Goal: Register for event/course

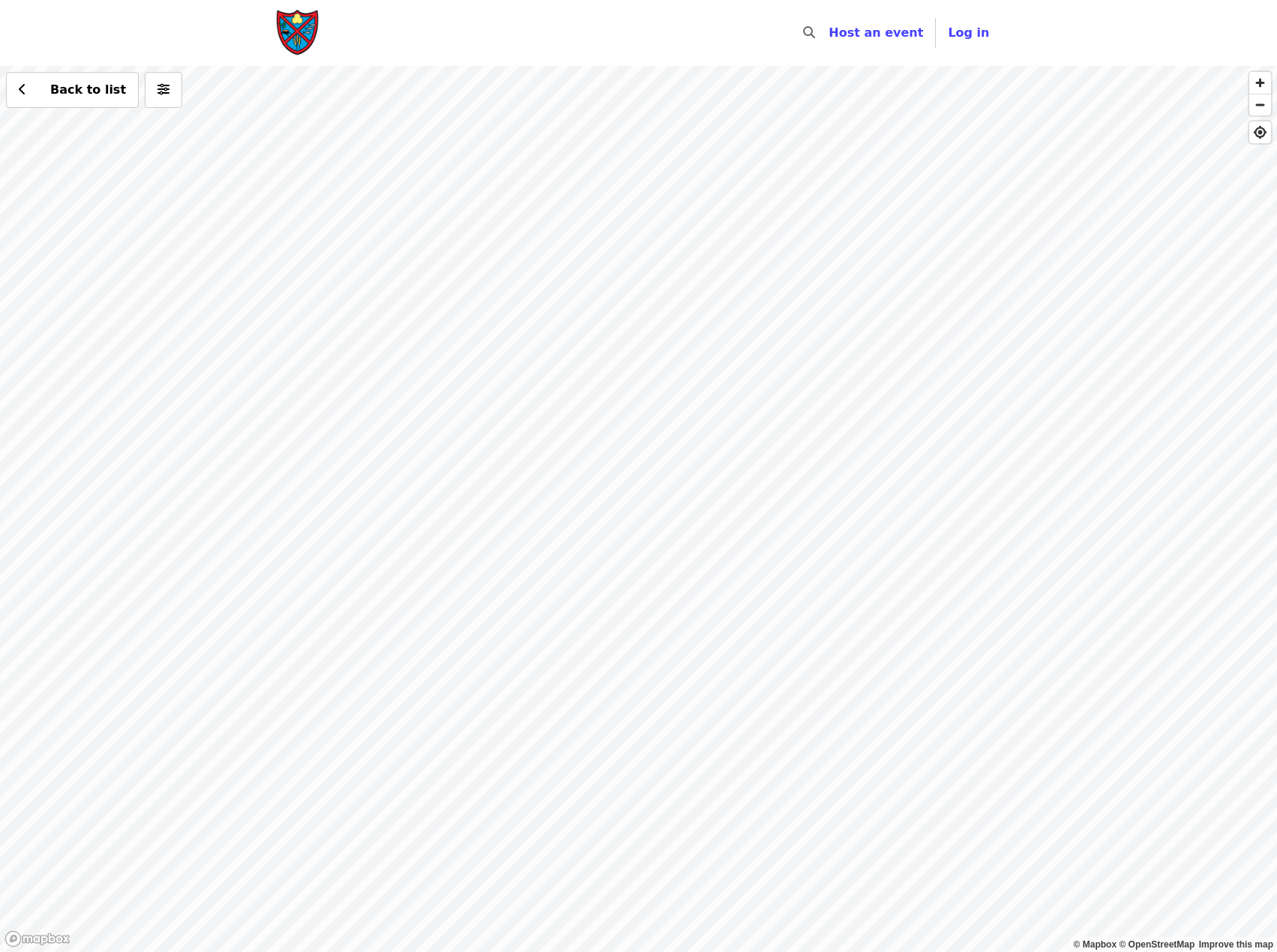
click at [333, 611] on div "Back to list" at bounding box center [638, 508] width 1277 height 886
drag, startPoint x: 888, startPoint y: 700, endPoint x: 861, endPoint y: 544, distance: 158.3
click at [866, 554] on div "Back to list" at bounding box center [638, 508] width 1277 height 886
click at [750, 553] on div "Back to list" at bounding box center [638, 508] width 1277 height 886
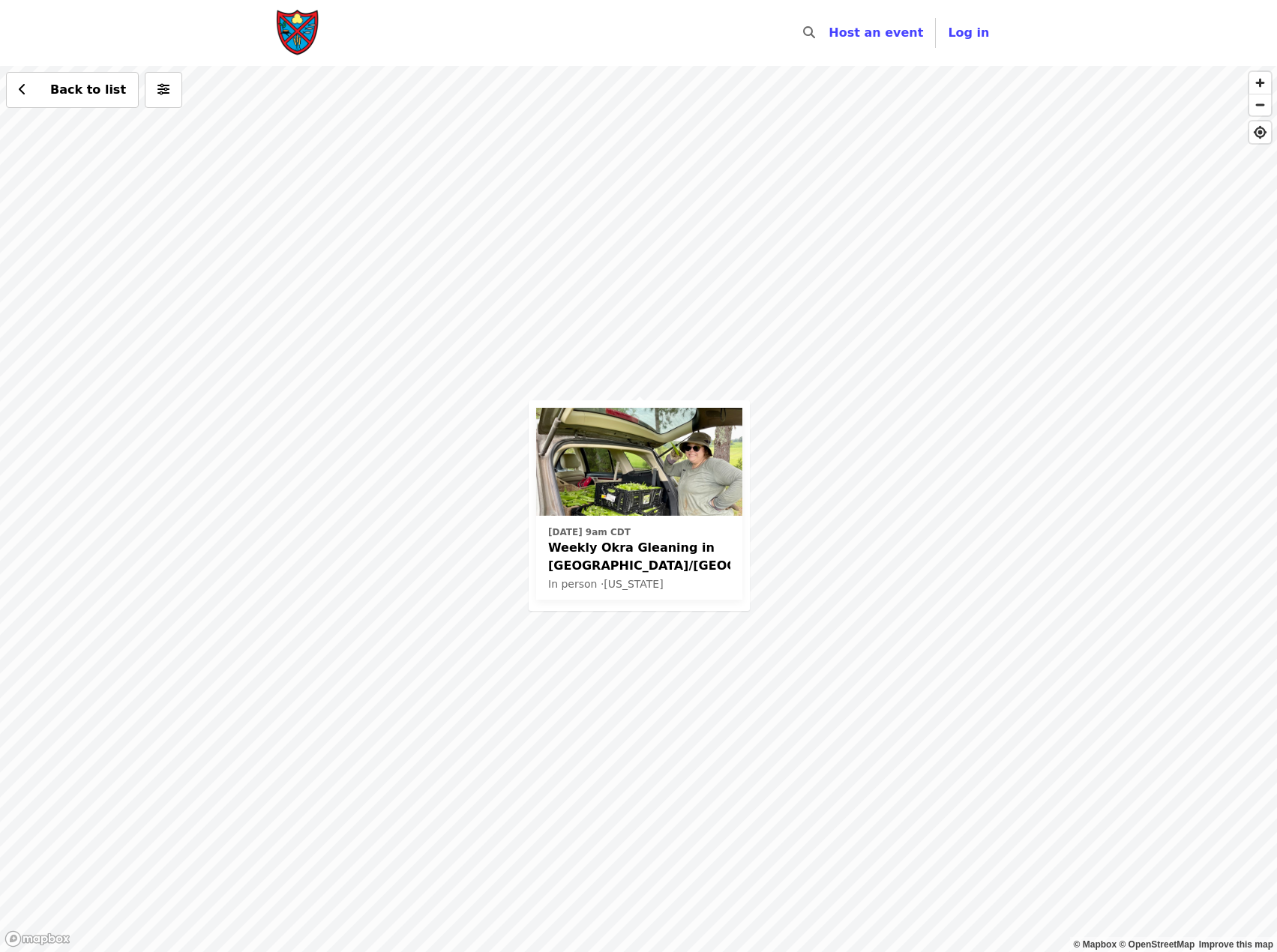
click at [614, 457] on img at bounding box center [639, 461] width 206 height 108
click at [608, 147] on div "[DATE] 9am CDT Weekly Okra Gleaning in [GEOGRAPHIC_DATA]/[PERSON_NAME] In perso…" at bounding box center [638, 508] width 1277 height 886
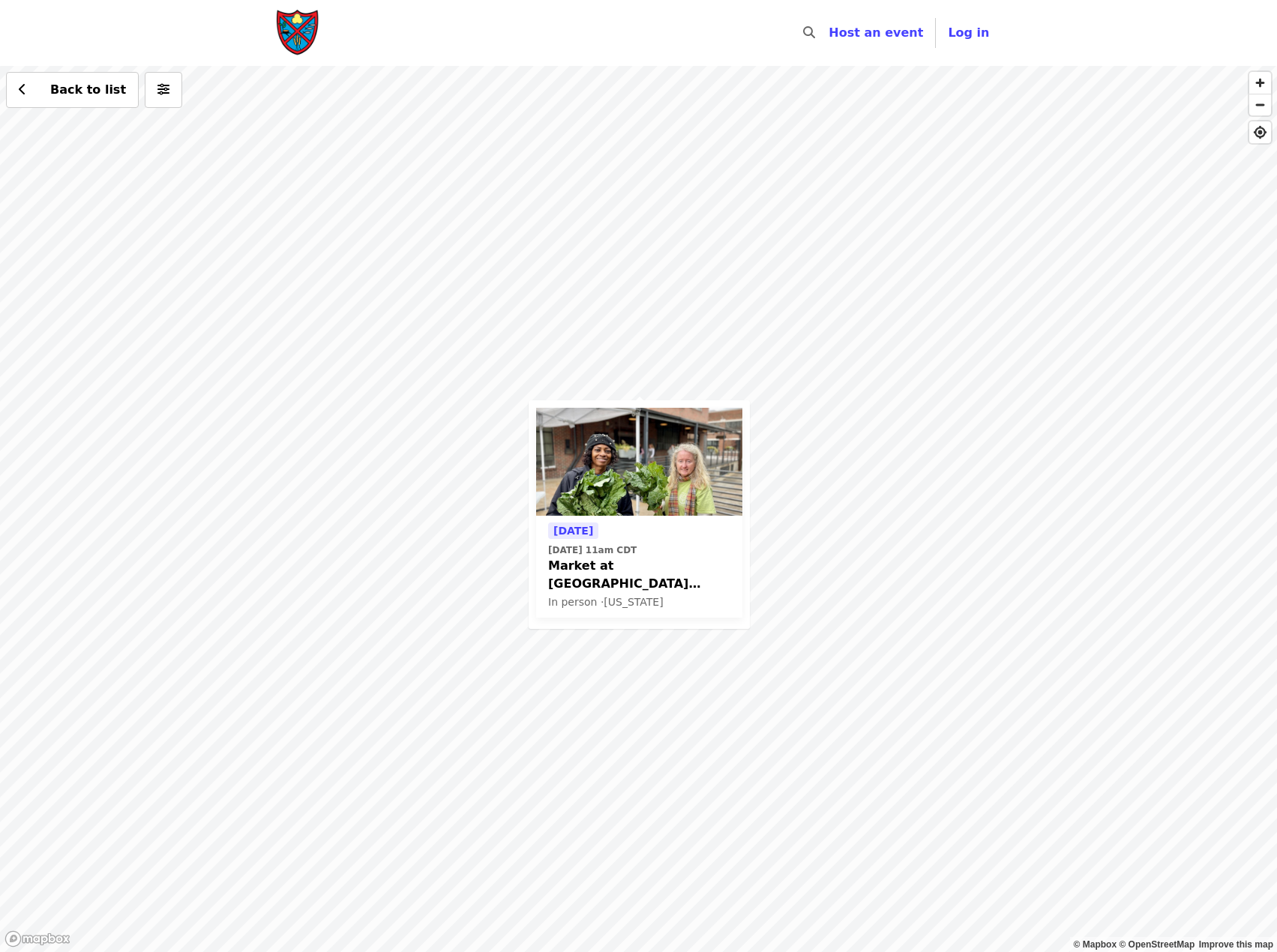
click at [686, 473] on img at bounding box center [639, 461] width 206 height 108
click at [1007, 719] on div "Tomorrow Sat, Aug 23 @ 11am CDT Market at Pepper Place Glean Team In person · A…" at bounding box center [638, 508] width 1277 height 886
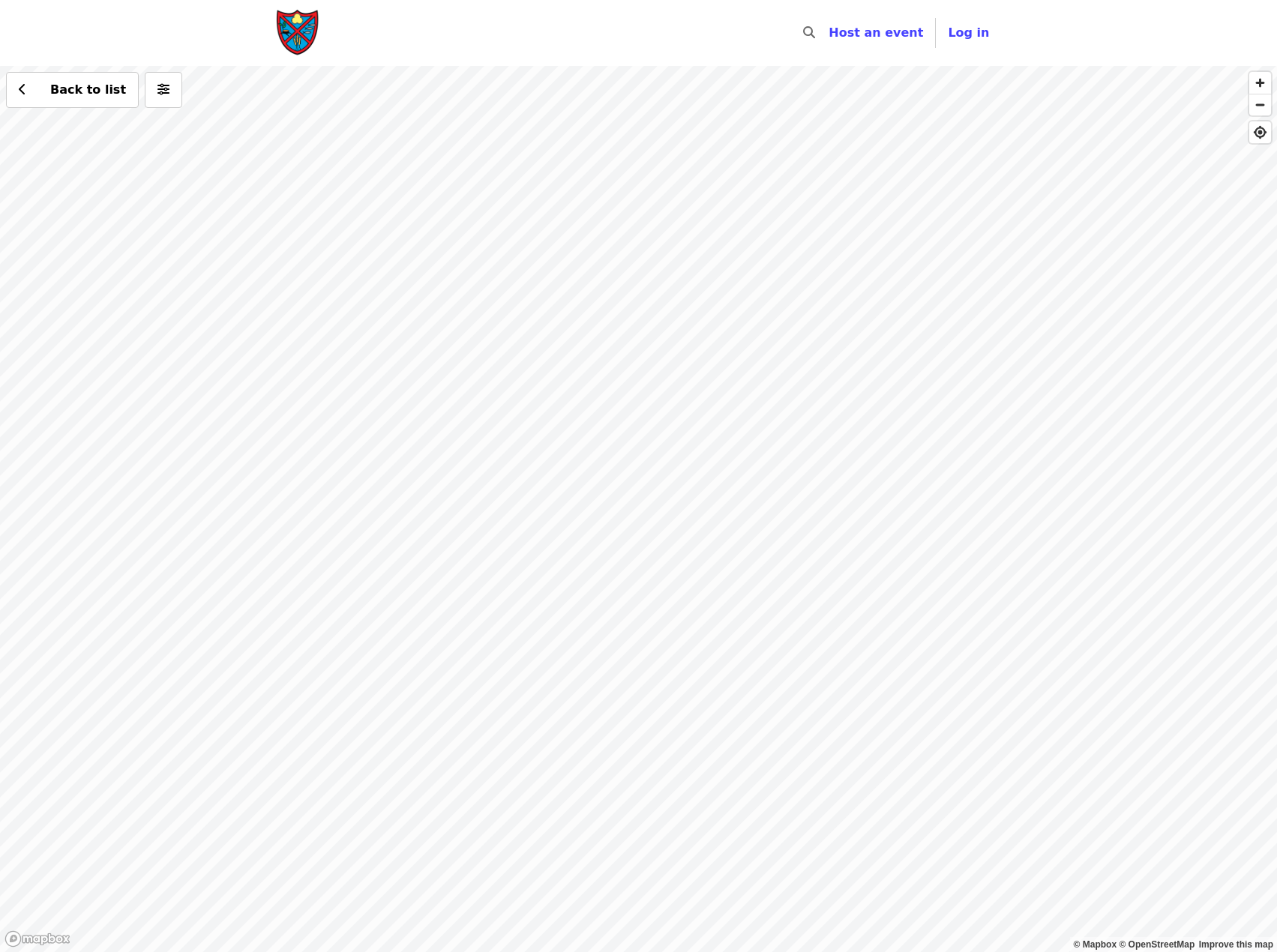
click at [1199, 435] on div "Back to list" at bounding box center [638, 508] width 1277 height 886
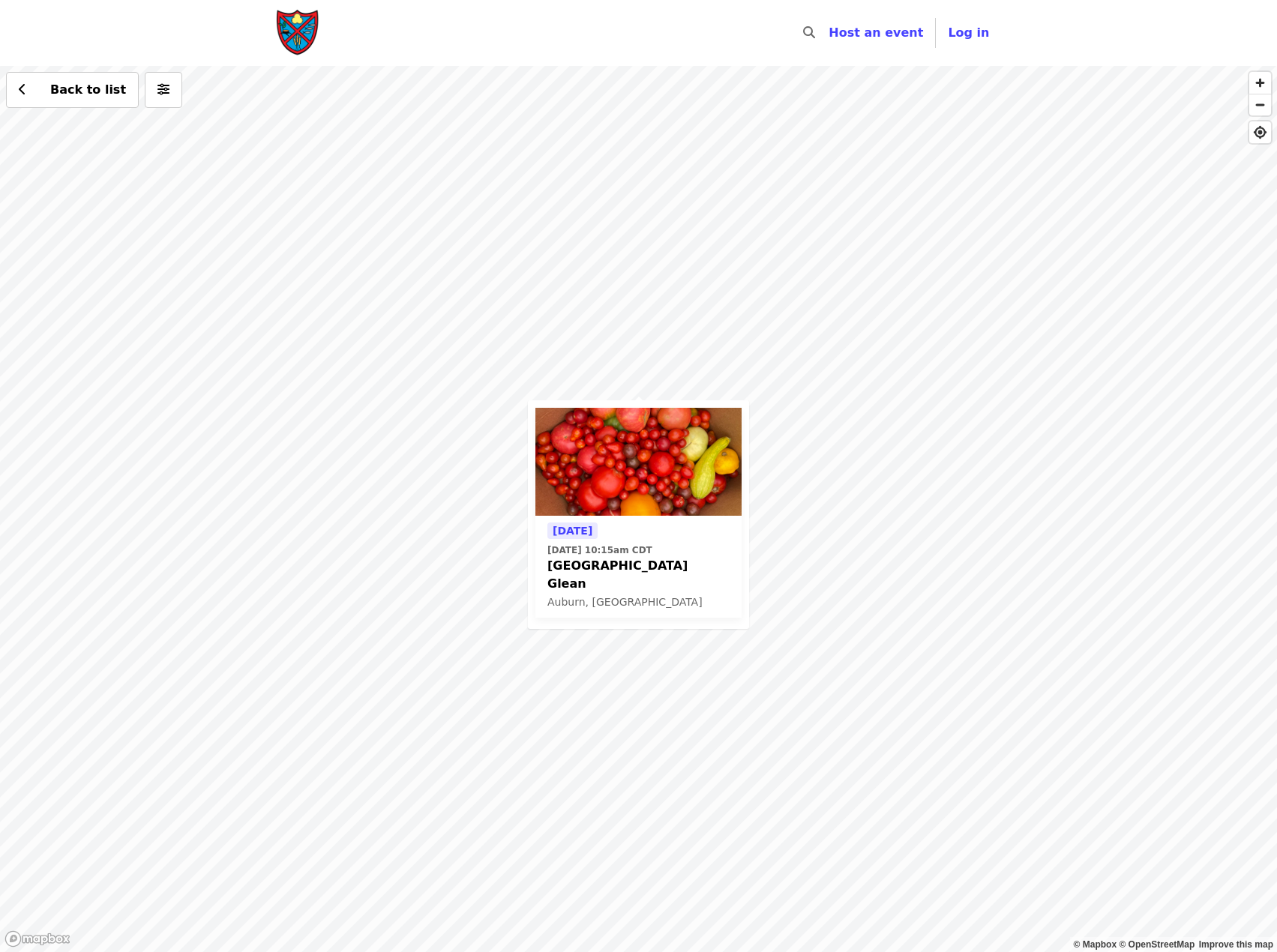
click at [844, 561] on div "Tomorrow Sat, Aug 23 @ 10:15am CDT Auburn City Market Glean Auburn, AL Back to …" at bounding box center [638, 508] width 1277 height 886
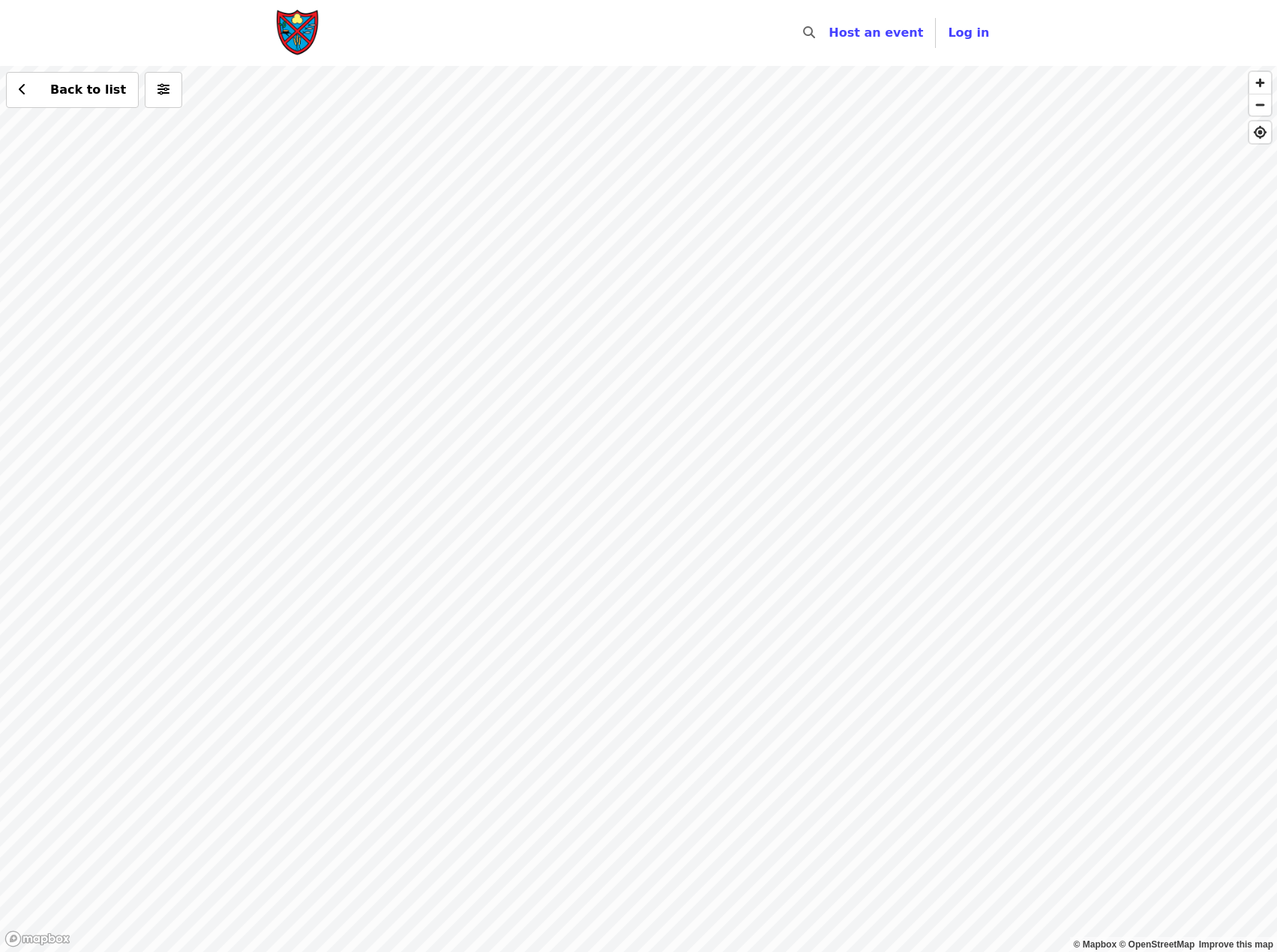
drag, startPoint x: 467, startPoint y: 530, endPoint x: 1086, endPoint y: 499, distance: 619.8
click at [1086, 499] on div "Back to list" at bounding box center [638, 508] width 1277 height 886
click at [420, 472] on div "Back to list" at bounding box center [638, 508] width 1277 height 886
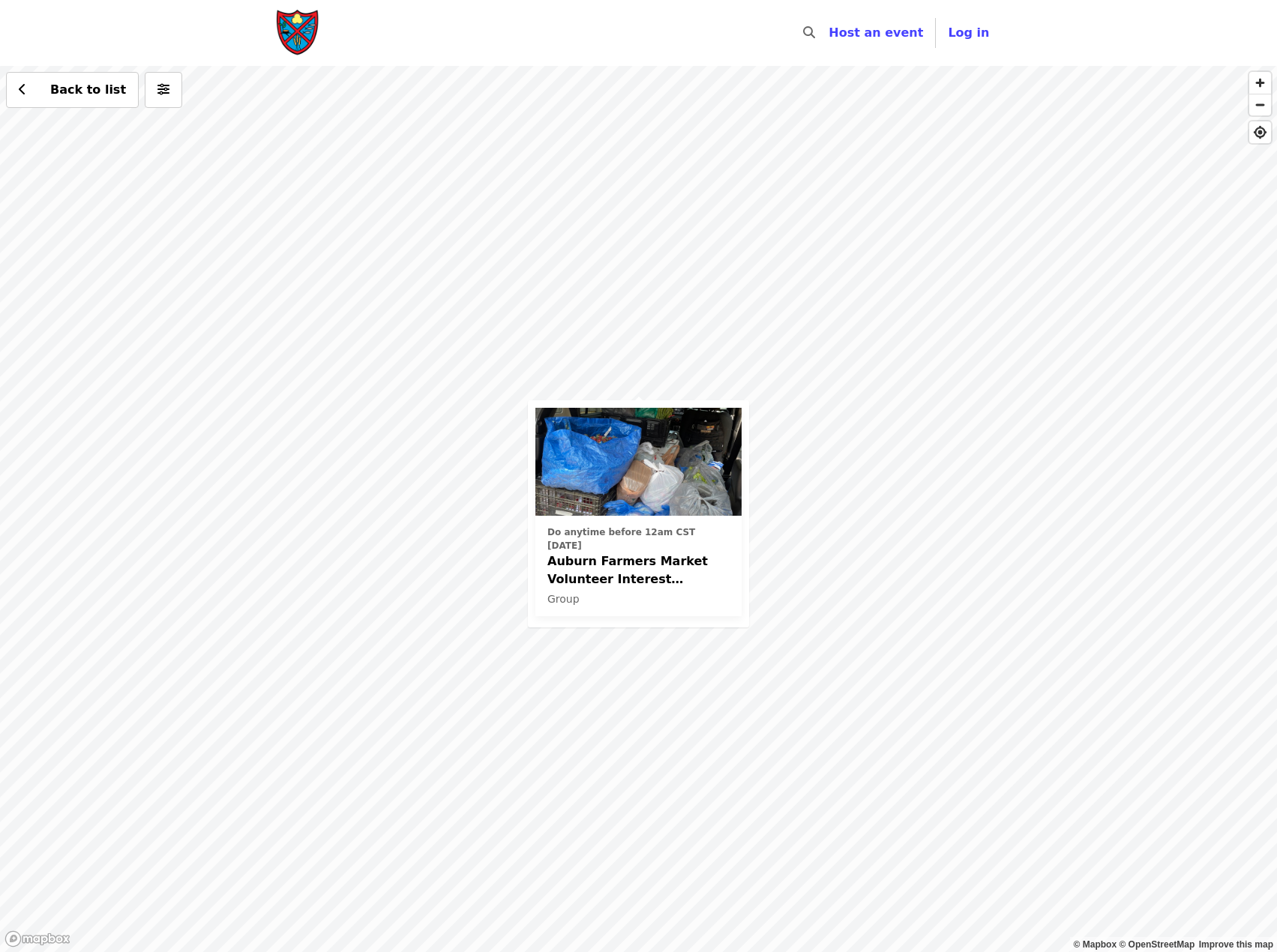
click at [858, 531] on div "Do anytime before 12am CST today Auburn Farmers Market Volunteer Interest (Lee …" at bounding box center [638, 508] width 1277 height 886
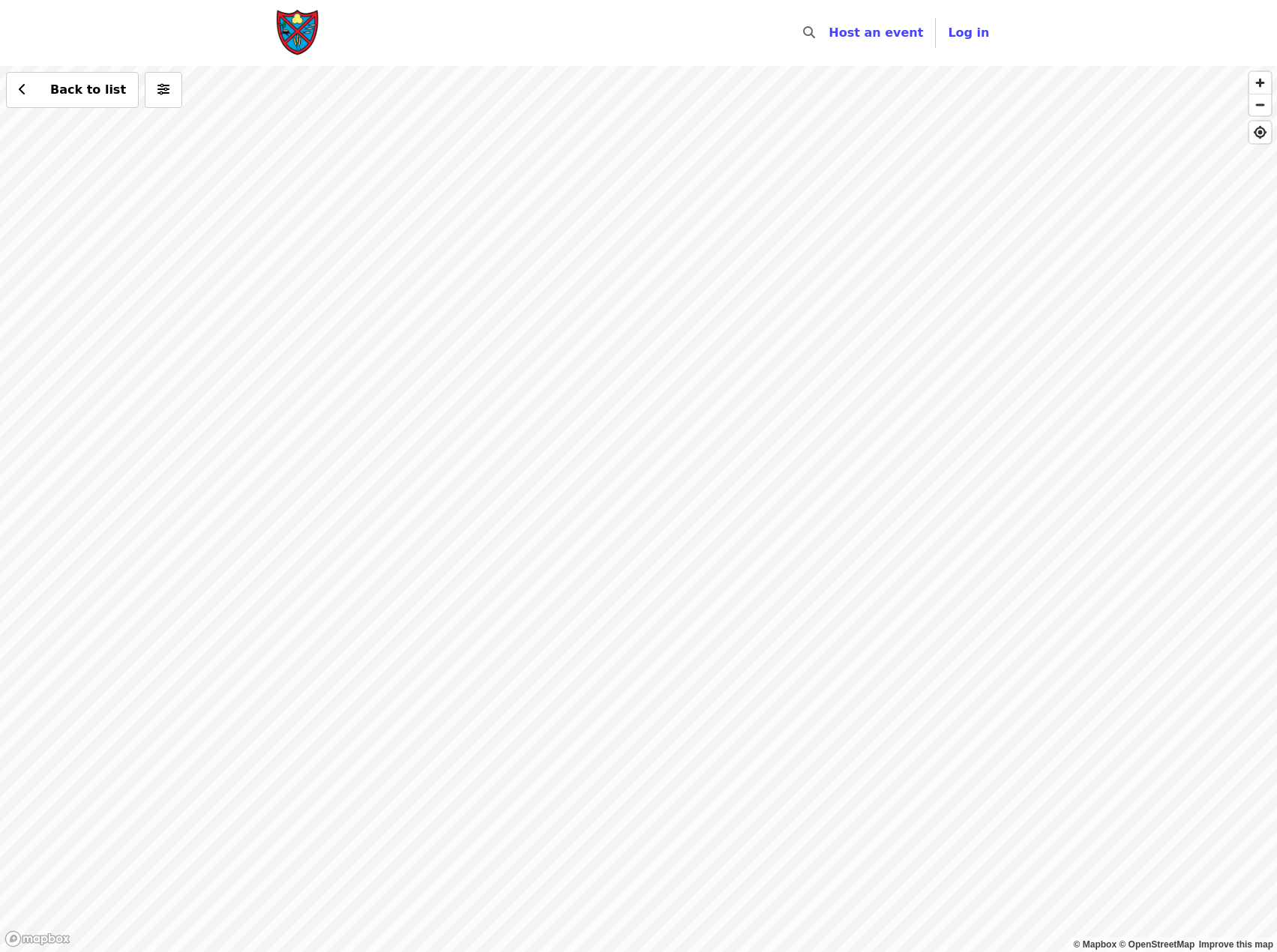
drag, startPoint x: 993, startPoint y: 529, endPoint x: 381, endPoint y: 550, distance: 612.4
click at [381, 550] on div "Back to list" at bounding box center [638, 508] width 1277 height 886
click at [810, 359] on div "Back to list" at bounding box center [638, 508] width 1277 height 886
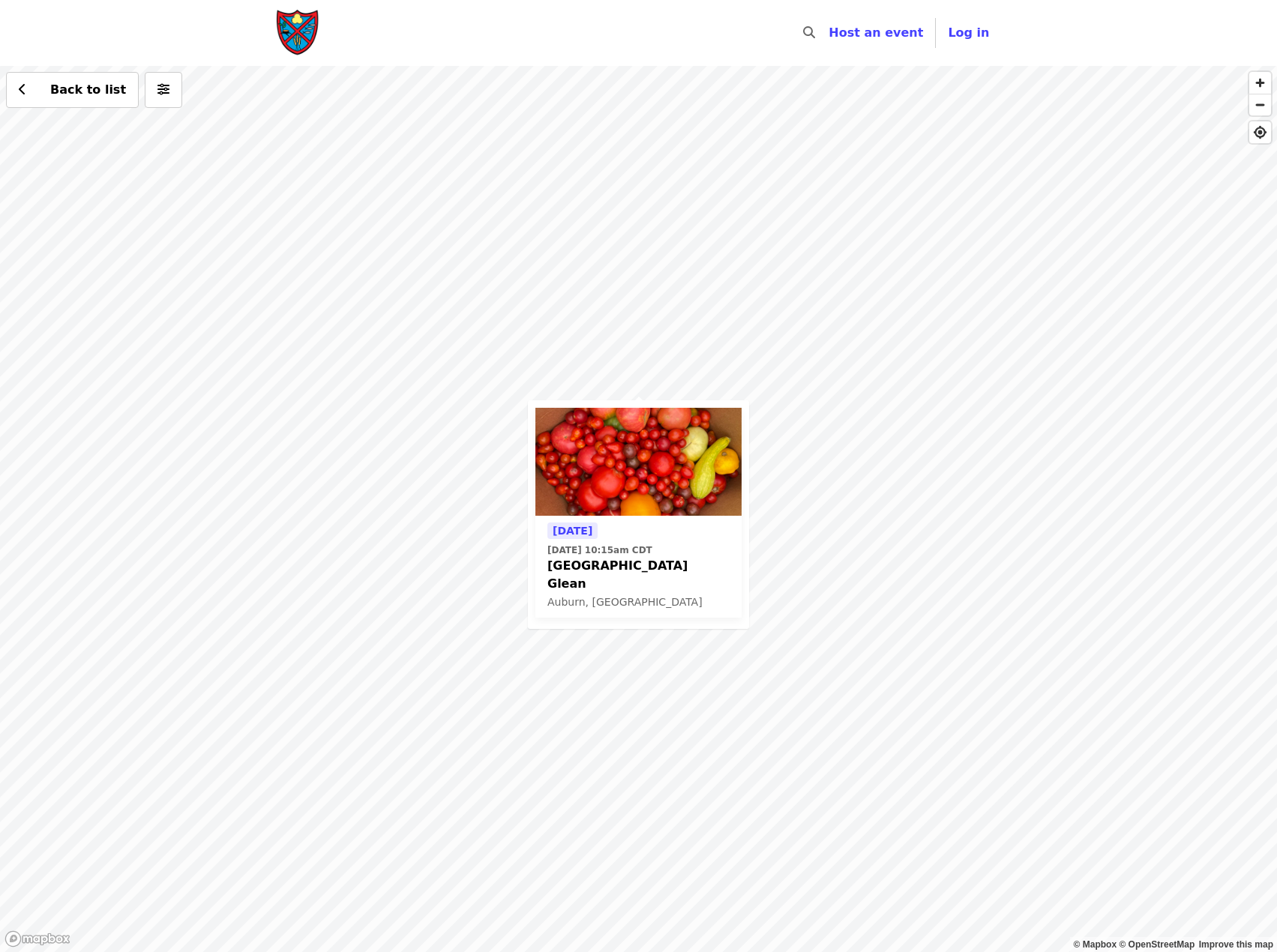
click at [669, 521] on div "Tomorrow Sat, Aug 23 @ 10:15am CDT Auburn City Market Glean Auburn, AL" at bounding box center [638, 566] width 183 height 90
click at [857, 417] on div "Tomorrow Sat, Aug 23 @ 10:15am CDT Auburn City Market Glean Auburn, AL Back to …" at bounding box center [638, 508] width 1277 height 886
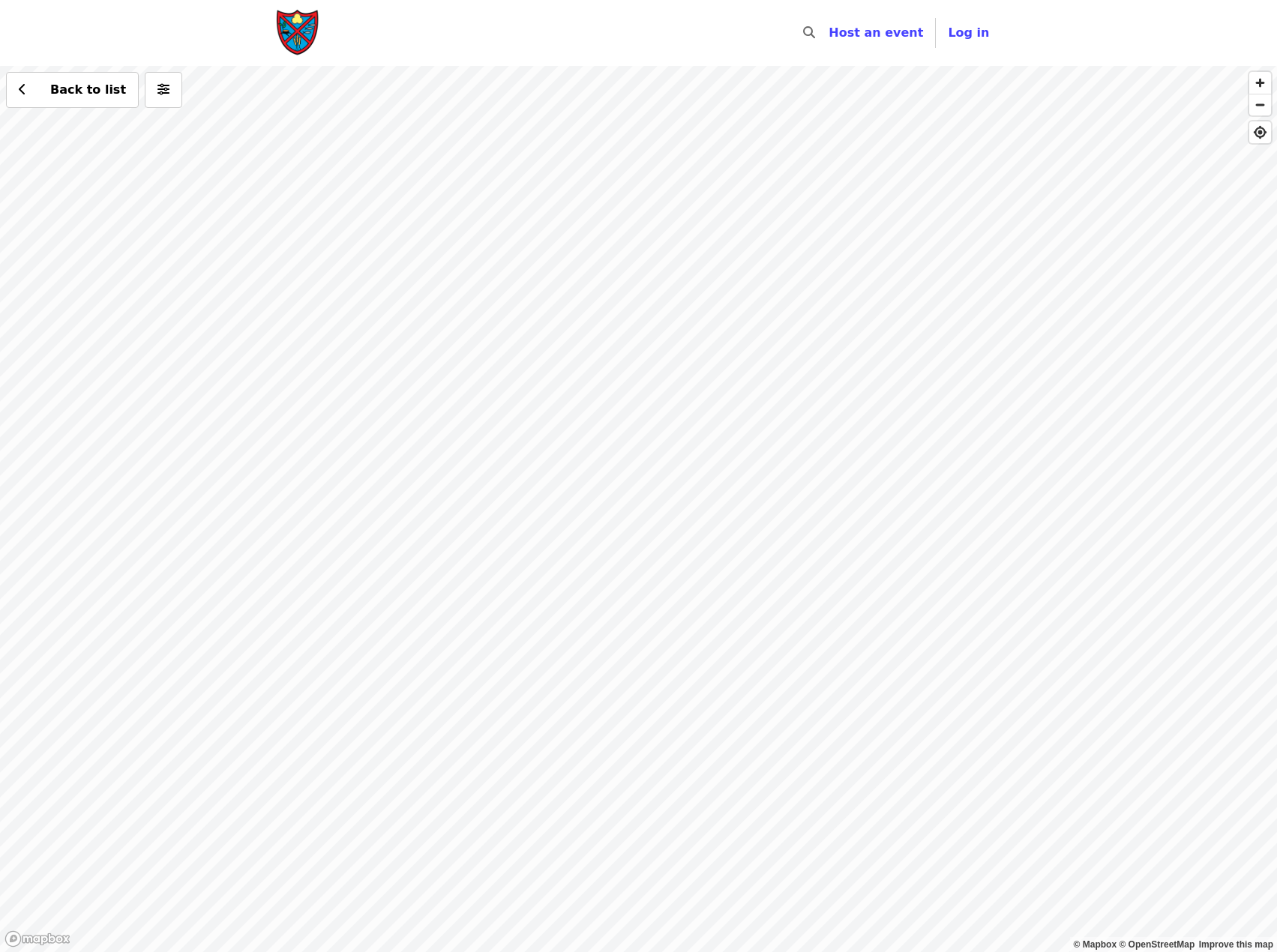
click at [639, 398] on div "Back to list" at bounding box center [638, 508] width 1277 height 886
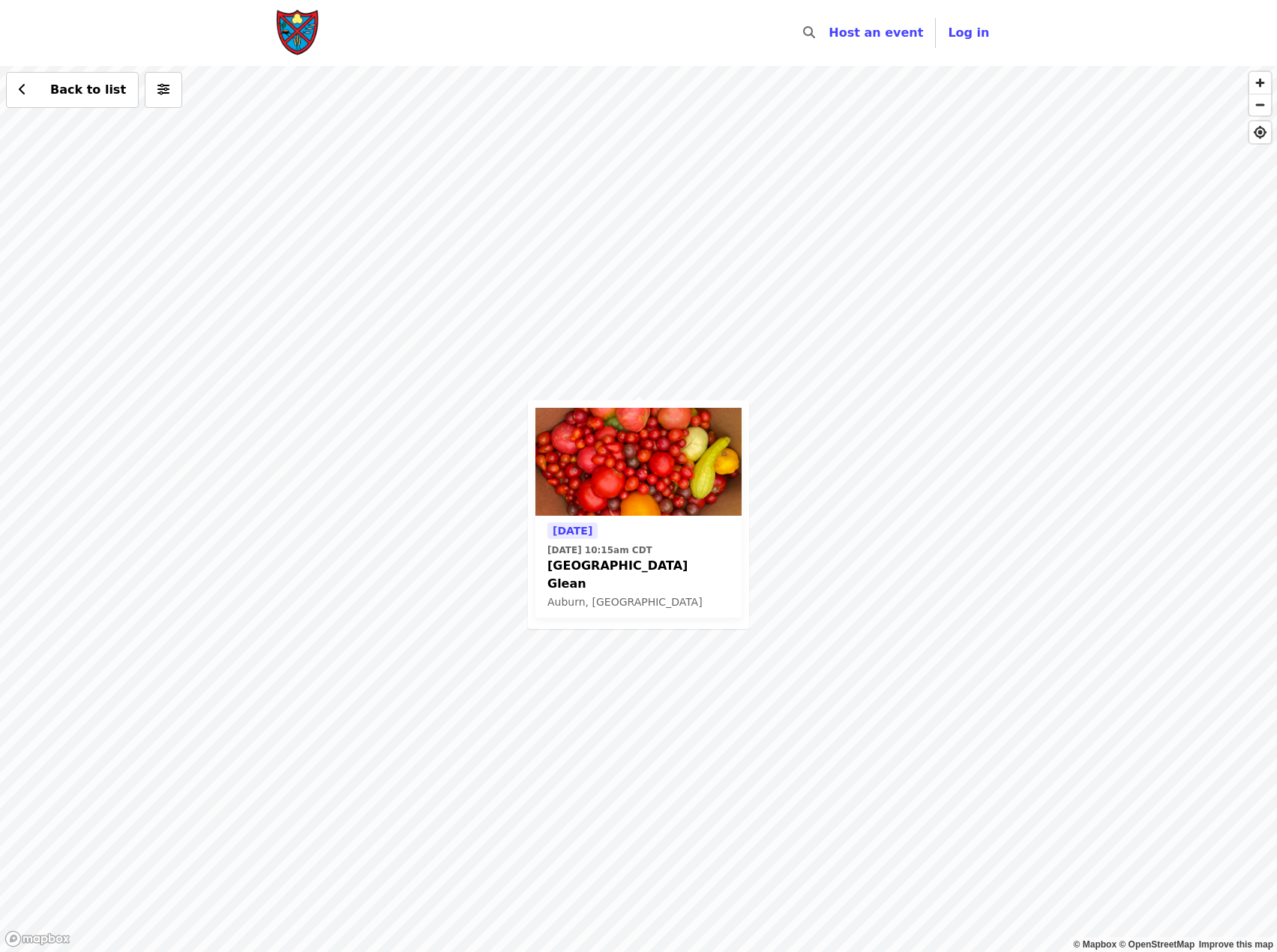
click at [652, 463] on img at bounding box center [638, 461] width 206 height 108
click at [920, 286] on div "Tomorrow Sat, Aug 23 @ 10:15am CDT Auburn City Market Glean Auburn, AL Back to …" at bounding box center [638, 508] width 1277 height 886
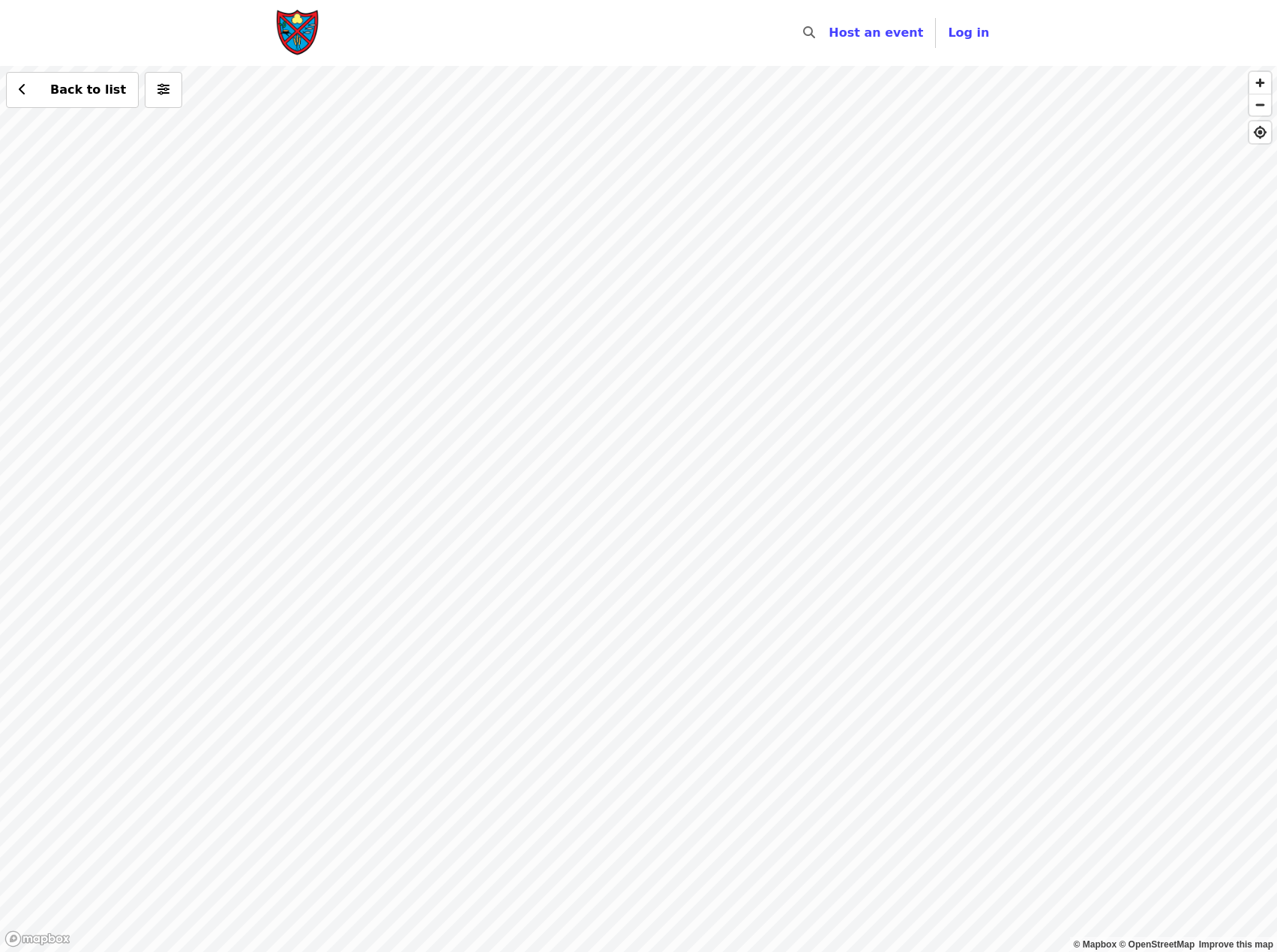
drag, startPoint x: 970, startPoint y: 253, endPoint x: 910, endPoint y: 359, distance: 121.8
click at [910, 359] on div "Back to list" at bounding box center [638, 508] width 1277 height 886
click at [895, 328] on div "Back to list" at bounding box center [638, 508] width 1277 height 886
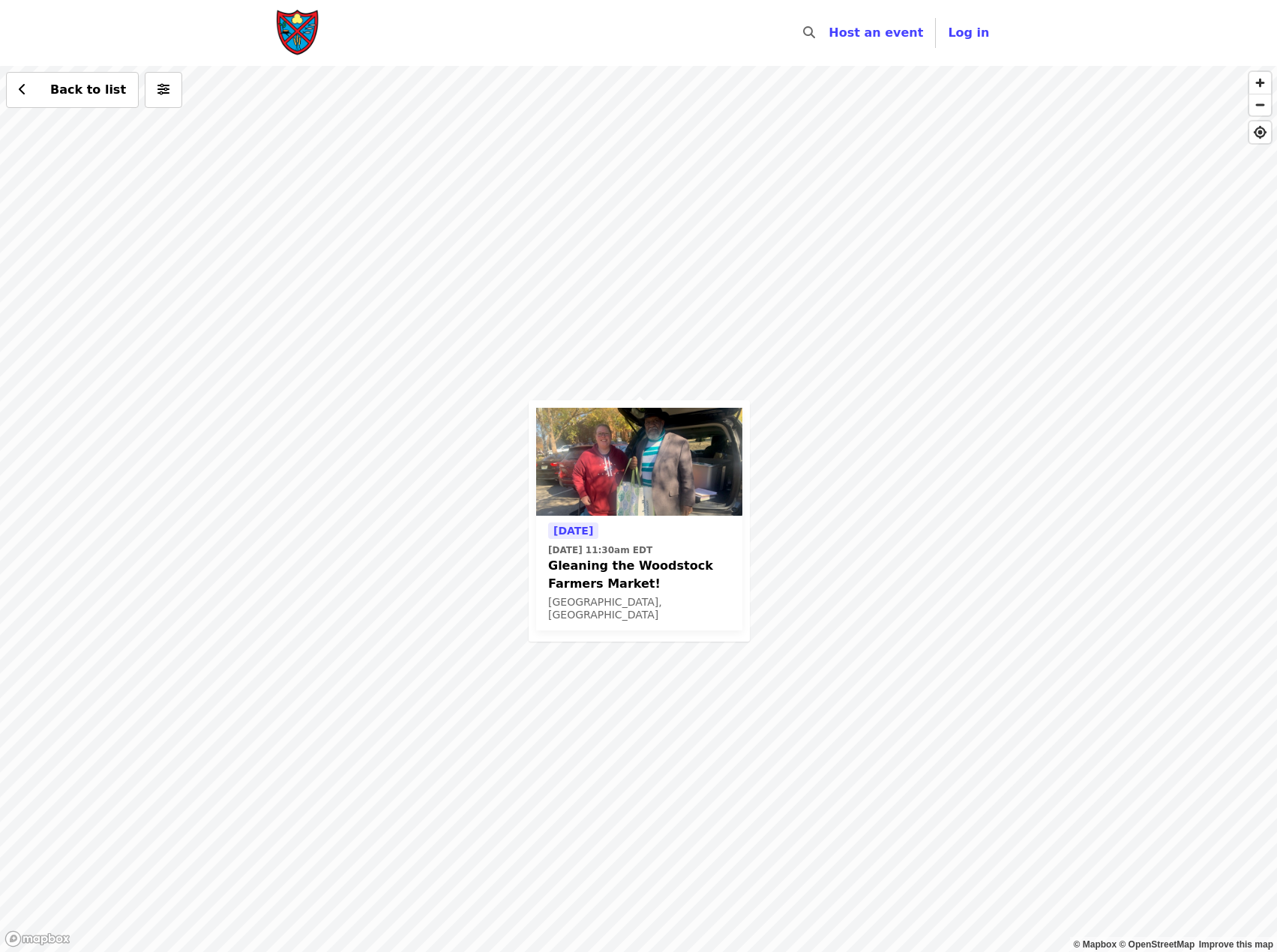
click at [860, 454] on div "Tomorrow Sat, Aug 23 @ 11:30am EDT Gleaning the Woodstock Farmers Market! Woods…" at bounding box center [638, 508] width 1277 height 886
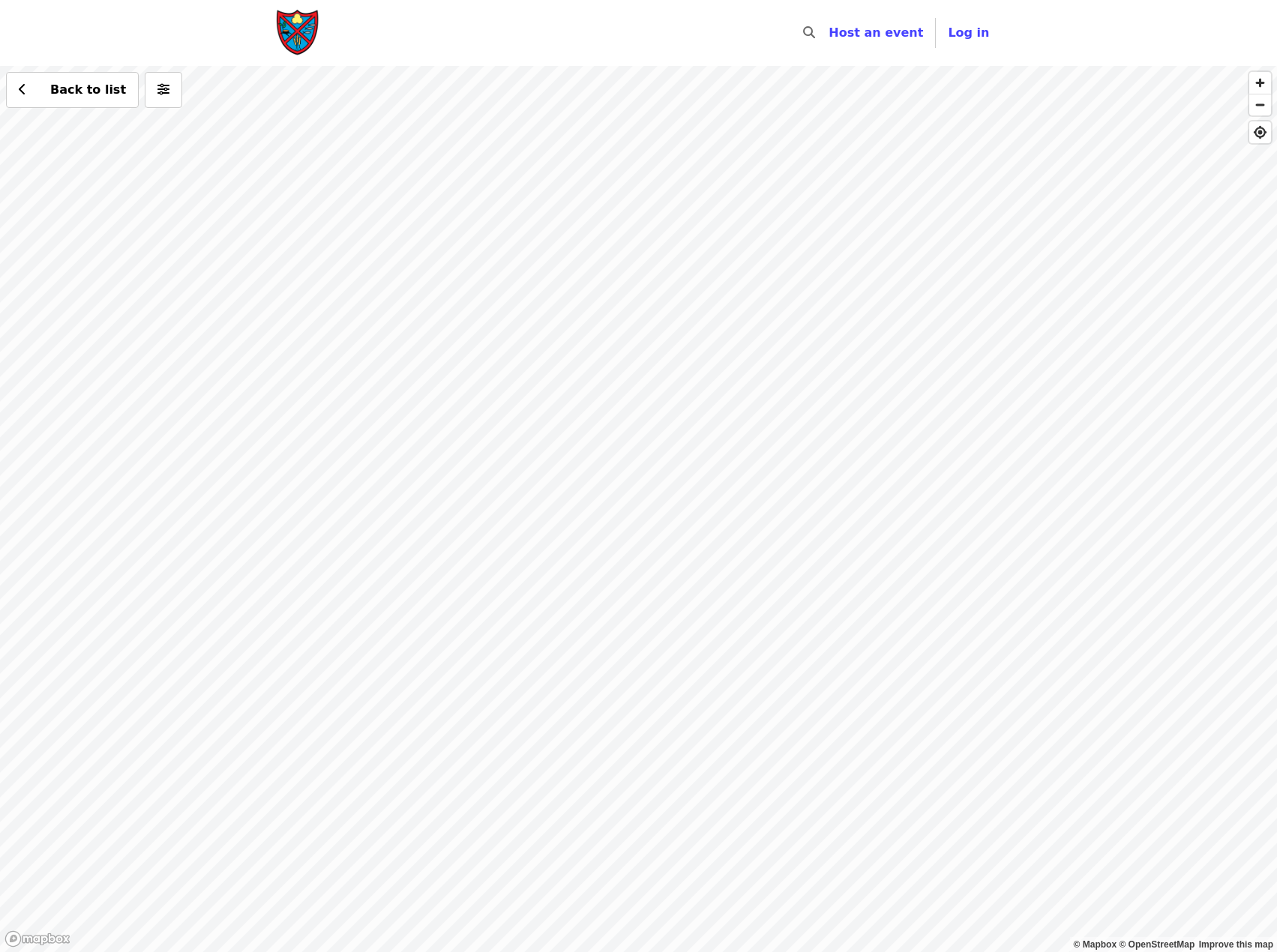
click at [589, 487] on div "Back to list" at bounding box center [638, 508] width 1277 height 886
click at [1239, 437] on div "Back to list" at bounding box center [638, 508] width 1277 height 886
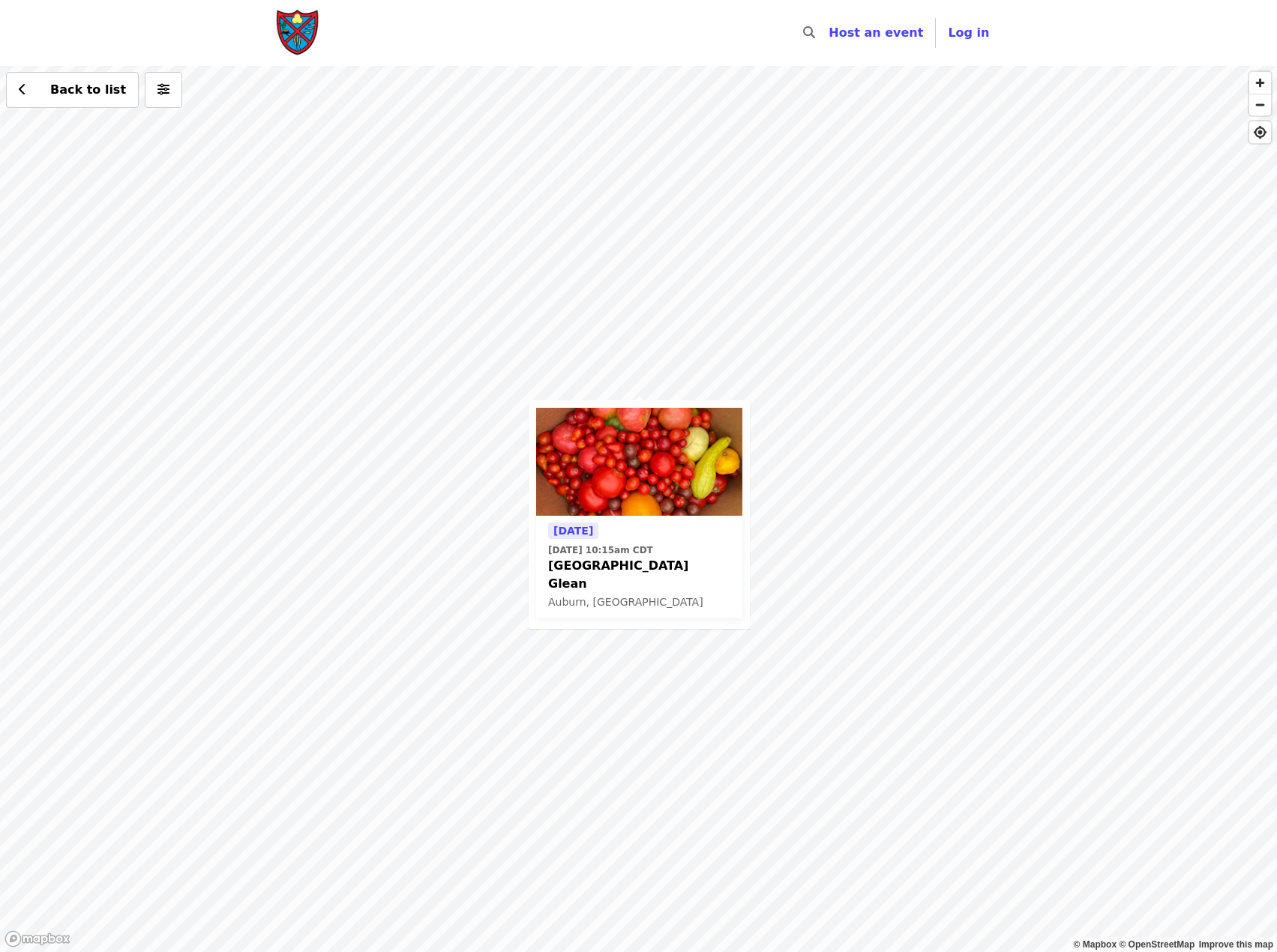
click at [673, 466] on img at bounding box center [639, 461] width 206 height 108
click at [650, 317] on div "Tomorrow Sat, Aug 23 @ 10:15am CDT Auburn City Market Glean Auburn, AL Back to …" at bounding box center [638, 508] width 1277 height 886
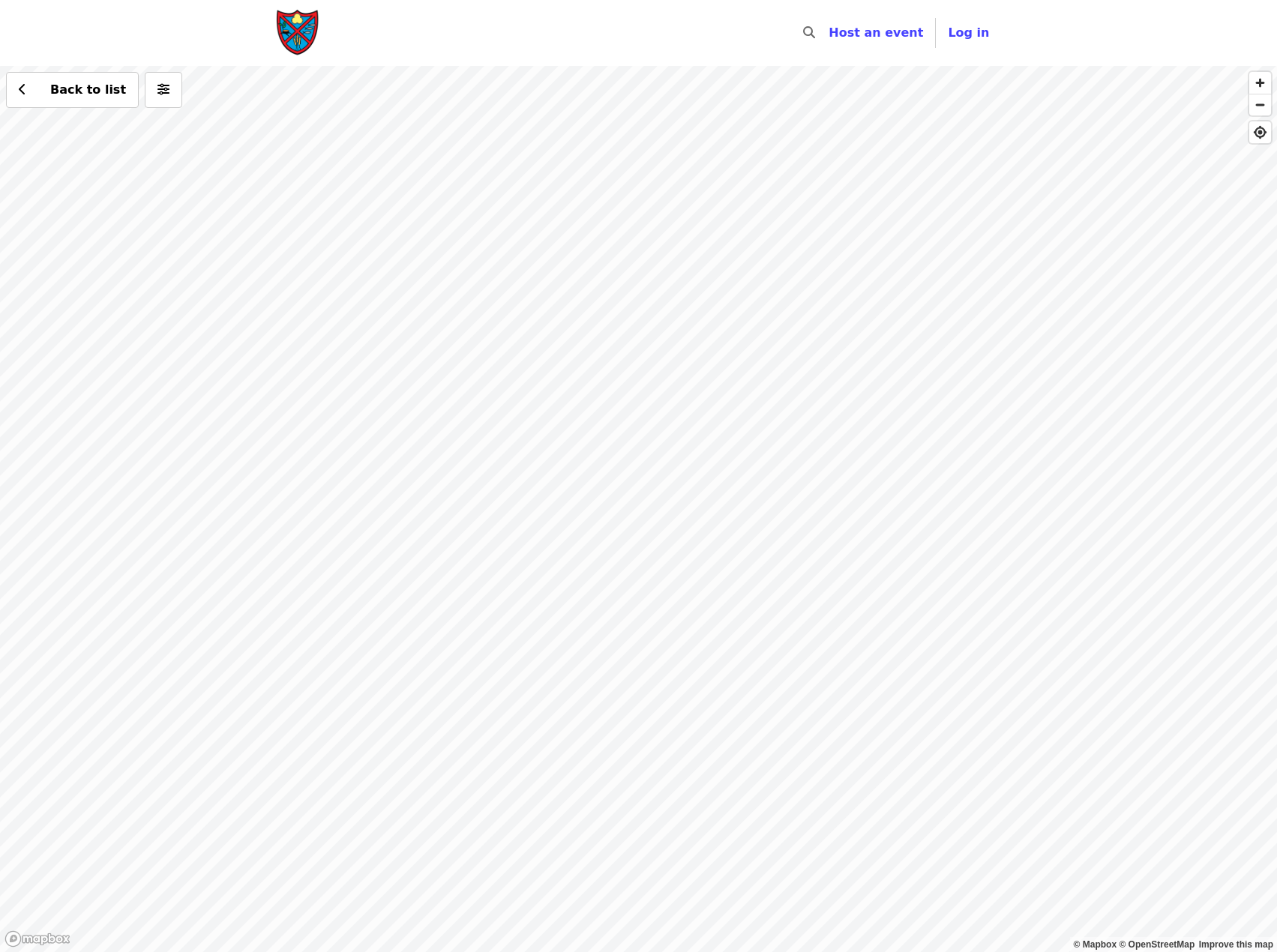
click at [529, 335] on div "Back to list" at bounding box center [638, 508] width 1277 height 886
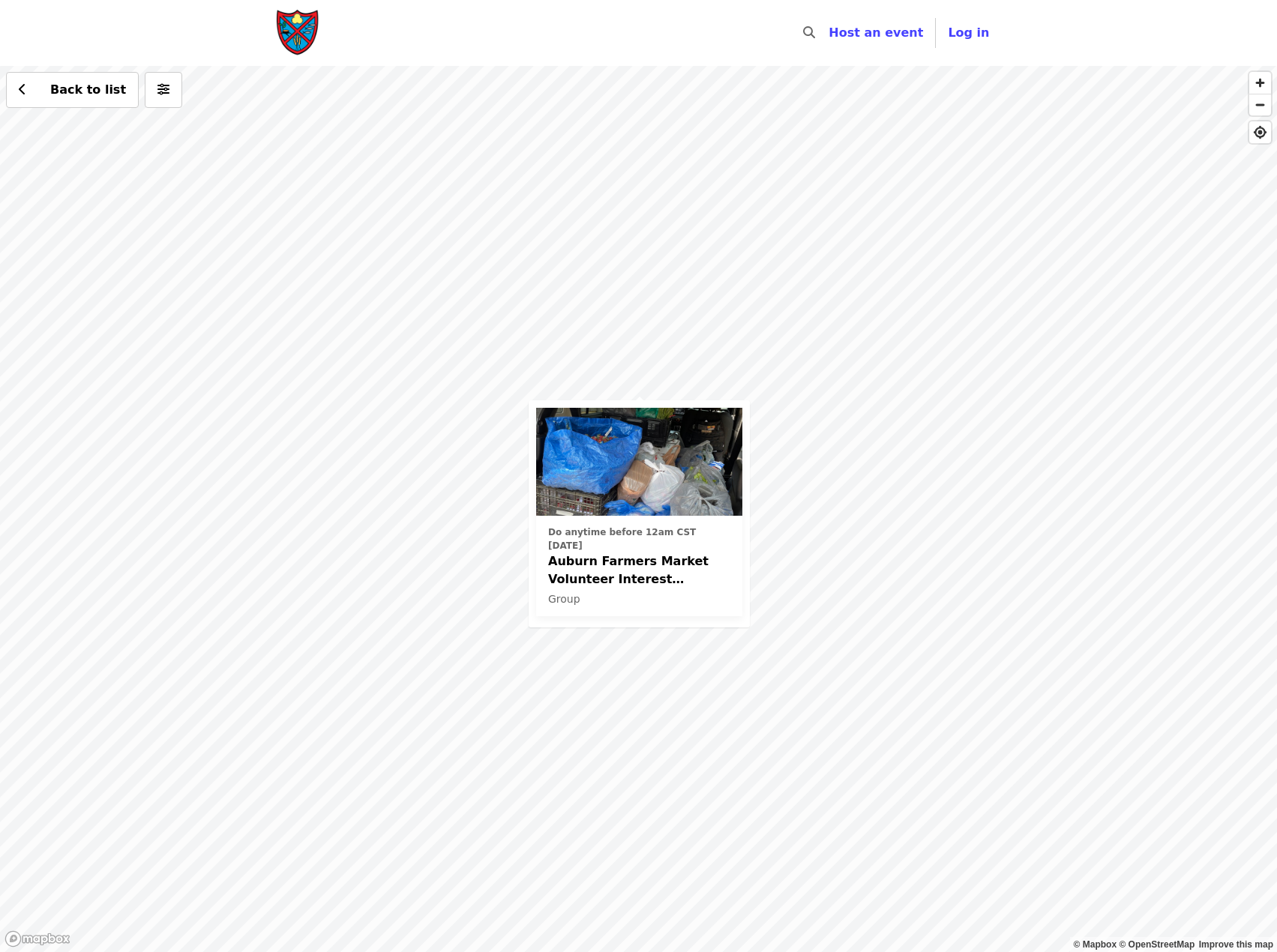
click at [685, 479] on img at bounding box center [639, 461] width 206 height 108
click at [679, 233] on div "Do anytime before 12am CST today Auburn Farmers Market Volunteer Interest (Lee …" at bounding box center [638, 508] width 1277 height 886
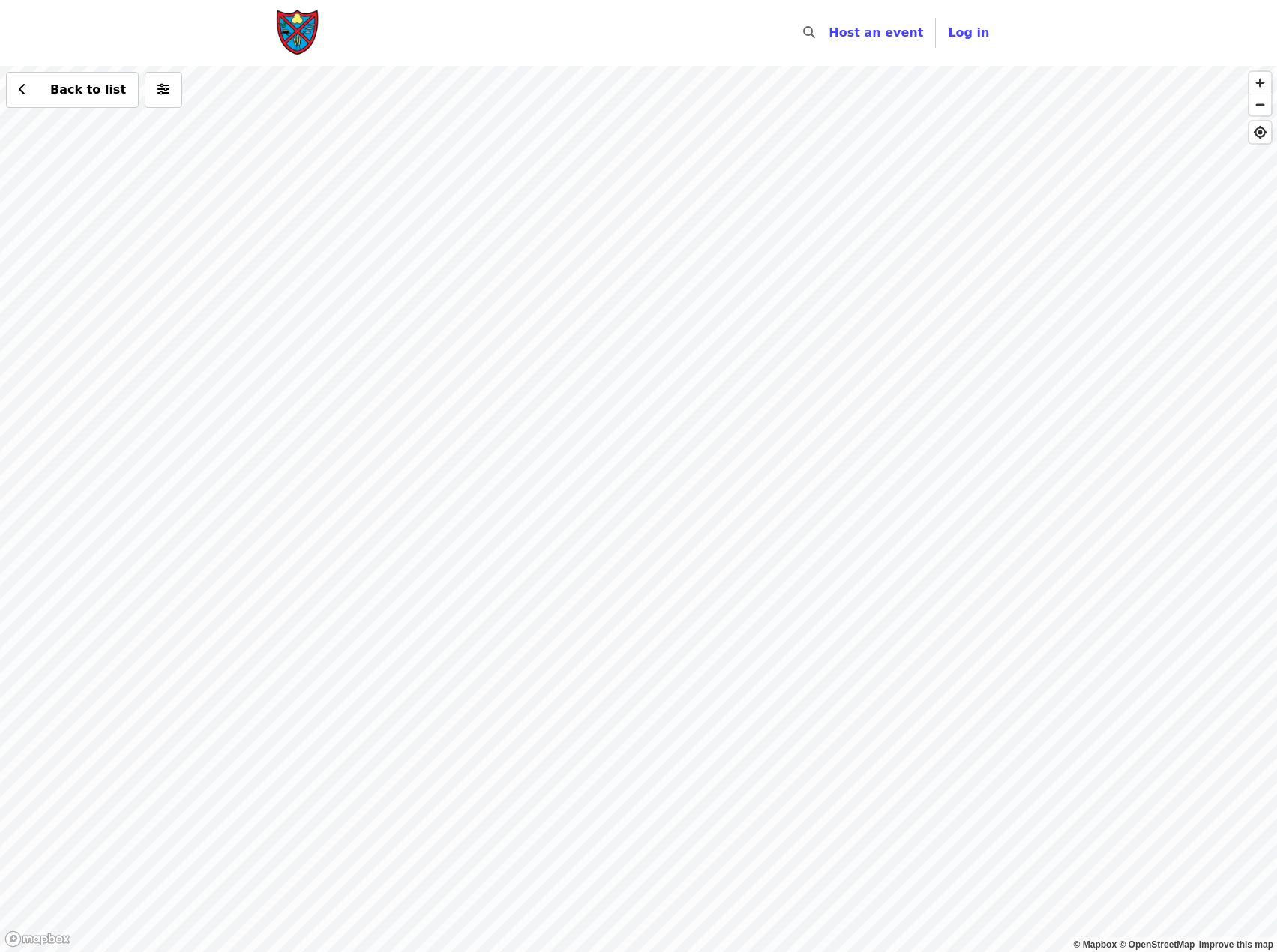
click at [540, 218] on div "Back to list" at bounding box center [638, 508] width 1277 height 886
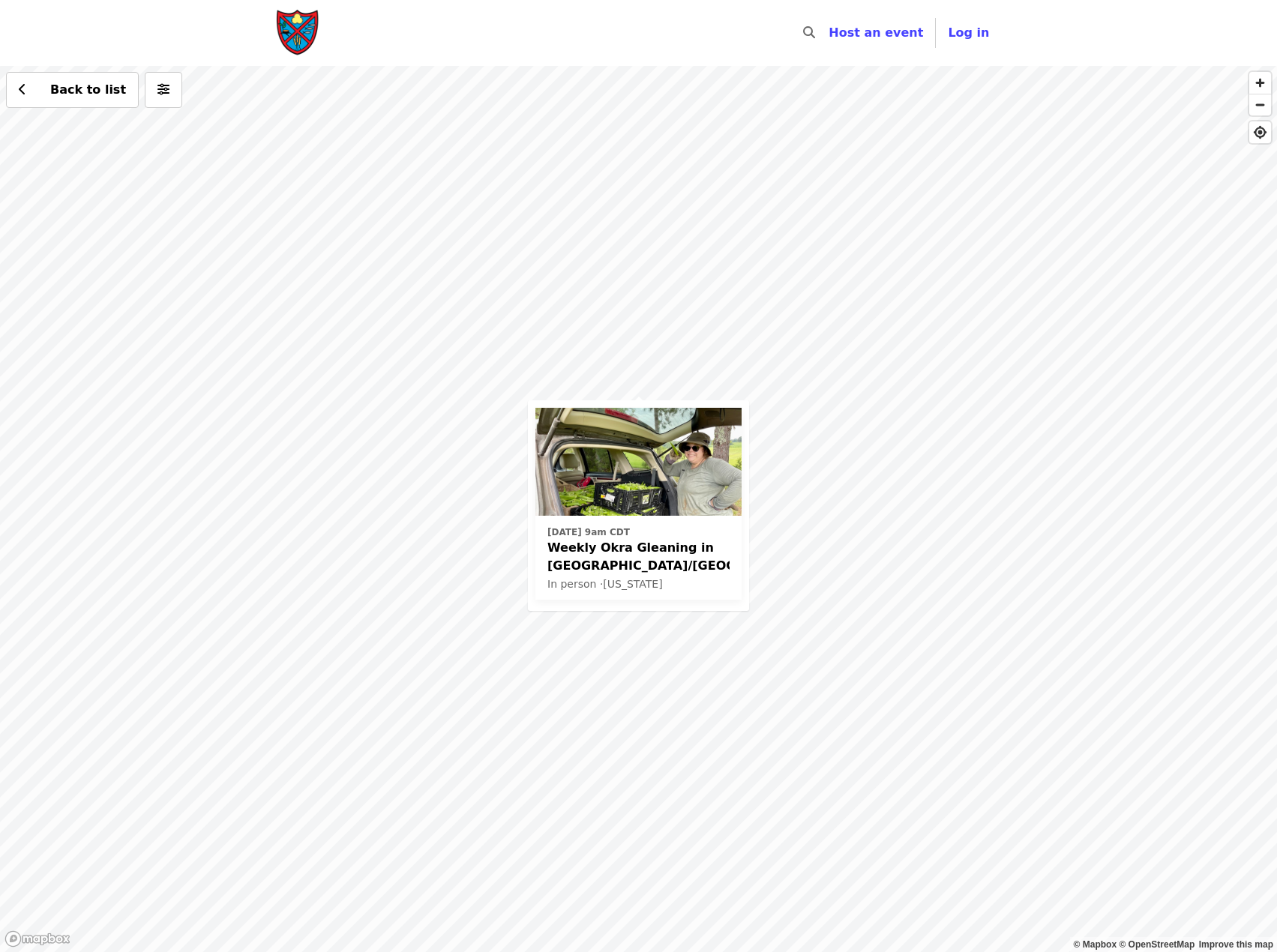
click at [686, 448] on img at bounding box center [638, 461] width 206 height 108
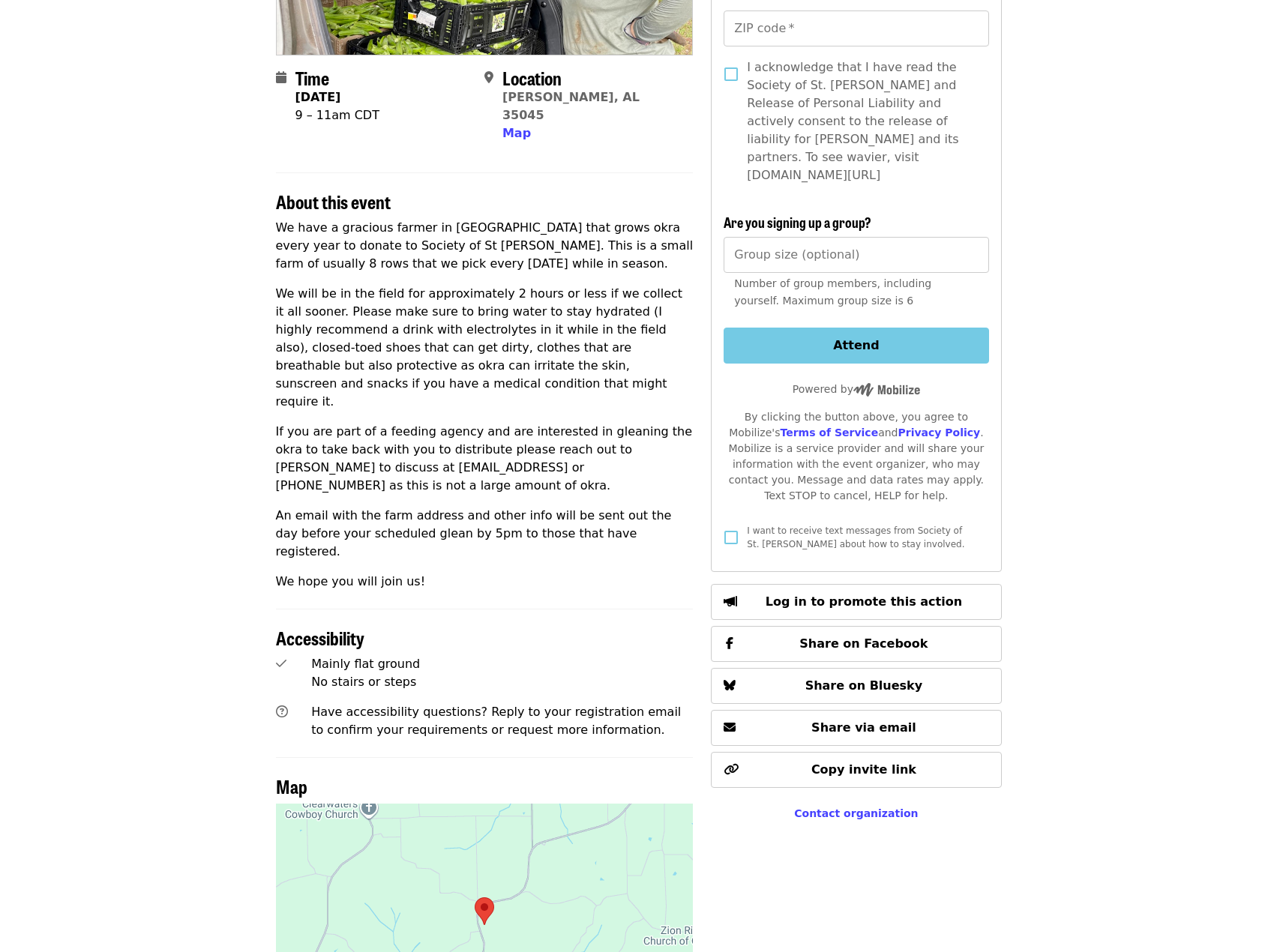
scroll to position [32, 0]
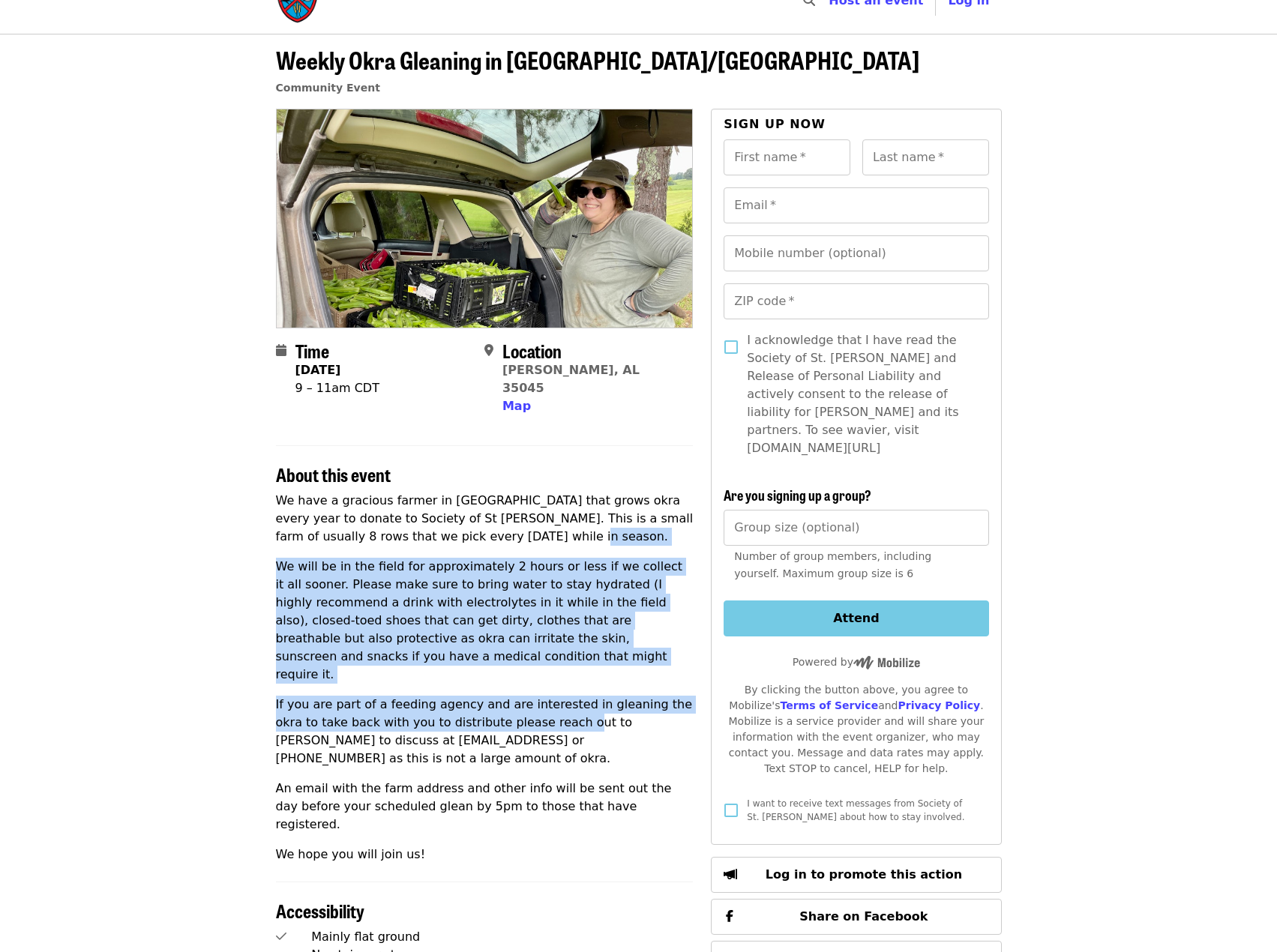
drag, startPoint x: 468, startPoint y: 522, endPoint x: 550, endPoint y: 729, distance: 222.6
click at [545, 727] on div "We have a gracious farmer in Chilton County that grows okra every year to donat…" at bounding box center [484, 677] width 418 height 371
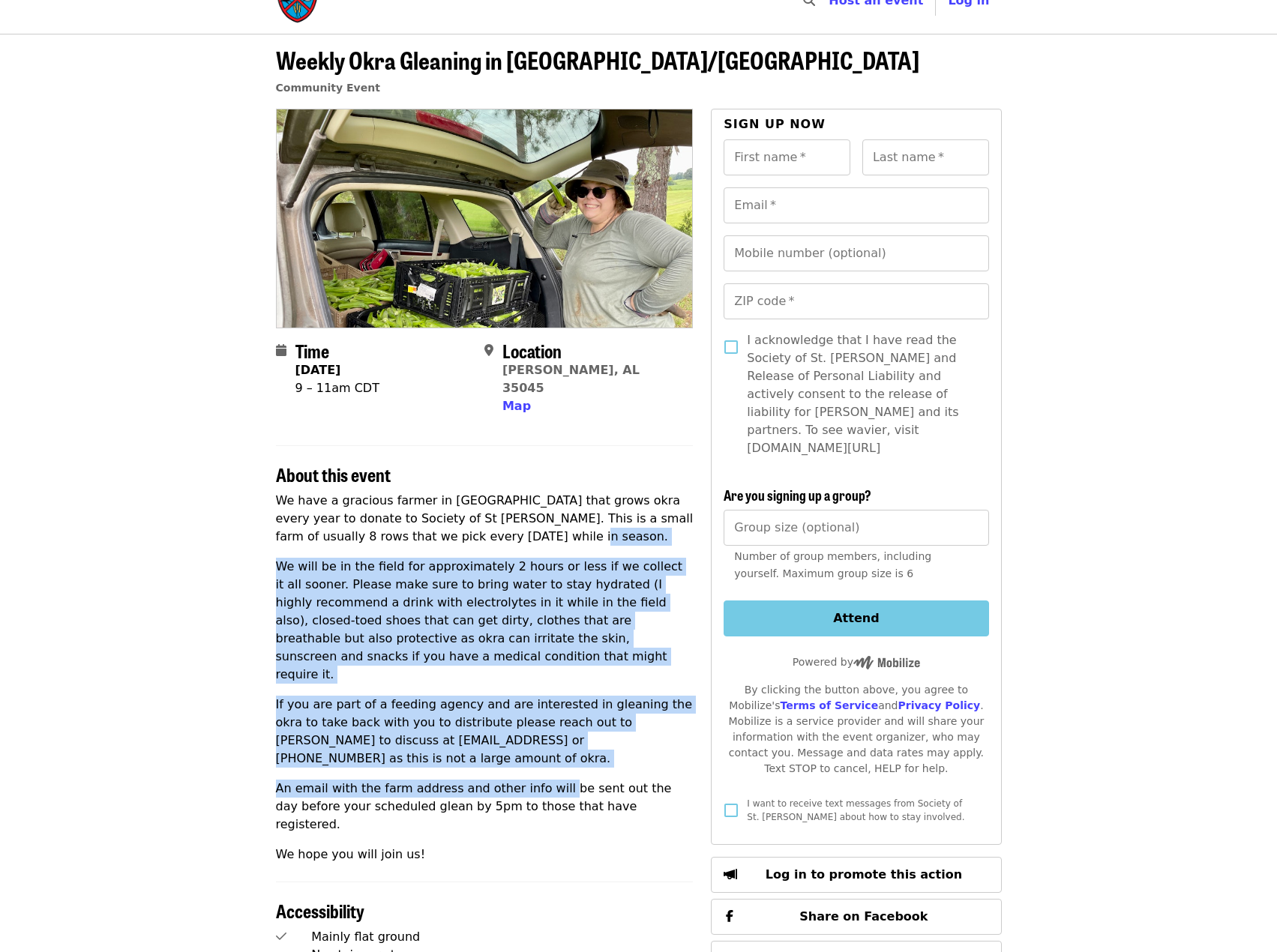
click at [488, 594] on p "We will be in the field for approximately 2 hours or less if we collect it all …" at bounding box center [484, 620] width 418 height 126
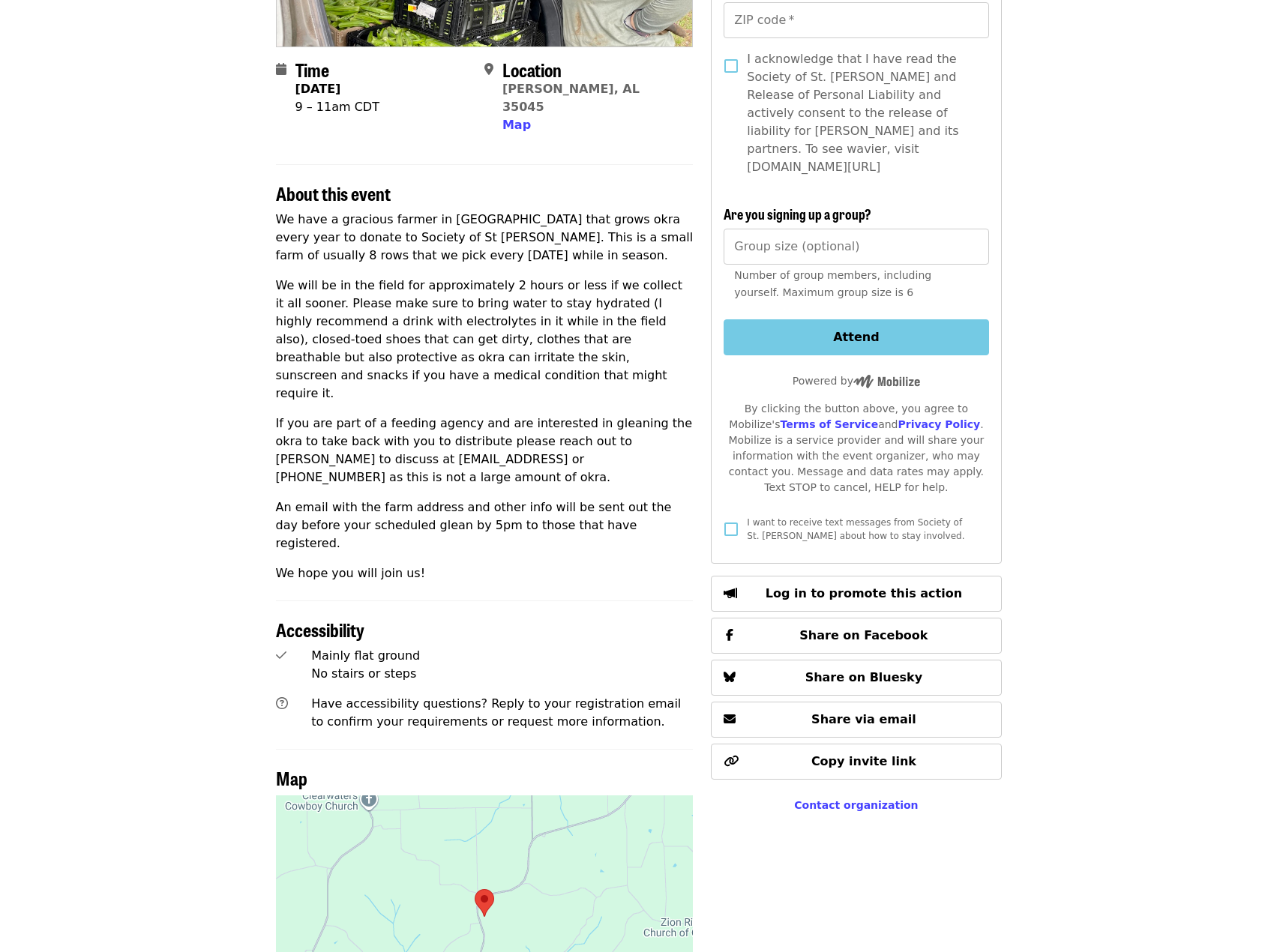
scroll to position [332, 0]
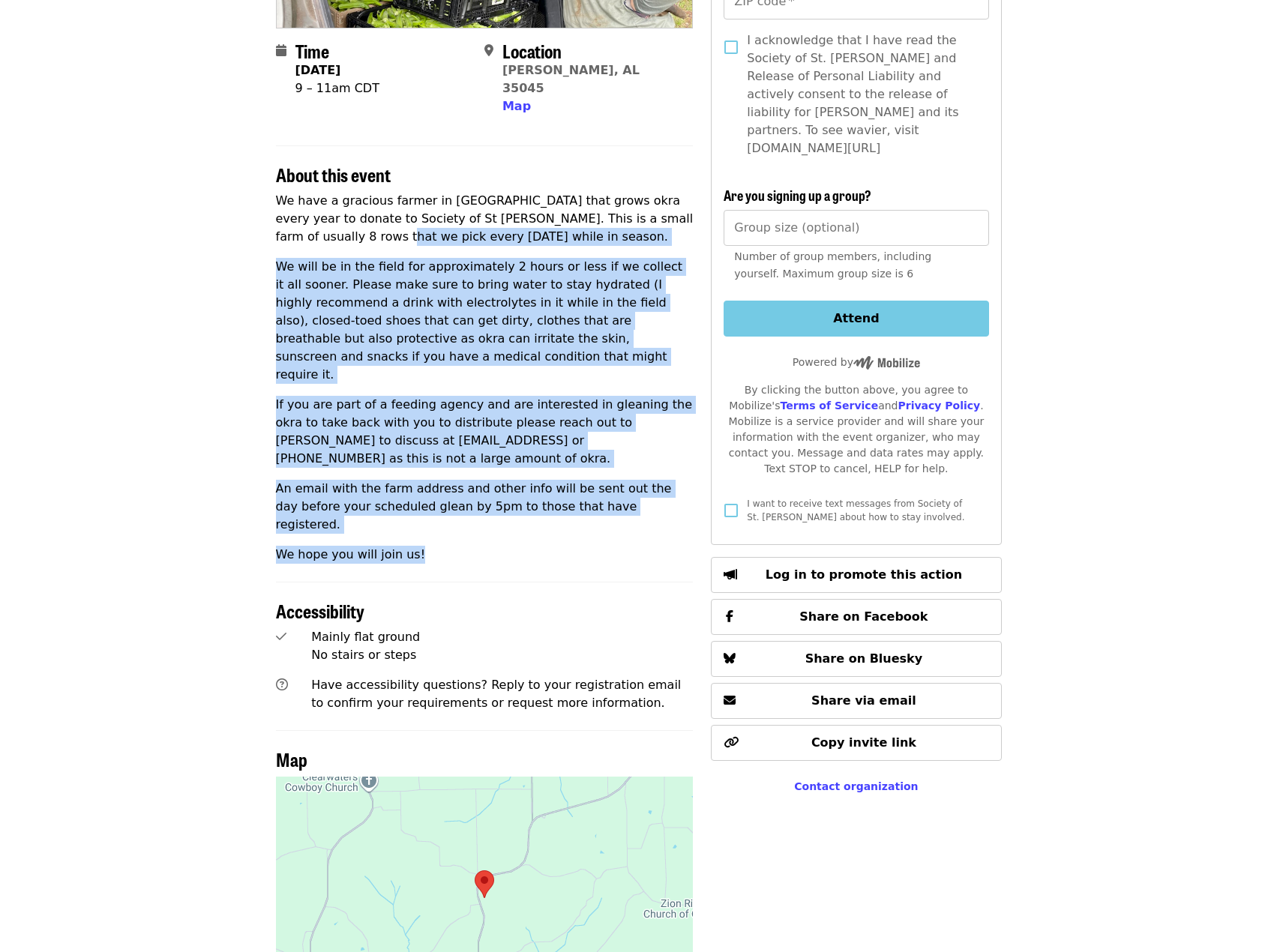
drag, startPoint x: 574, startPoint y: 470, endPoint x: 299, endPoint y: 222, distance: 370.3
click at [289, 219] on div "We have a gracious farmer in Chilton County that grows okra every year to donat…" at bounding box center [484, 378] width 418 height 371
click at [569, 265] on p "We will be in the field for approximately 2 hours or less if we collect it all …" at bounding box center [484, 320] width 418 height 126
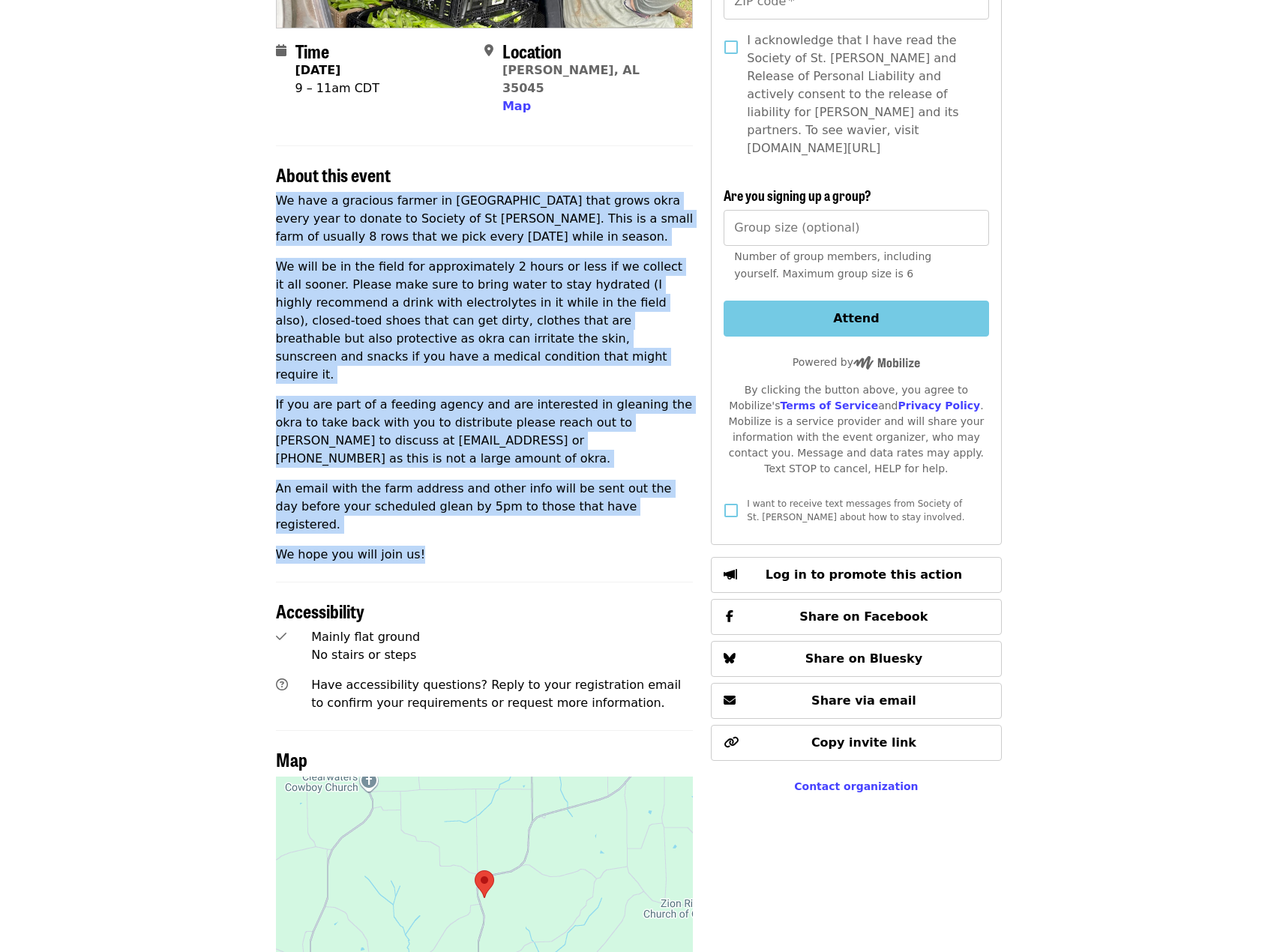
drag, startPoint x: 507, startPoint y: 149, endPoint x: 519, endPoint y: 489, distance: 340.2
click at [519, 488] on section "About this event We have a gracious farmer in Chilton County that grows okra ev…" at bounding box center [484, 354] width 418 height 418
click at [519, 546] on p "We hope you will join us!" at bounding box center [484, 555] width 418 height 18
drag, startPoint x: 516, startPoint y: 364, endPoint x: 489, endPoint y: 144, distance: 221.7
click at [489, 145] on section "About this event We have a gracious farmer in Chilton County that grows okra ev…" at bounding box center [484, 354] width 418 height 418
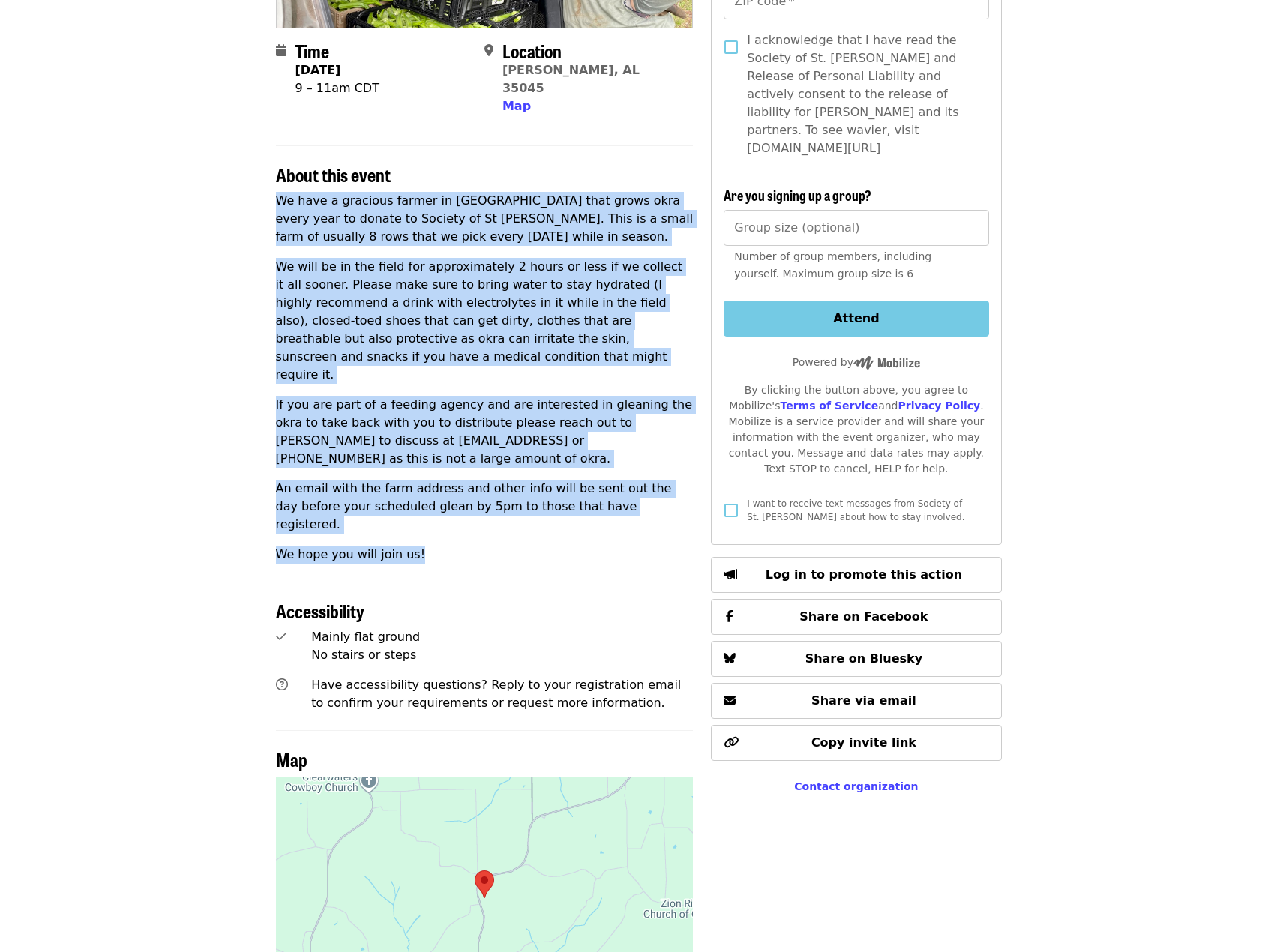
click at [554, 333] on p "We will be in the field for approximately 2 hours or less if we collect it all …" at bounding box center [484, 320] width 418 height 126
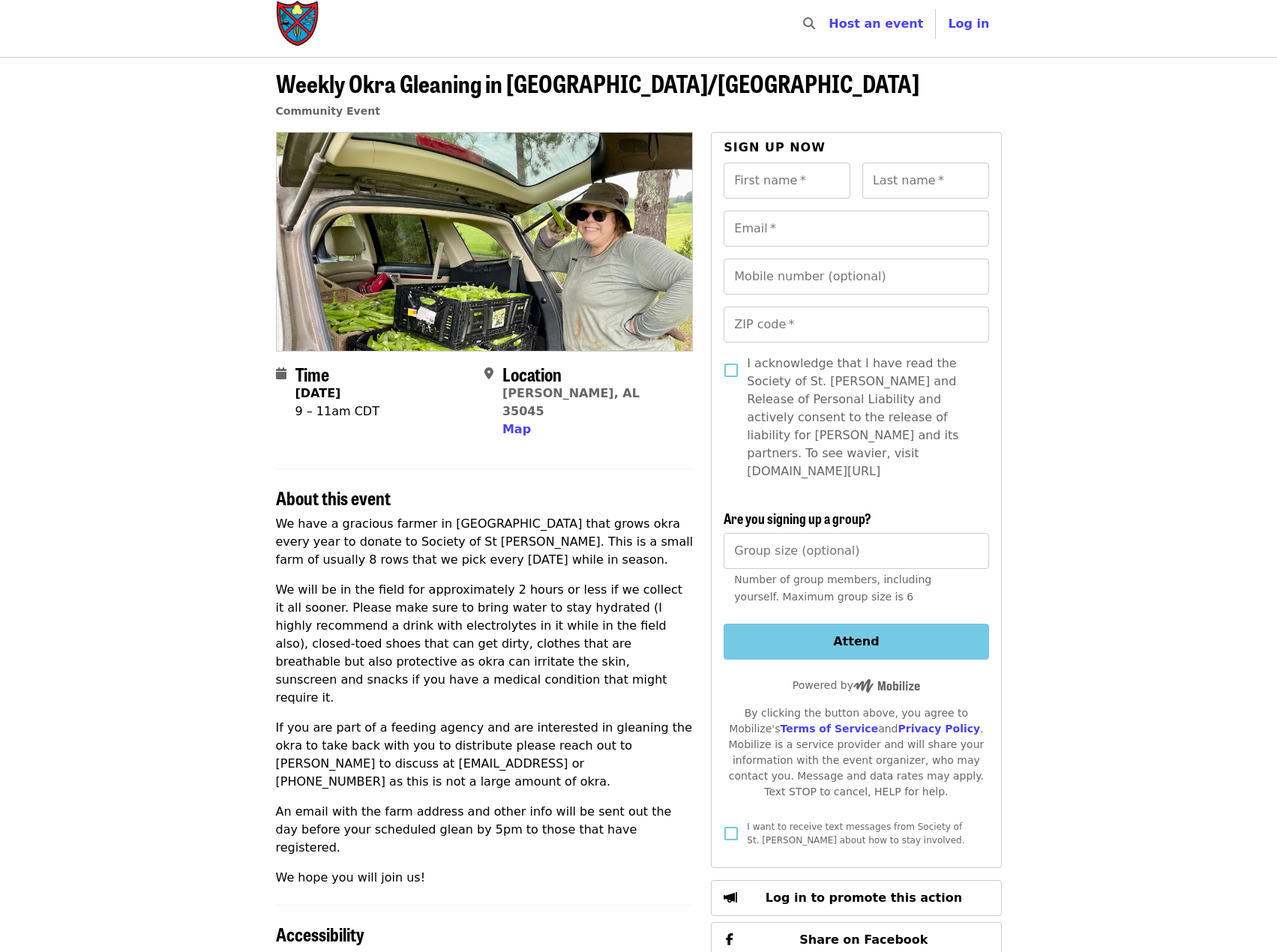
scroll to position [0, 0]
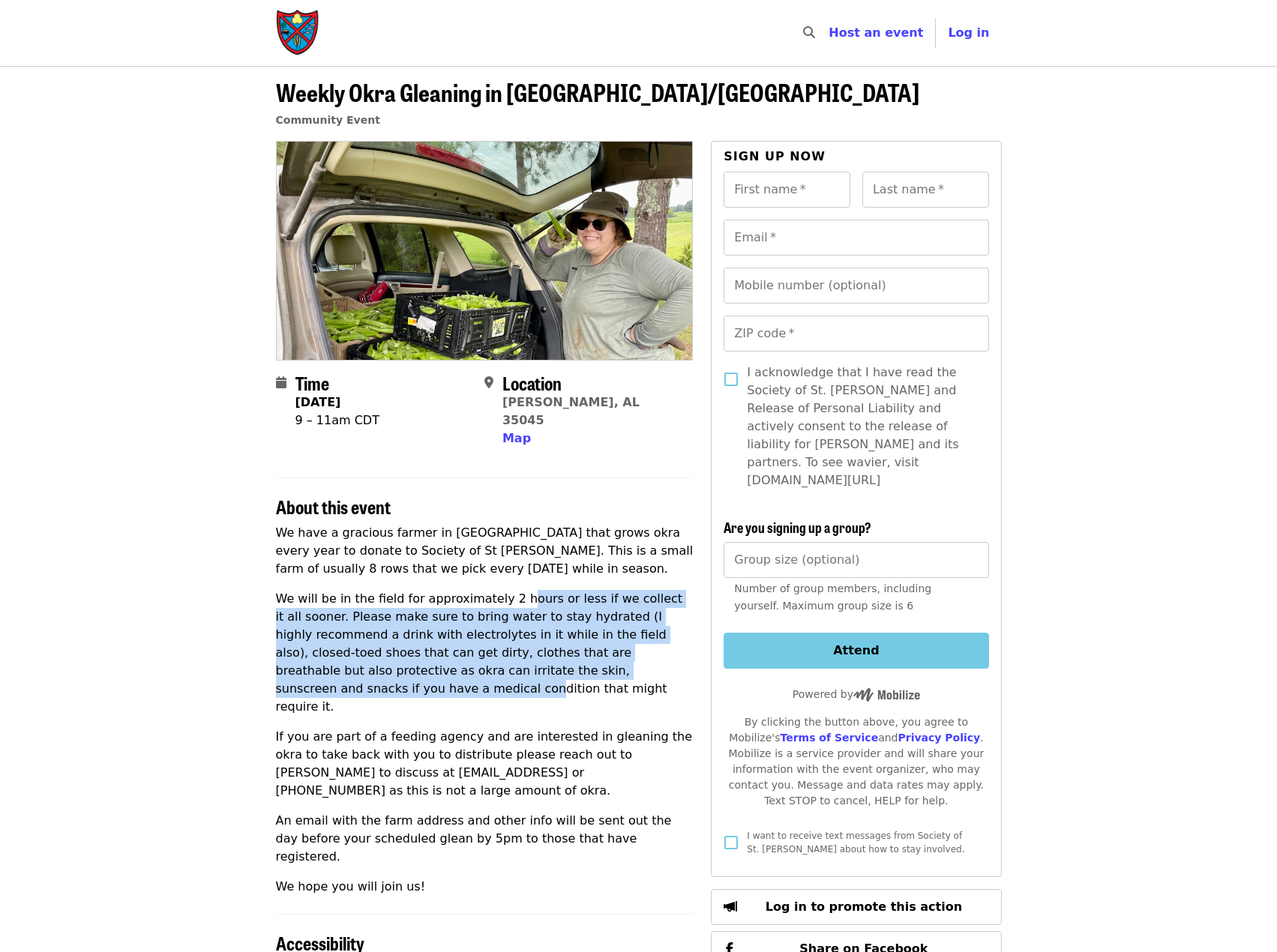
drag, startPoint x: 509, startPoint y: 568, endPoint x: 557, endPoint y: 657, distance: 101.1
click at [557, 657] on div "We have a gracious farmer in Chilton County that grows okra every year to donat…" at bounding box center [484, 710] width 418 height 371
click at [557, 657] on p "We will be in the field for approximately 2 hours or less if we collect it all …" at bounding box center [484, 652] width 418 height 126
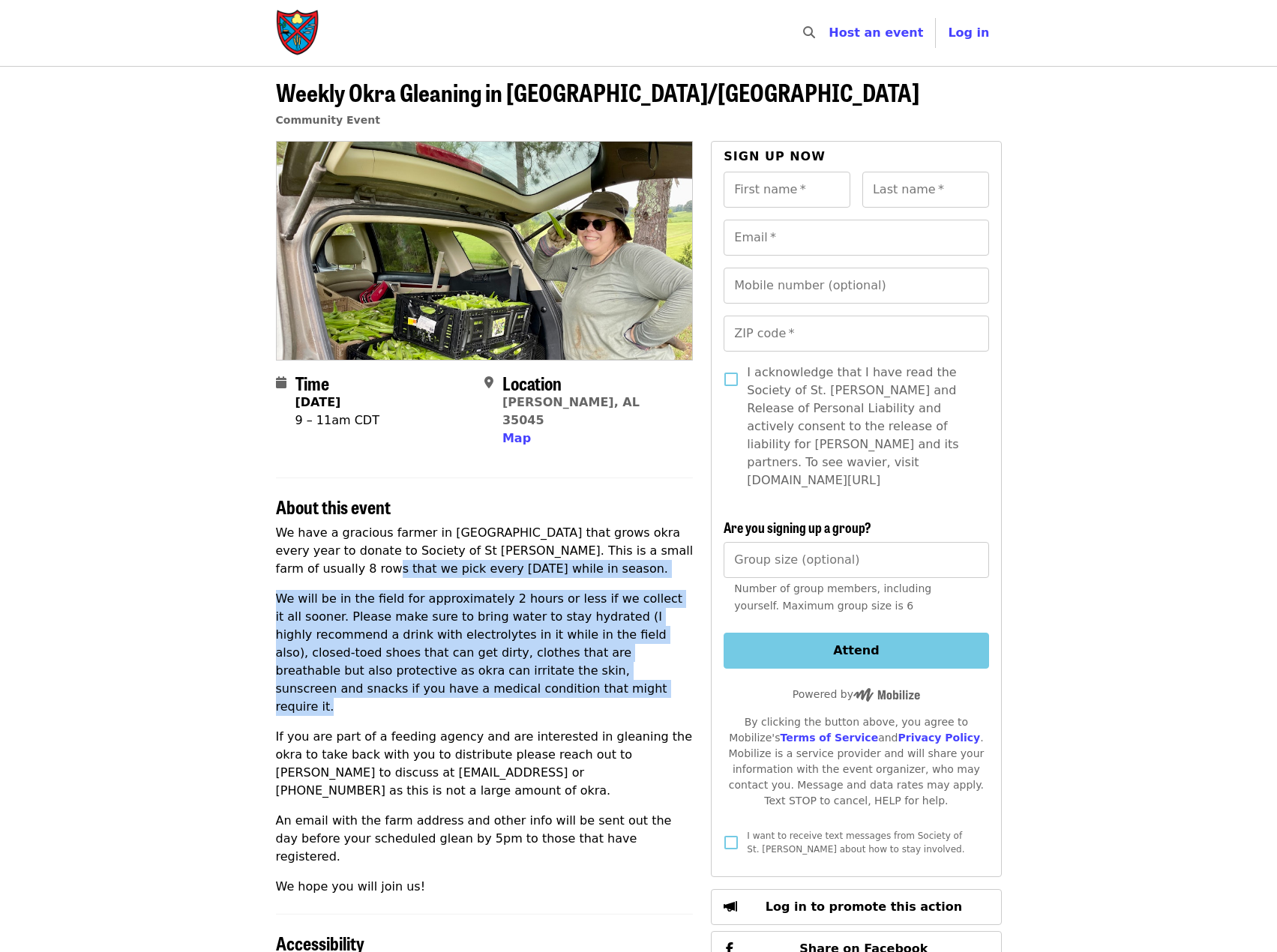
drag, startPoint x: 516, startPoint y: 660, endPoint x: 225, endPoint y: 555, distance: 309.4
click at [225, 555] on article "Weekly Okra Gleaning in Jemison/Clanton Community Event Time Monday, August 25 …" at bounding box center [638, 727] width 1277 height 1322
click at [437, 611] on p "We will be in the field for approximately 2 hours or less if we collect it all …" at bounding box center [484, 652] width 418 height 126
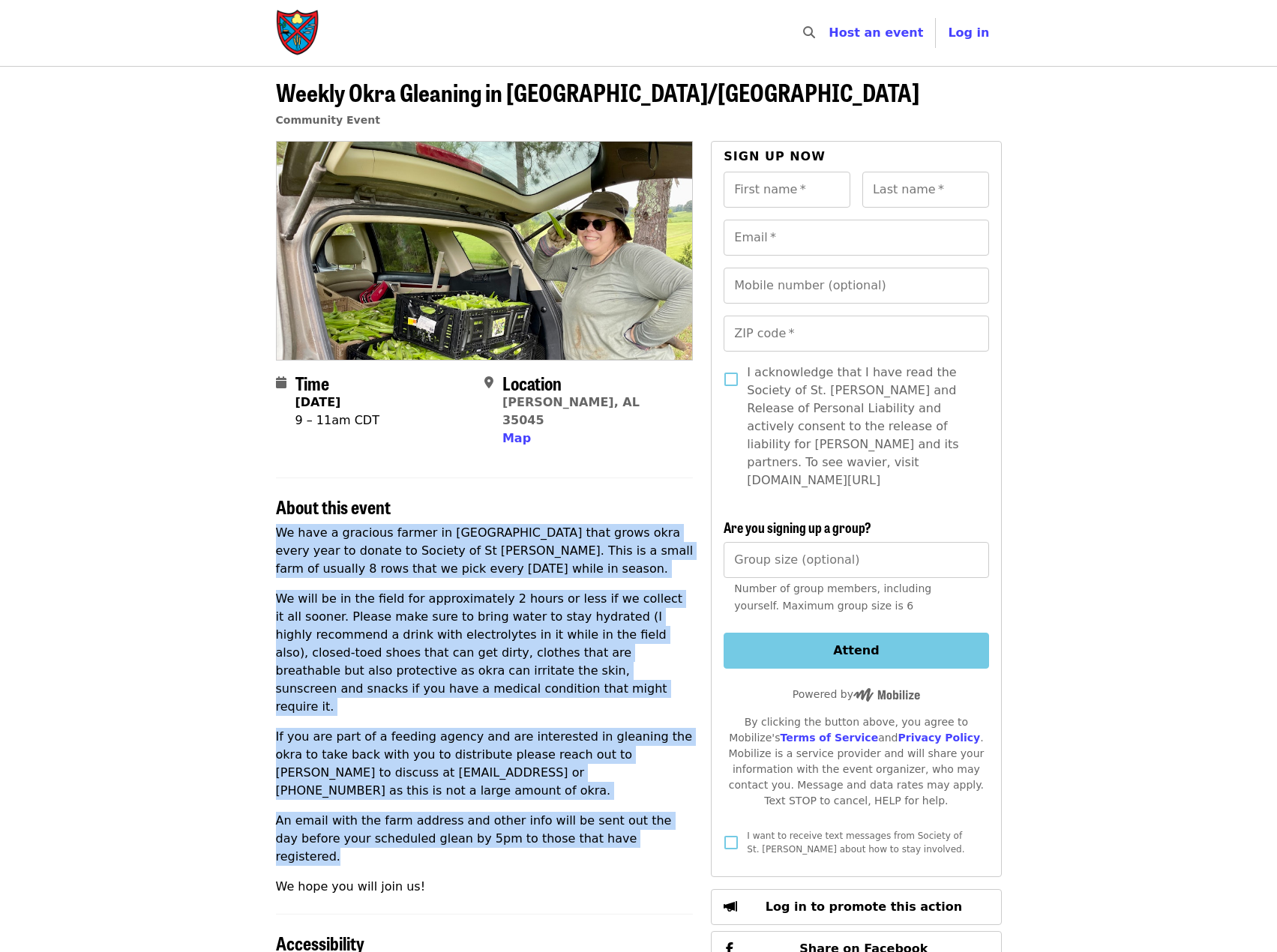
drag, startPoint x: 506, startPoint y: 461, endPoint x: 620, endPoint y: 795, distance: 352.9
click at [617, 795] on section "About this event We have a gracious farmer in Chilton County that grows okra ev…" at bounding box center [484, 687] width 418 height 418
click at [617, 812] on p "An email with the farm address and other info will be sent out the day before y…" at bounding box center [484, 838] width 418 height 54
drag, startPoint x: 638, startPoint y: 781, endPoint x: 591, endPoint y: 501, distance: 283.9
click at [591, 503] on section "About this event We have a gracious farmer in Chilton County that grows okra ev…" at bounding box center [484, 687] width 418 height 418
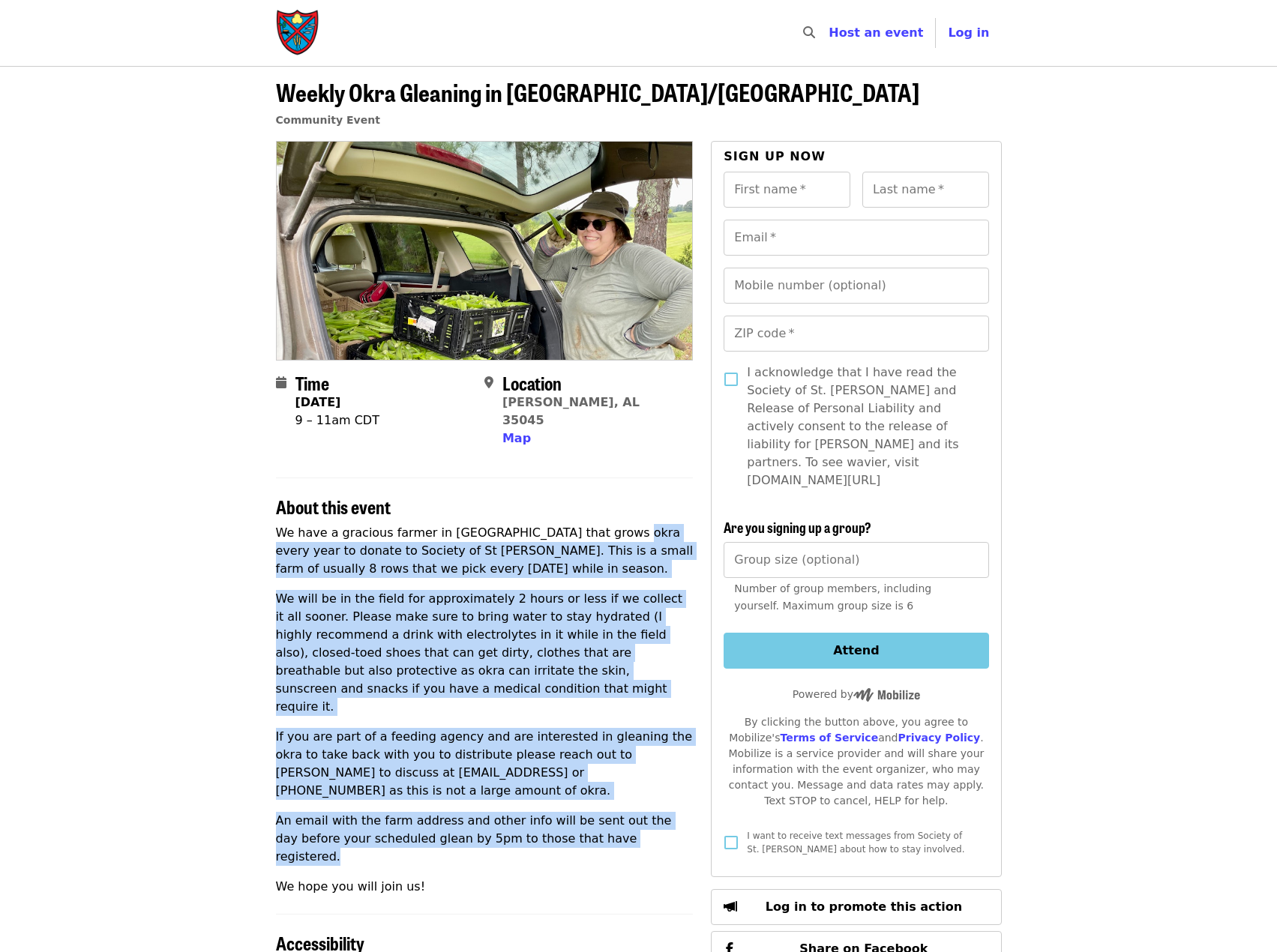
click at [591, 524] on p "We have a gracious farmer in Chilton County that grows okra every year to donat…" at bounding box center [484, 551] width 418 height 54
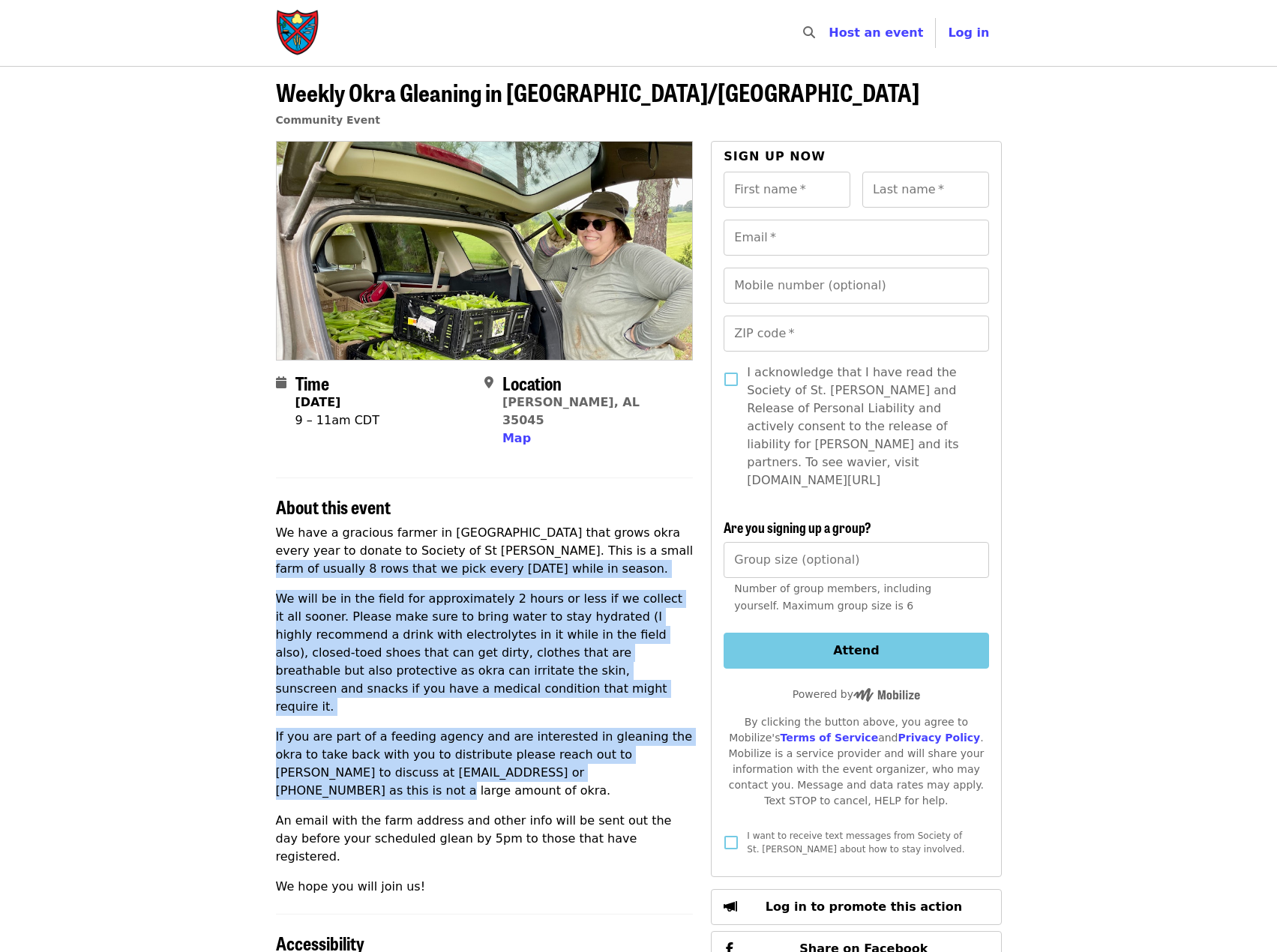
drag, startPoint x: 558, startPoint y: 628, endPoint x: 568, endPoint y: 770, distance: 142.4
click at [568, 769] on div "We have a gracious farmer in Chilton County that grows okra every year to donat…" at bounding box center [484, 710] width 418 height 371
click at [563, 754] on div "We have a gracious farmer in Chilton County that grows okra every year to donat…" at bounding box center [484, 710] width 418 height 371
drag, startPoint x: 563, startPoint y: 720, endPoint x: 570, endPoint y: 505, distance: 215.1
click at [570, 524] on div "We have a gracious farmer in Chilton County that grows okra every year to donat…" at bounding box center [484, 710] width 418 height 371
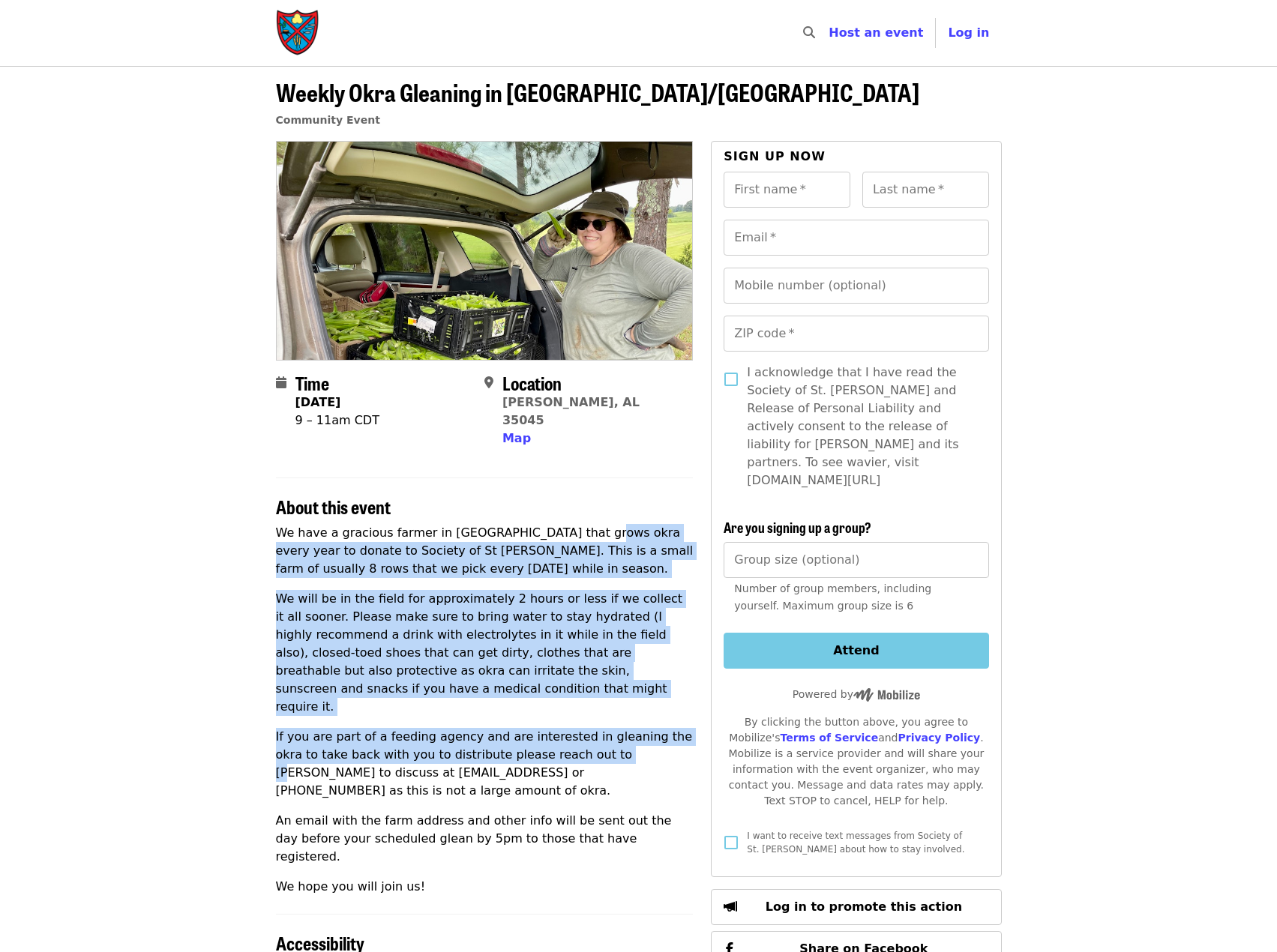
click at [570, 505] on section "About this event We have a gracious farmer in Chilton County that grows okra ev…" at bounding box center [484, 687] width 418 height 418
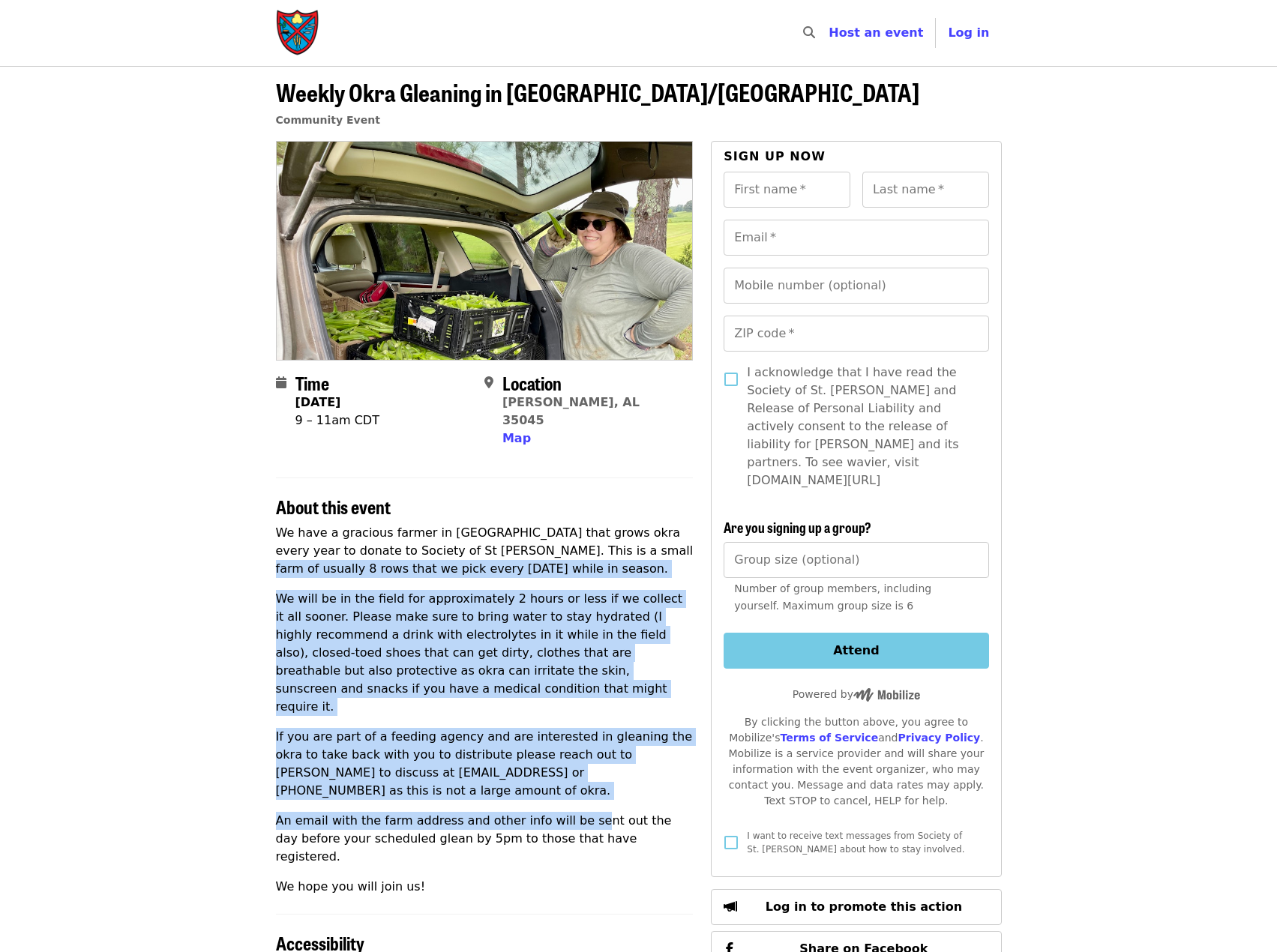
drag, startPoint x: 569, startPoint y: 701, endPoint x: 574, endPoint y: 762, distance: 61.2
click at [574, 762] on div "We have a gracious farmer in Chilton County that grows okra every year to donat…" at bounding box center [484, 710] width 418 height 371
click at [569, 745] on p "If you are part of a feeding agency and are interested in gleaning the okra to …" at bounding box center [484, 763] width 418 height 72
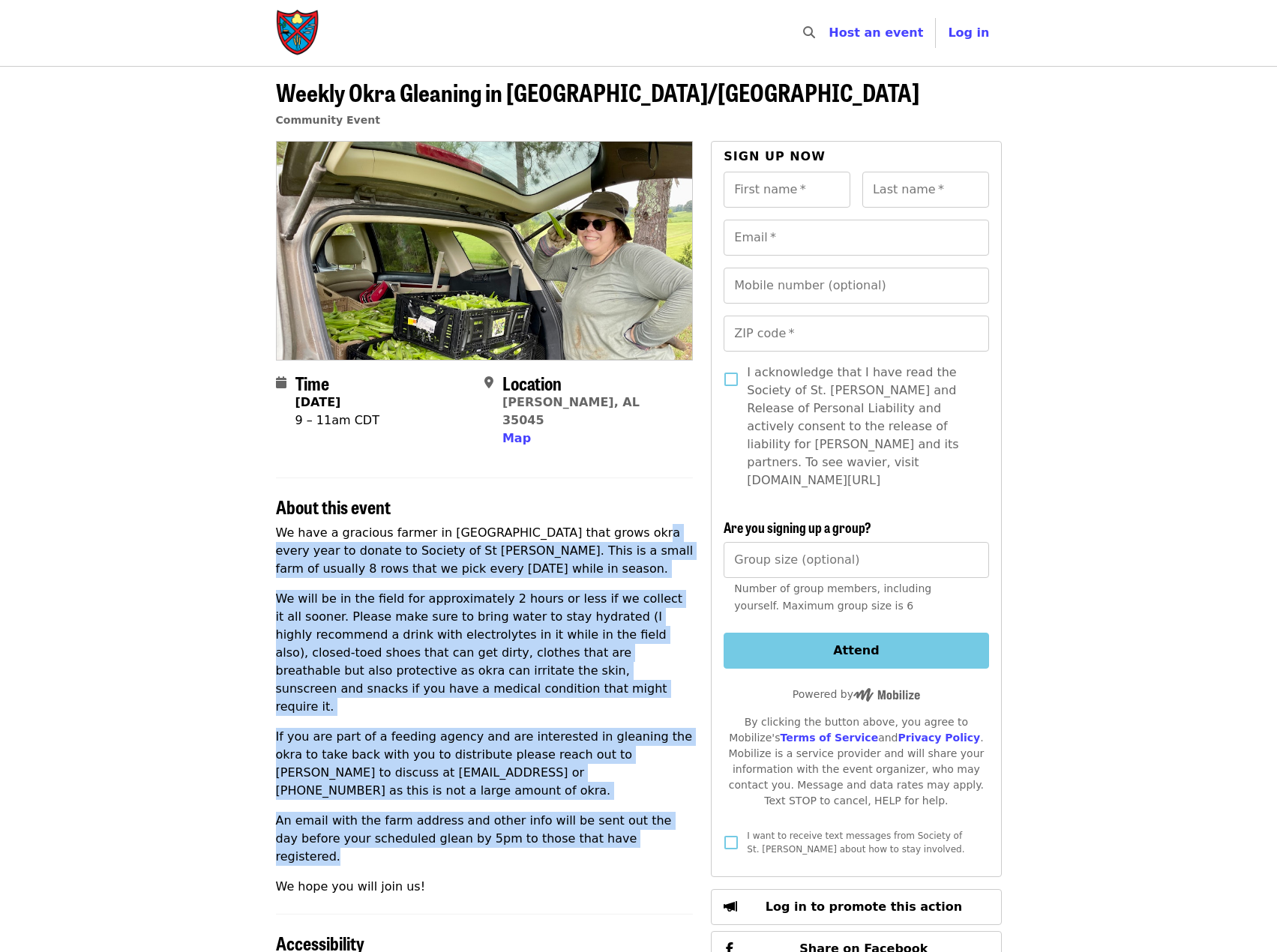
drag, startPoint x: 609, startPoint y: 776, endPoint x: 604, endPoint y: 501, distance: 275.0
click at [604, 524] on div "We have a gracious farmer in Chilton County that grows okra every year to donat…" at bounding box center [484, 710] width 418 height 371
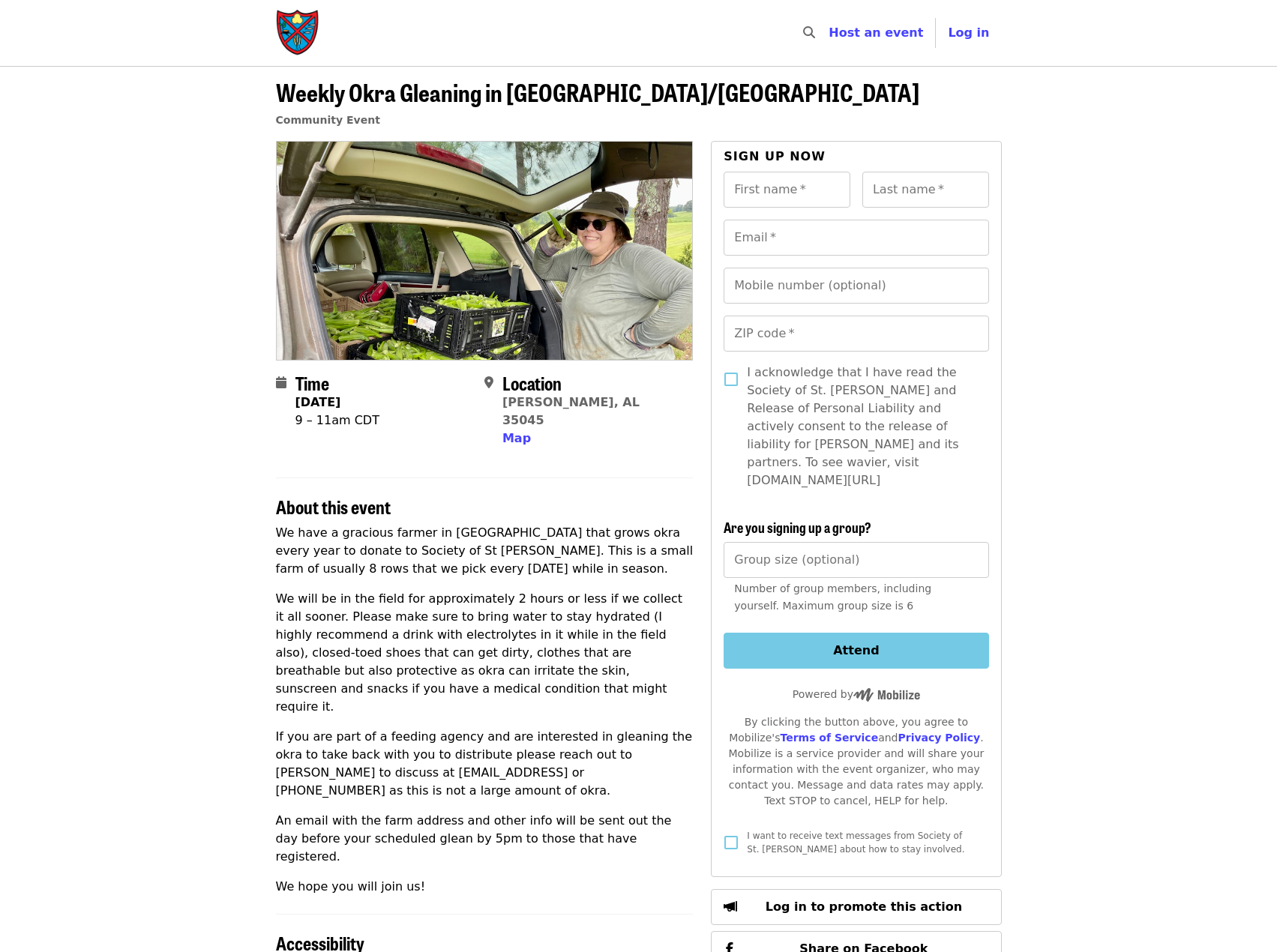
click at [602, 524] on p "We have a gracious farmer in [GEOGRAPHIC_DATA] that grows okra every year to do…" at bounding box center [484, 551] width 418 height 54
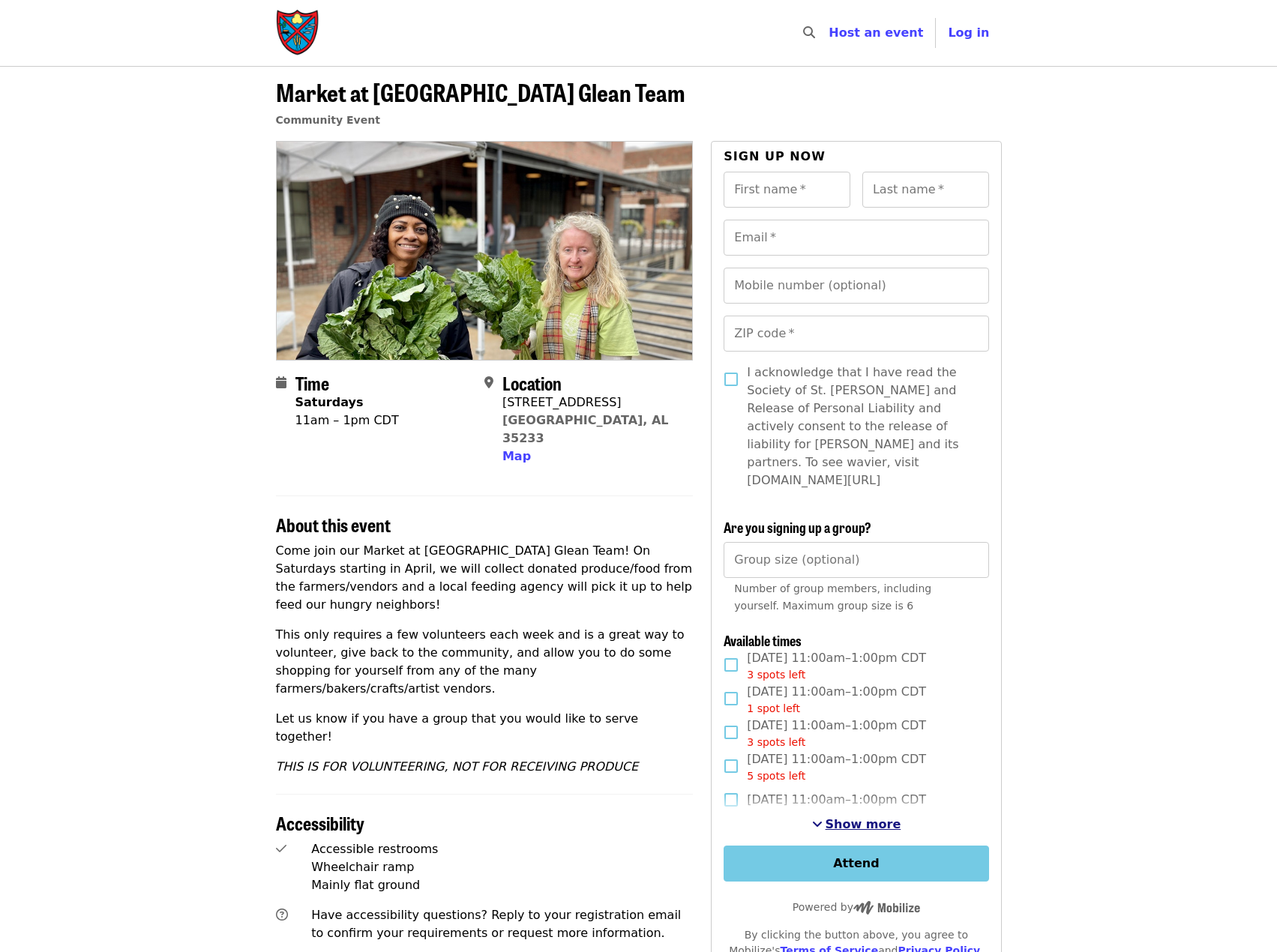
click at [875, 817] on span "Show more" at bounding box center [862, 824] width 75 height 15
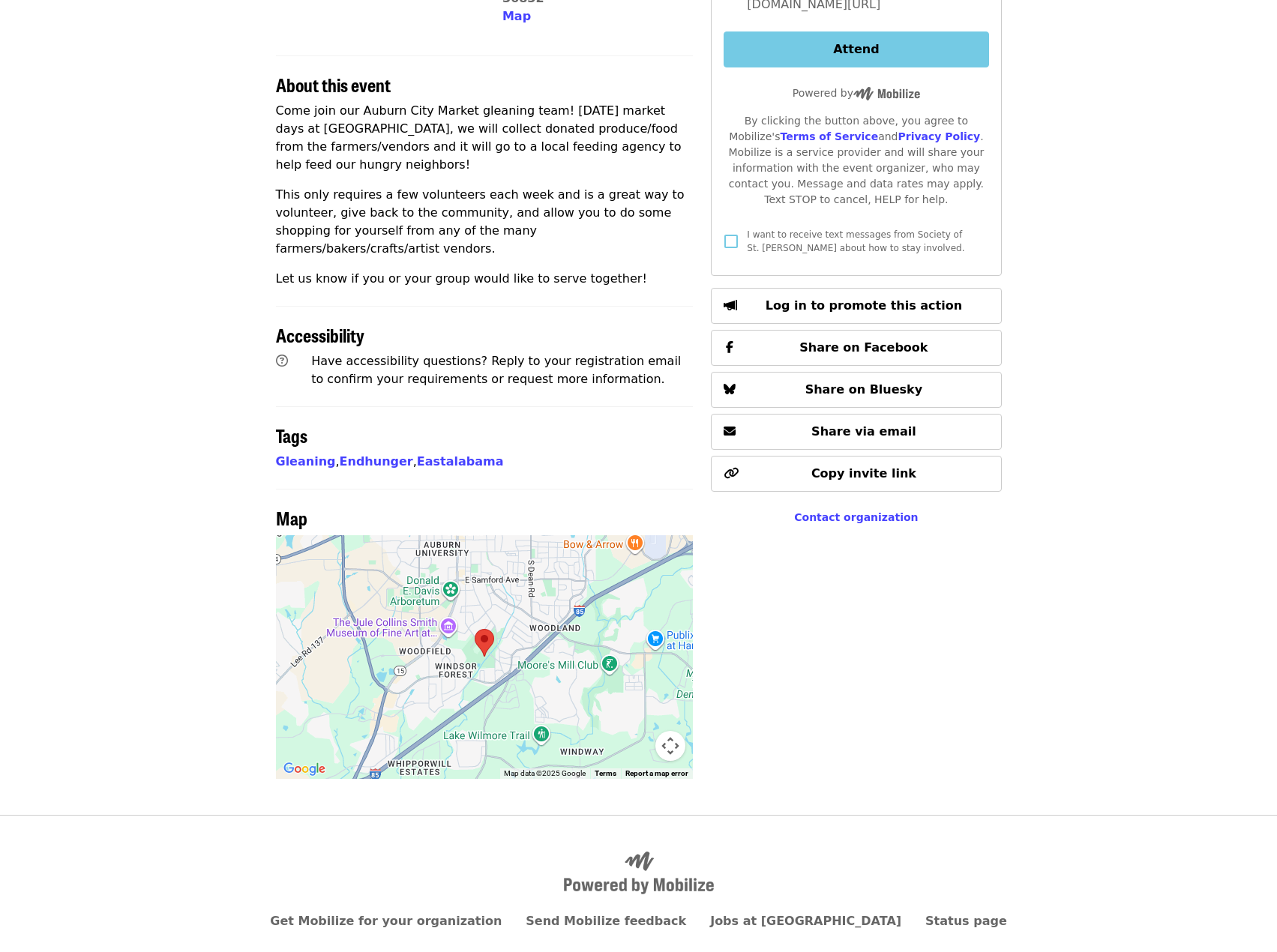
scroll to position [477, 0]
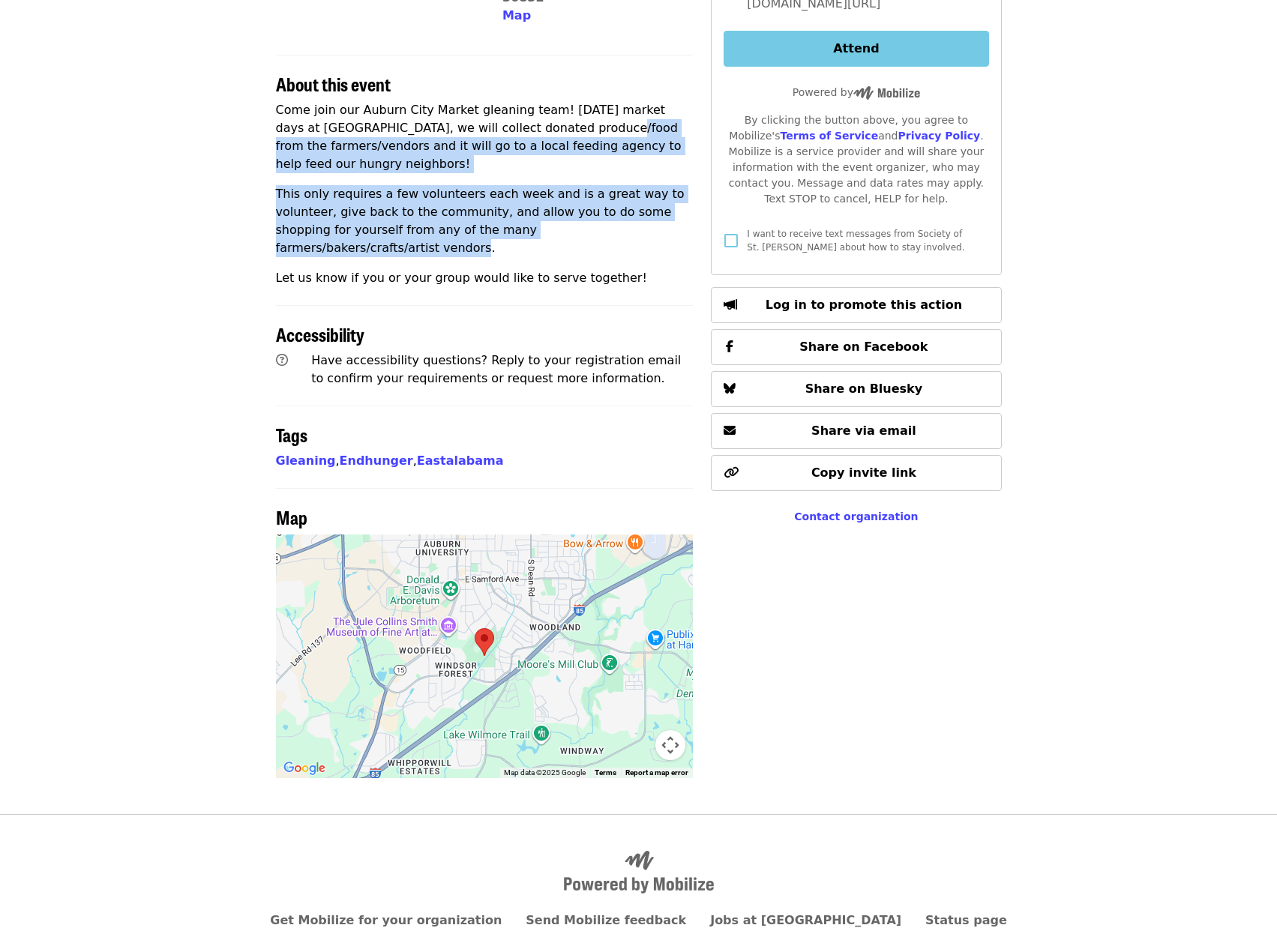
drag, startPoint x: 514, startPoint y: 95, endPoint x: 584, endPoint y: 210, distance: 134.6
click at [583, 208] on div "Come join our Auburn City Market gleaning team! [DATE] market days at [GEOGRAPH…" at bounding box center [484, 194] width 418 height 186
click at [584, 210] on div "Come join our Auburn City Market gleaning team! On Saturday market days at Town…" at bounding box center [484, 194] width 418 height 186
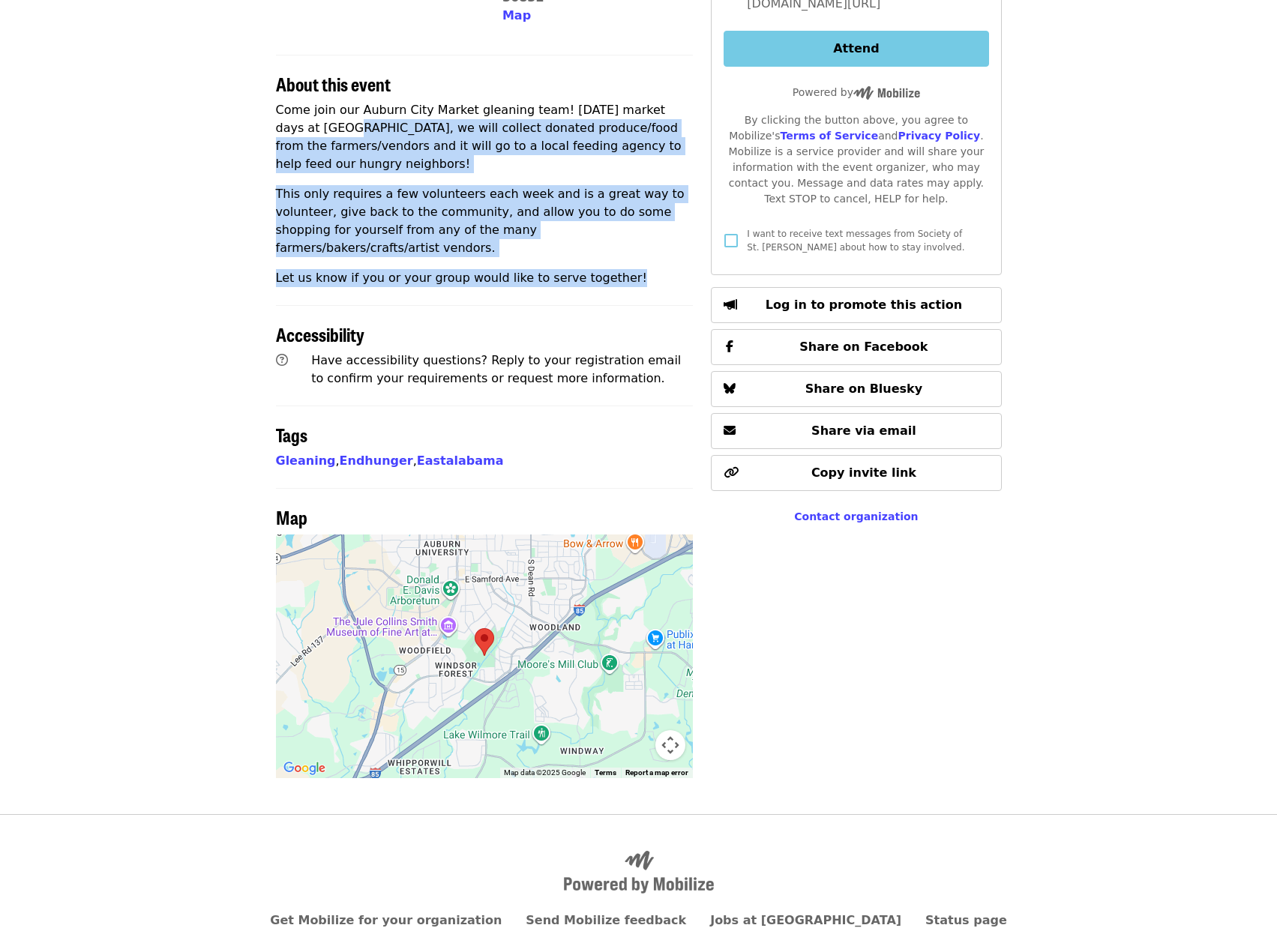
drag, startPoint x: 610, startPoint y: 221, endPoint x: 260, endPoint y: 106, distance: 368.4
click at [235, 100] on article "Auburn City Market Glean Community Event Time Saturday, August 23 10:15 – 11:30…" at bounding box center [638, 202] width 1277 height 1224
click at [460, 137] on p "Come join our Auburn City Market gleaning team! [DATE] market days at [GEOGRAPH…" at bounding box center [484, 137] width 418 height 72
drag, startPoint x: 530, startPoint y: 129, endPoint x: 583, endPoint y: 225, distance: 109.7
click at [583, 225] on div "Come join our Auburn City Market gleaning team! On Saturday market days at Town…" at bounding box center [484, 194] width 418 height 186
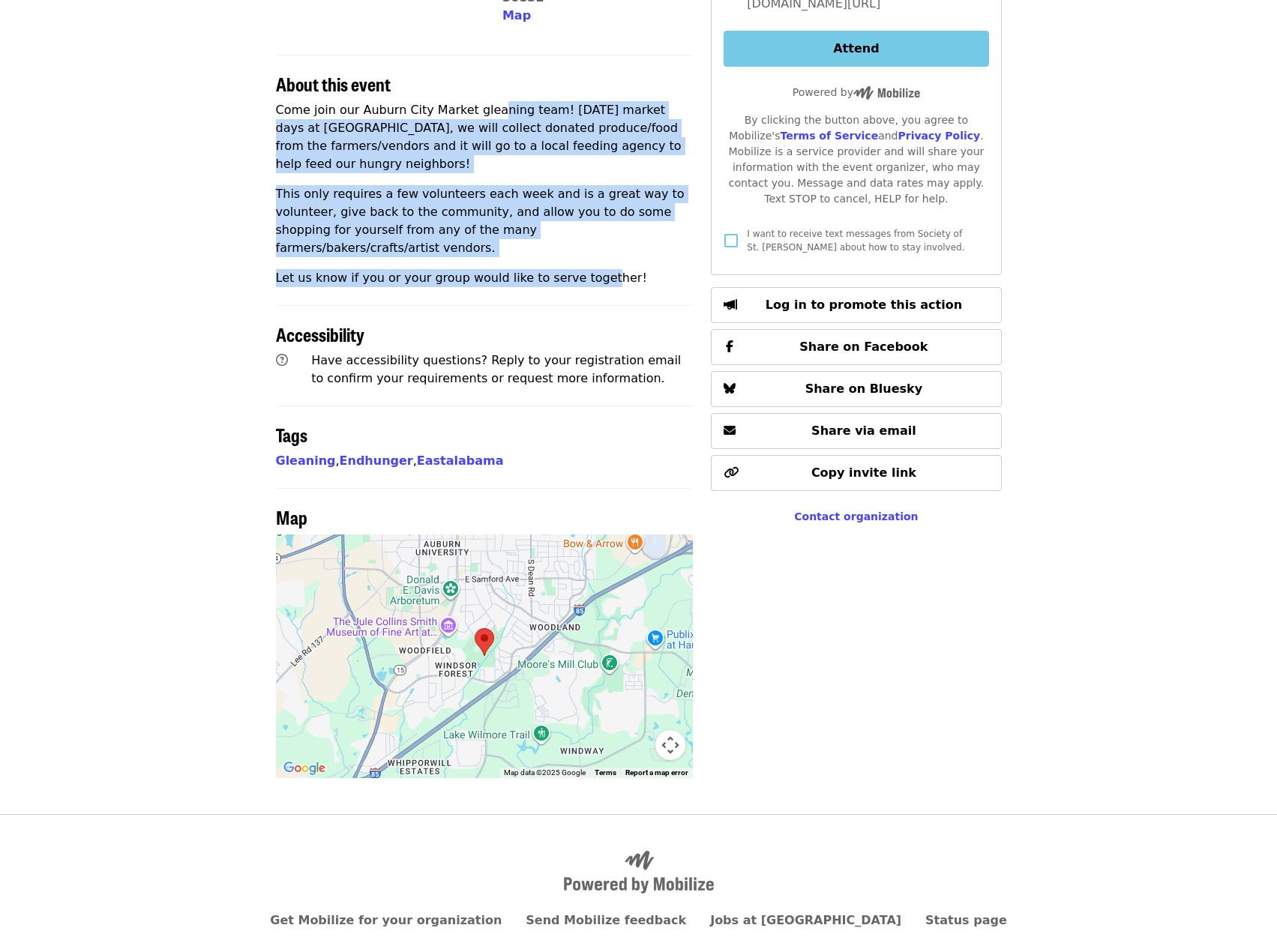
click at [583, 269] on p "Let us know if you or your group would like to serve together!" at bounding box center [484, 278] width 418 height 18
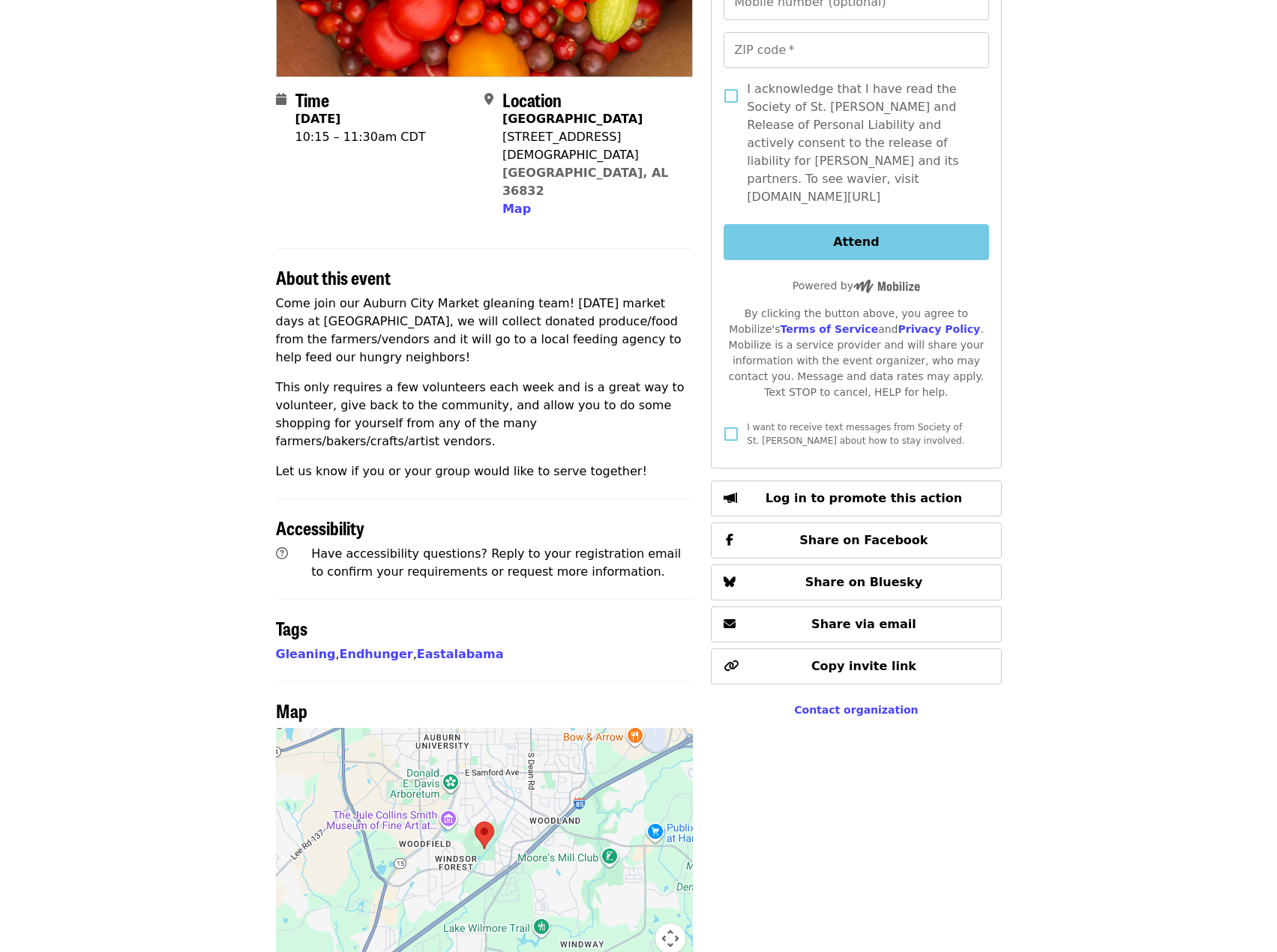
scroll to position [102, 0]
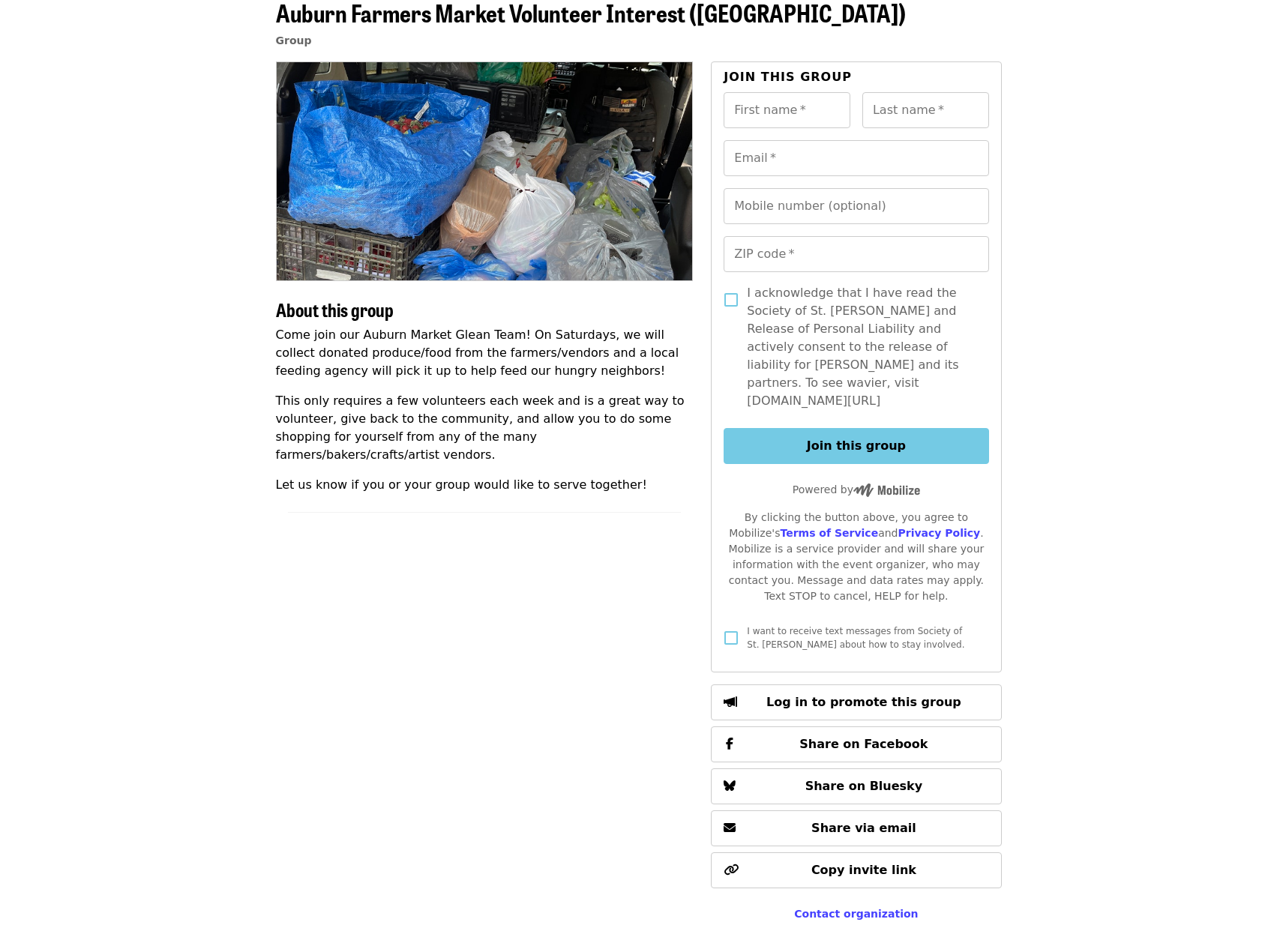
scroll to position [75, 0]
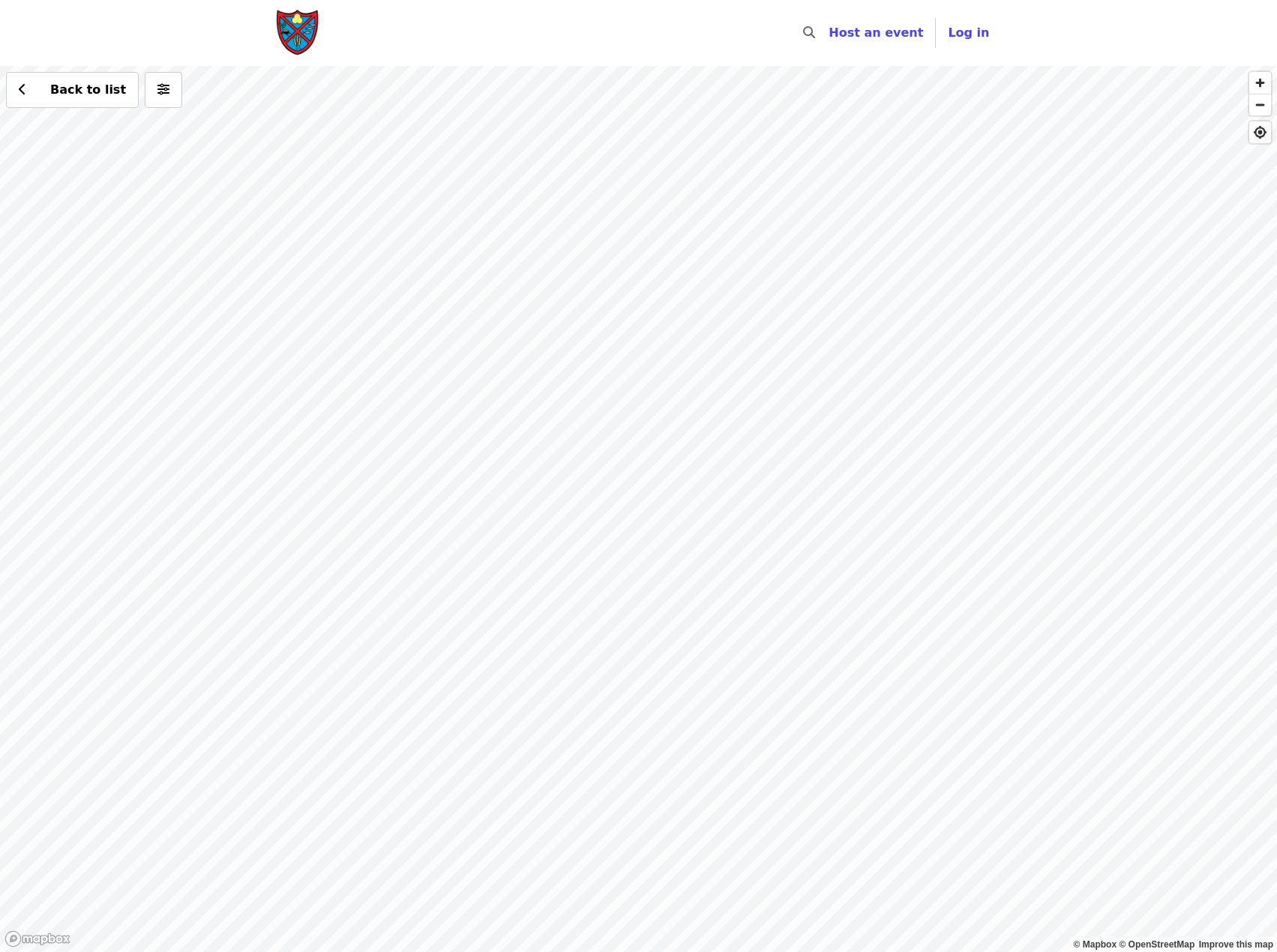
click at [323, 611] on div "Back to list" at bounding box center [638, 508] width 1277 height 886
click at [684, 799] on div "Back to list" at bounding box center [638, 508] width 1277 height 886
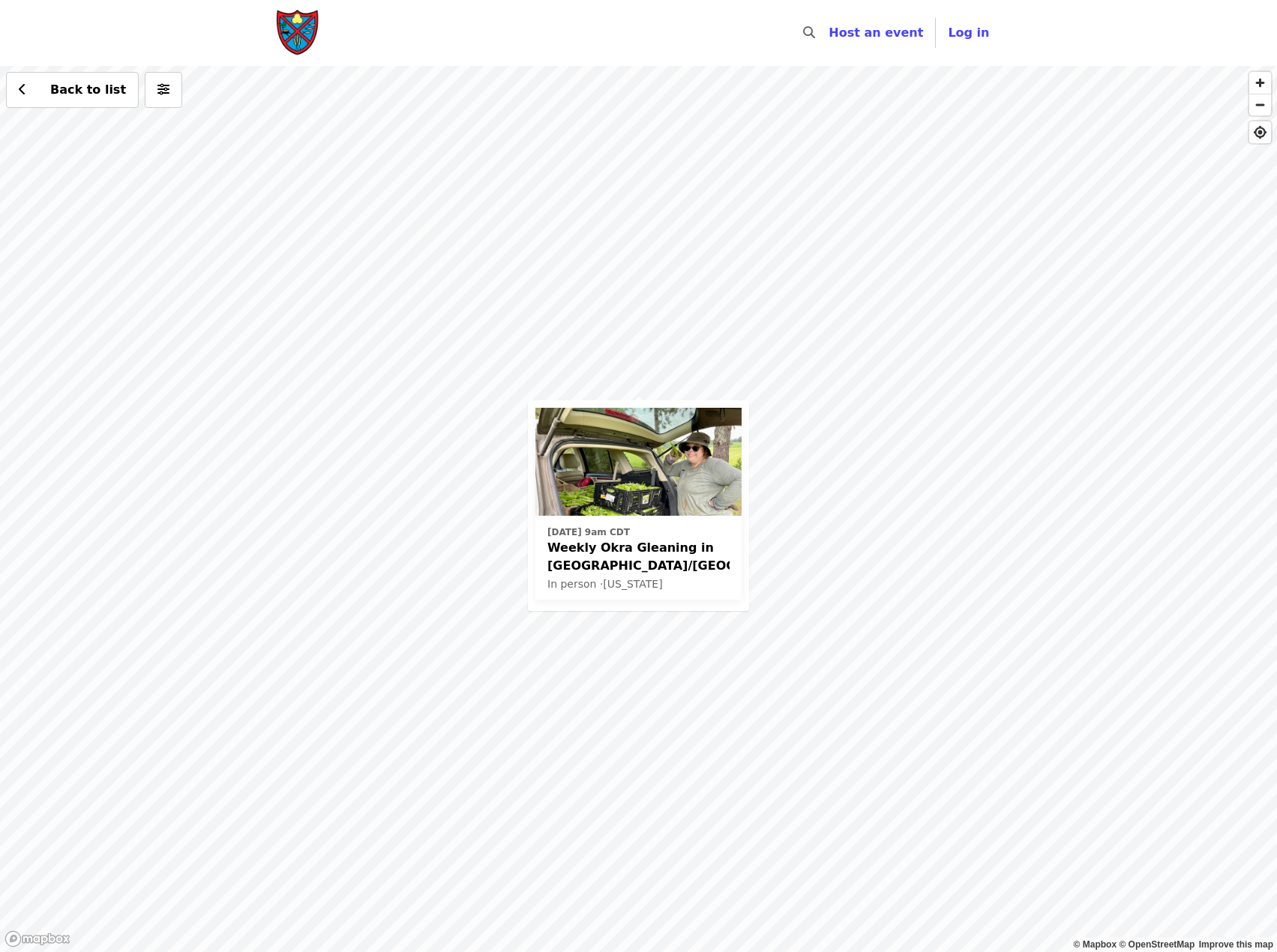
click at [618, 548] on span "Weekly Okra Gleaning in [GEOGRAPHIC_DATA]/[GEOGRAPHIC_DATA]" at bounding box center [638, 556] width 183 height 36
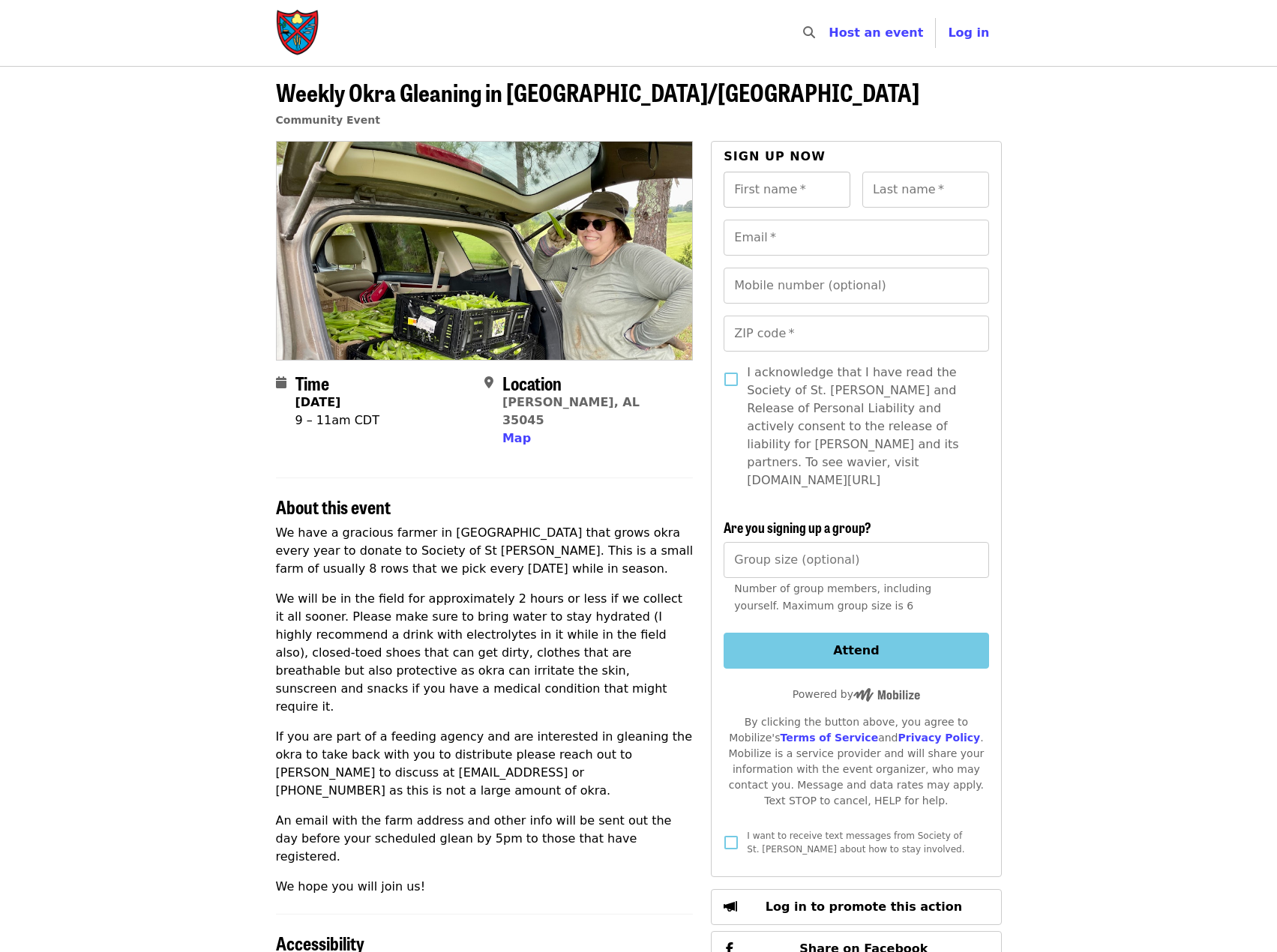
click at [784, 186] on input "First name   *" at bounding box center [787, 190] width 127 height 36
type input "****"
type input "******"
type input "**********"
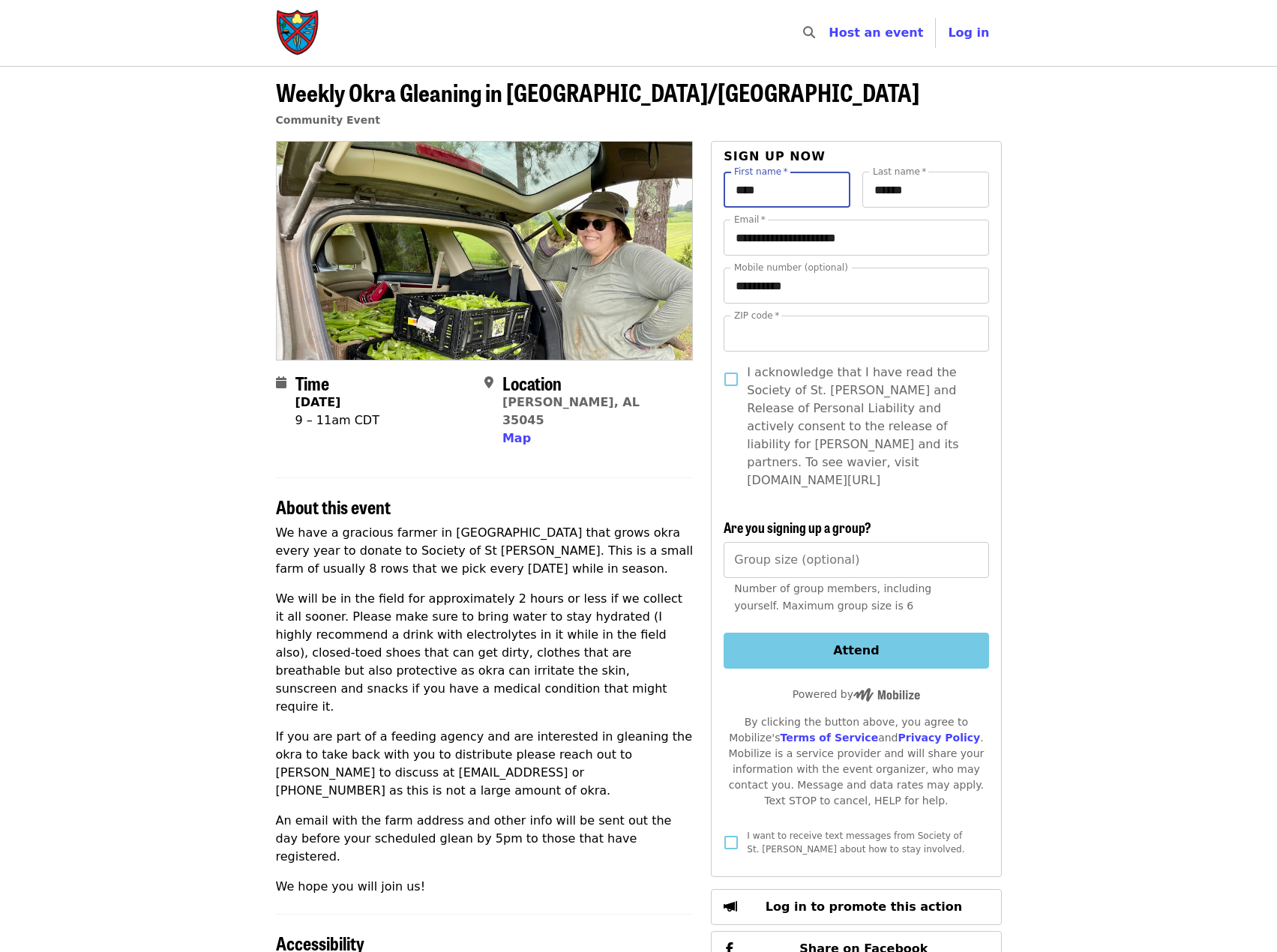
type input "*****"
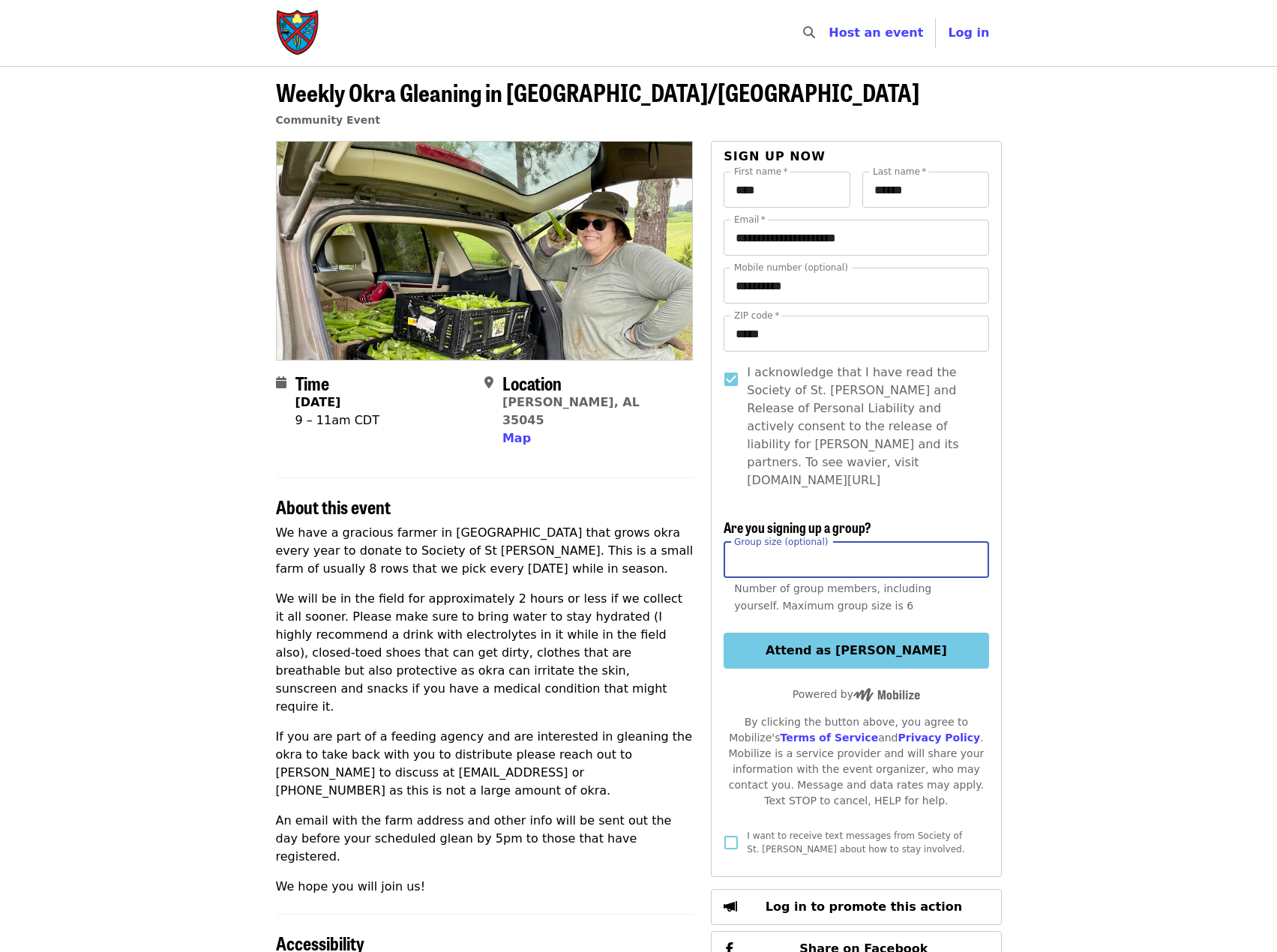
click at [797, 542] on input "Group size (optional)" at bounding box center [856, 560] width 264 height 36
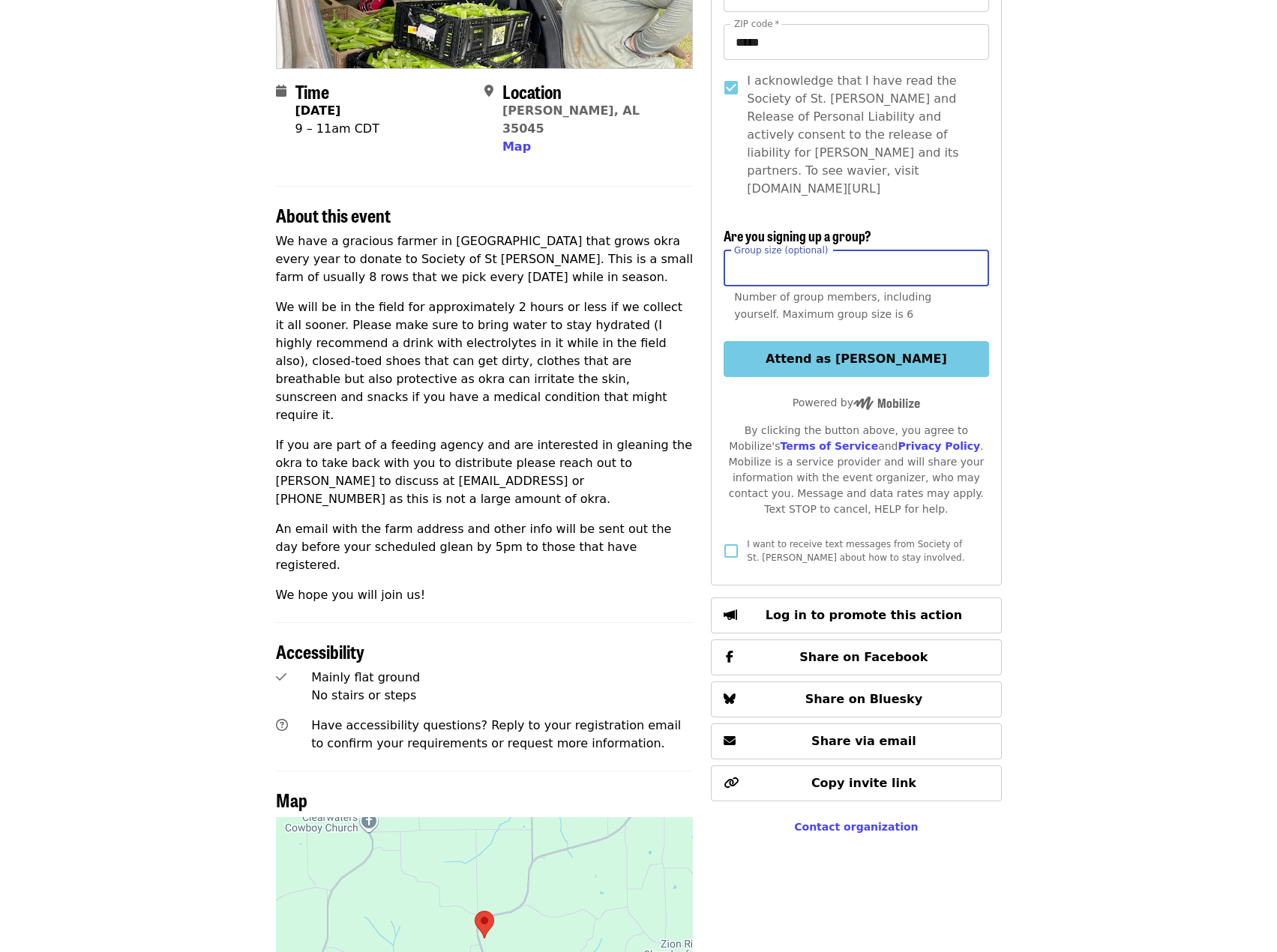
scroll to position [300, 0]
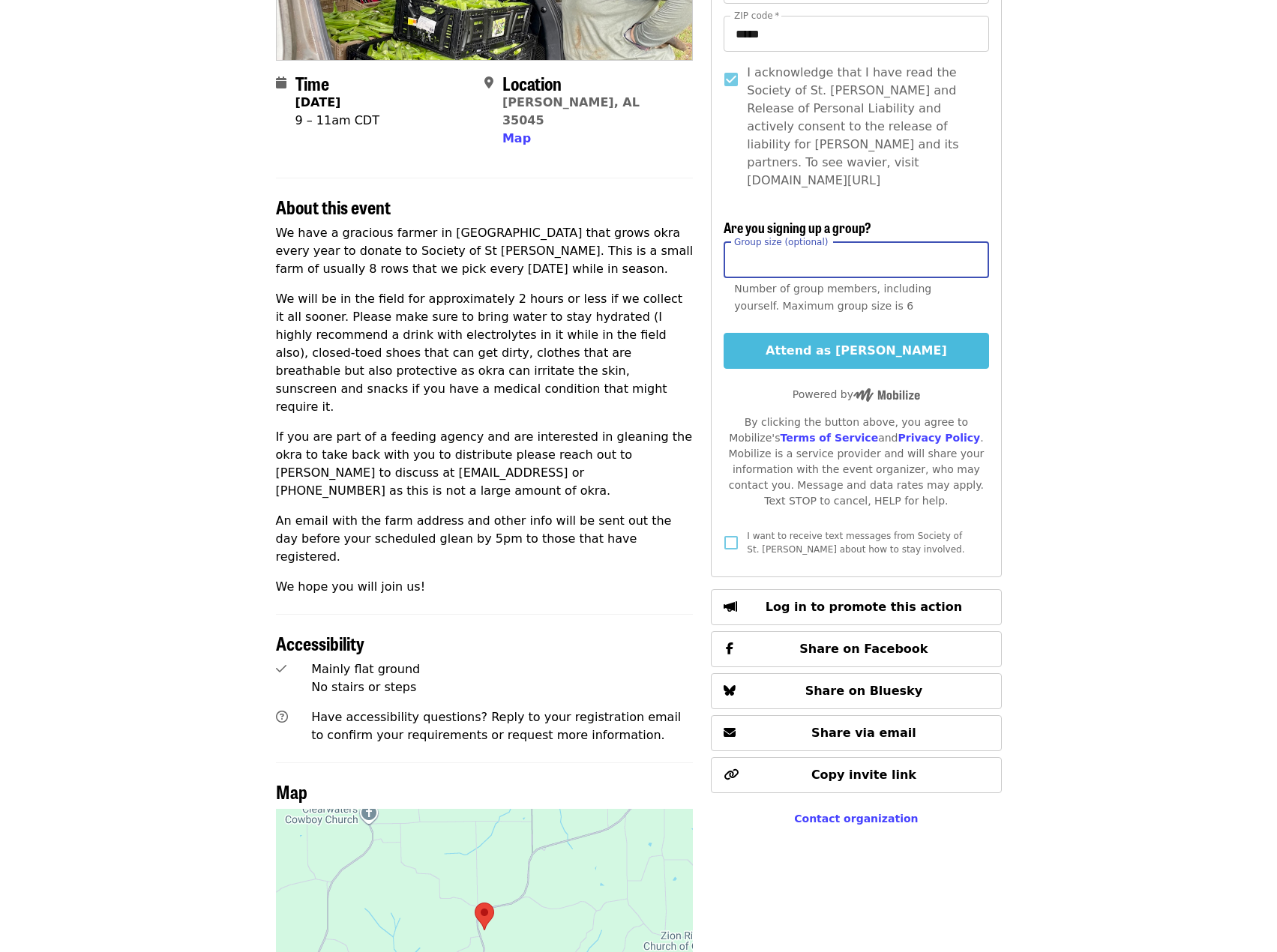
type input "*"
click at [918, 332] on button "Attend as [PERSON_NAME]" at bounding box center [856, 350] width 264 height 36
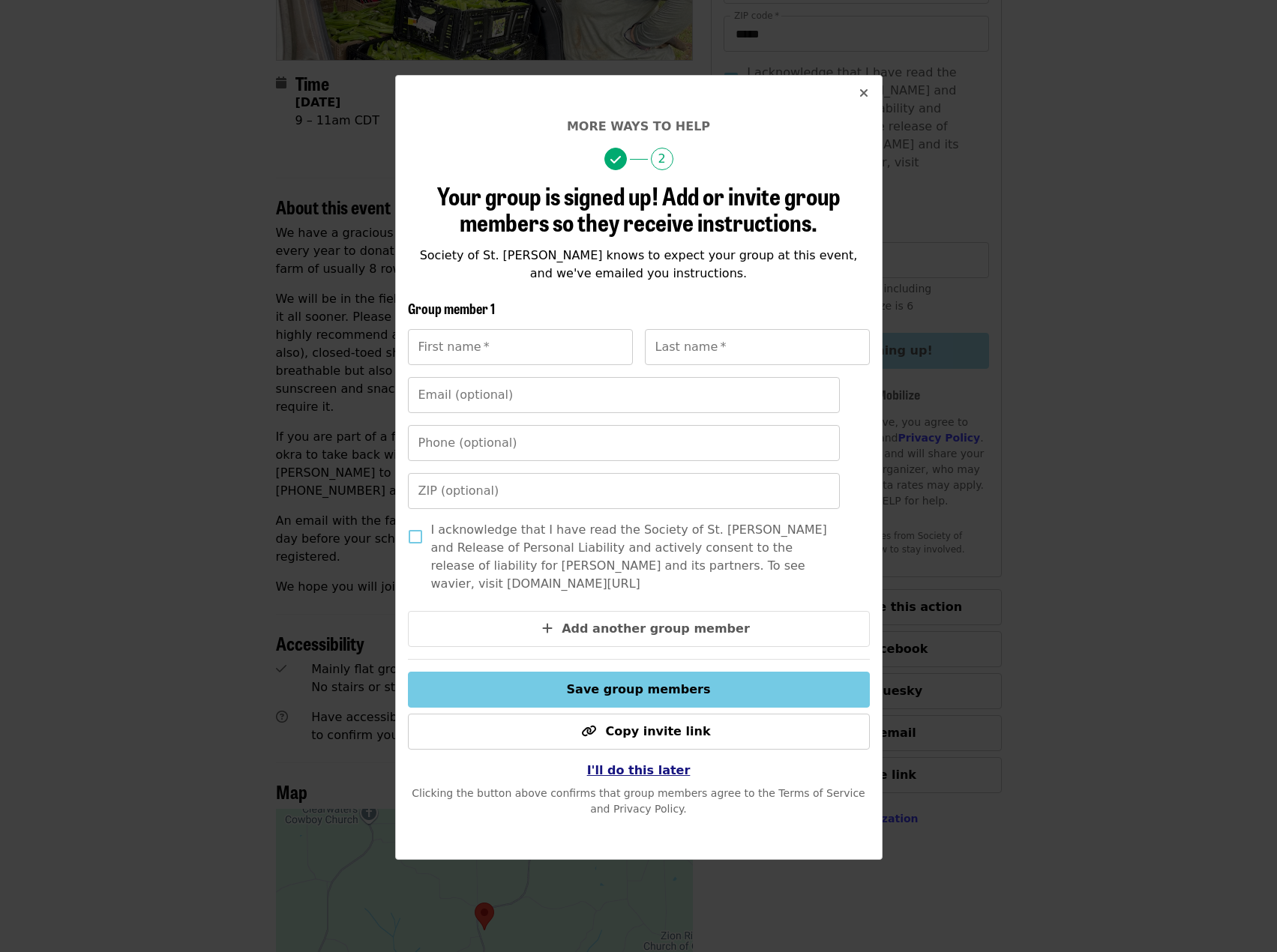
click at [660, 773] on span "I'll do this later" at bounding box center [639, 770] width 104 height 15
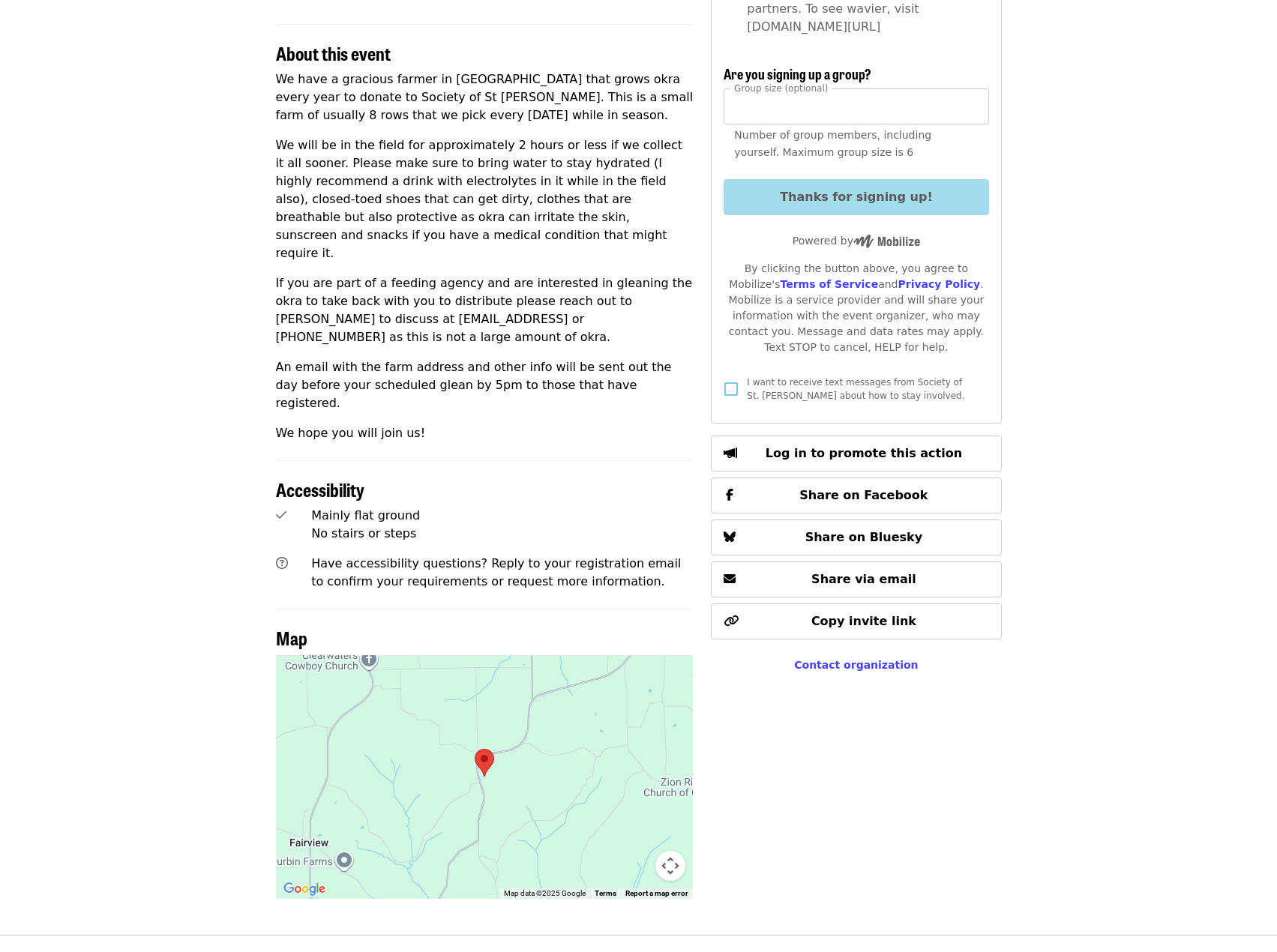
scroll to position [557, 0]
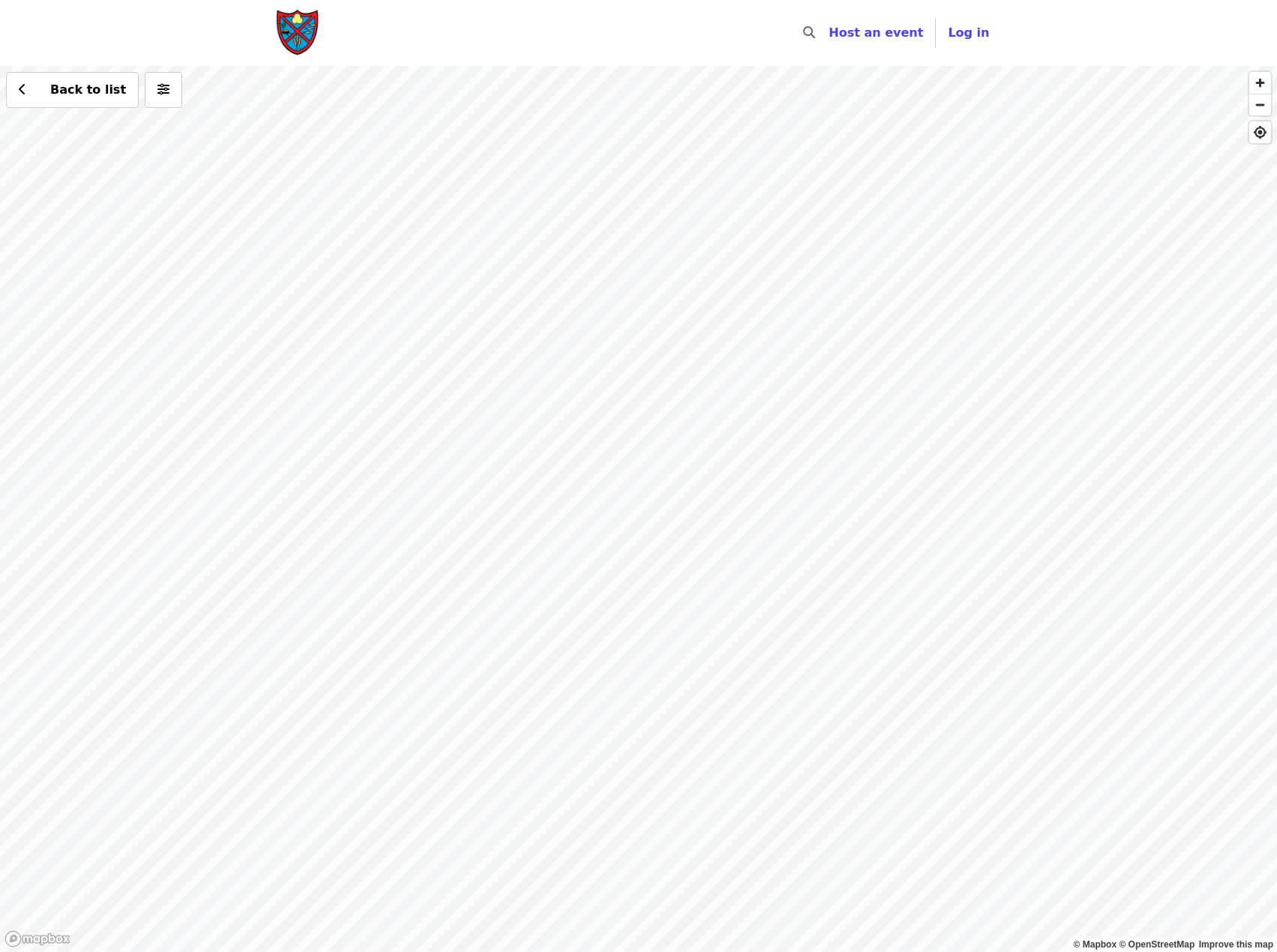
click at [324, 615] on div "Back to list" at bounding box center [638, 508] width 1277 height 886
click at [594, 124] on div "Back to list" at bounding box center [638, 508] width 1277 height 886
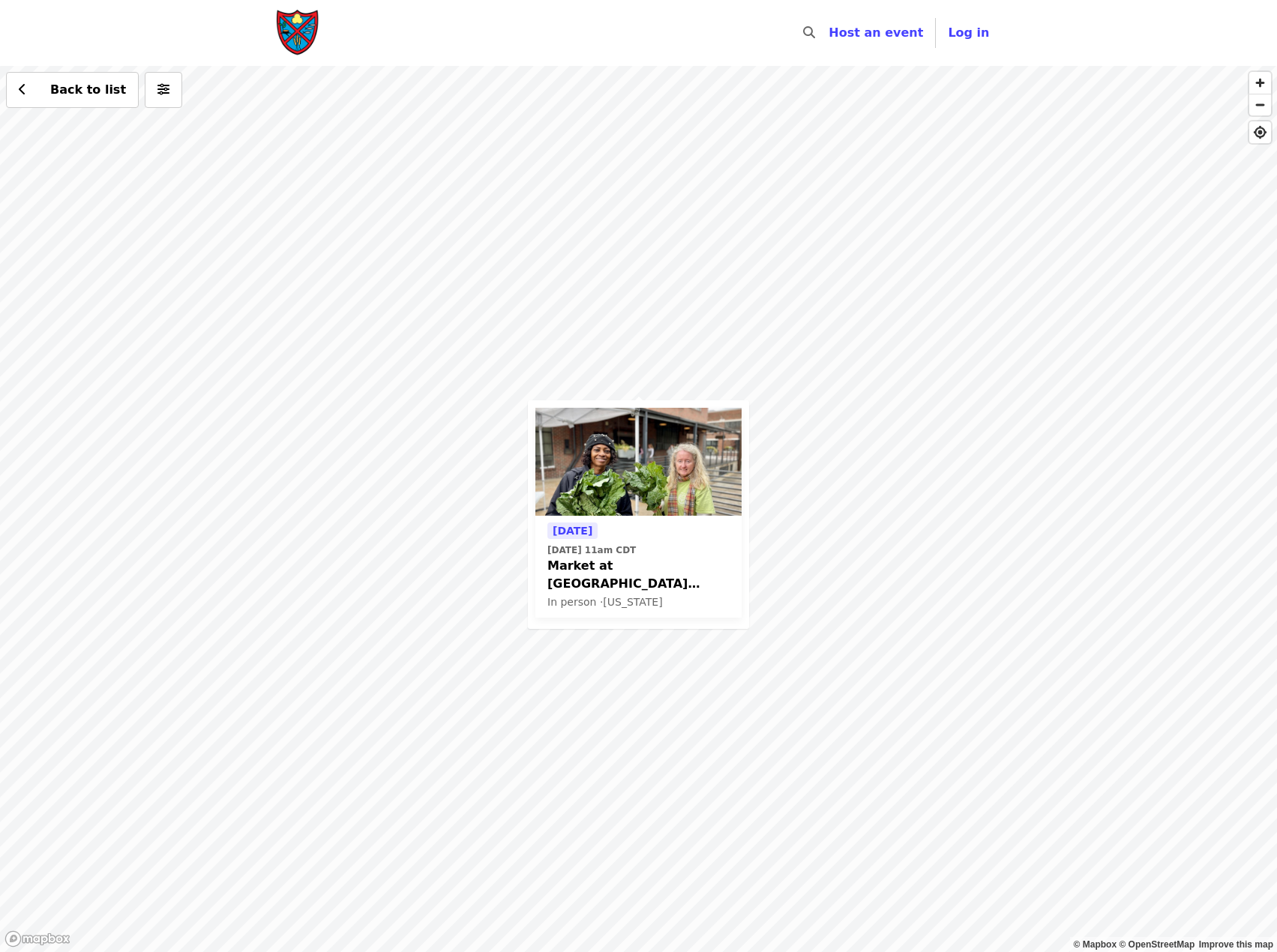
click at [636, 547] on time "Sat, Aug 23 @ 11am CDT" at bounding box center [591, 550] width 88 height 14
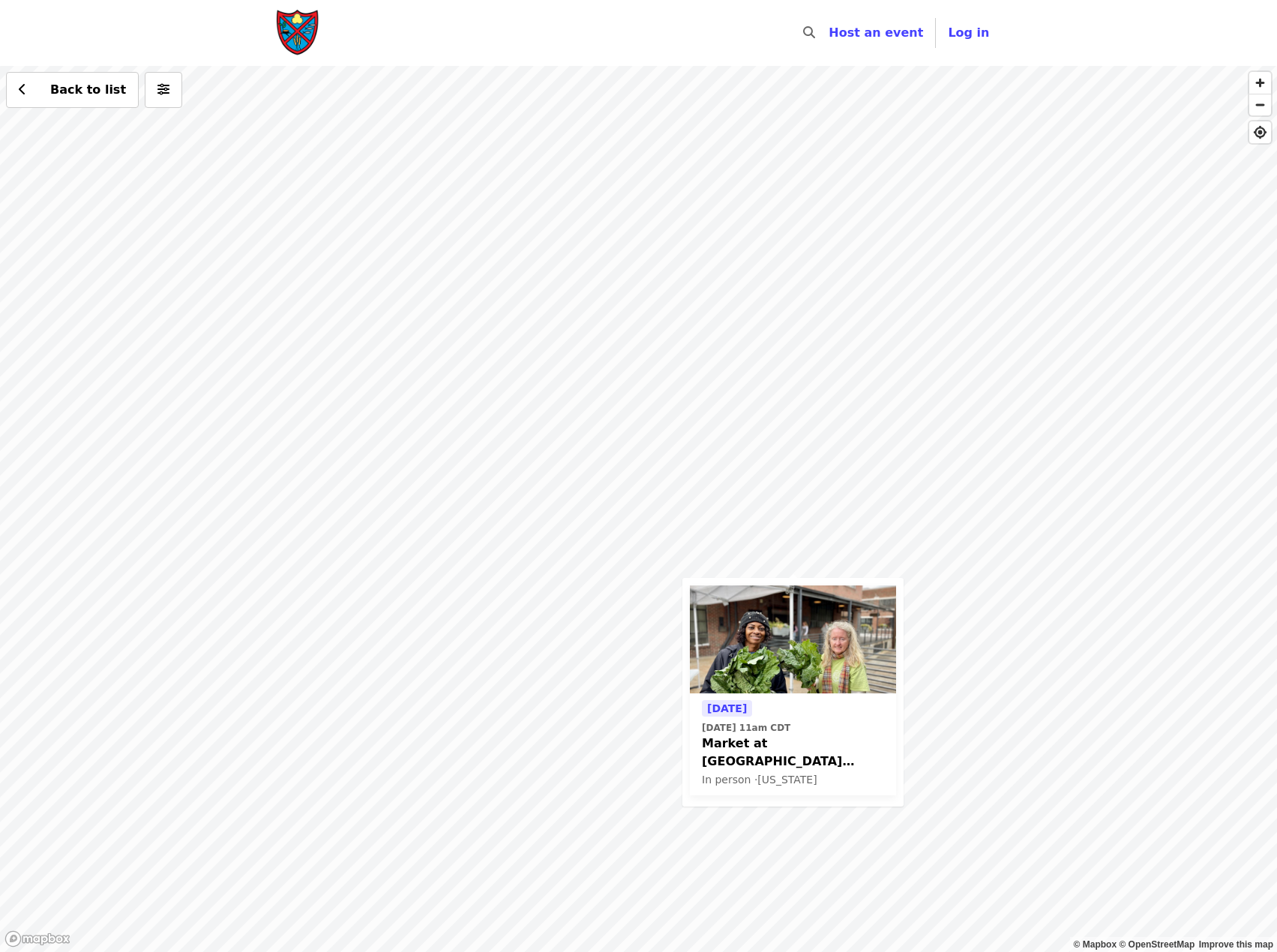
drag, startPoint x: 830, startPoint y: 225, endPoint x: 789, endPoint y: 464, distance: 242.5
click at [790, 471] on div "Tomorrow Sat, Aug 23 @ 11am CDT Market at Pepper Place Glean Team In person · A…" at bounding box center [638, 508] width 1277 height 886
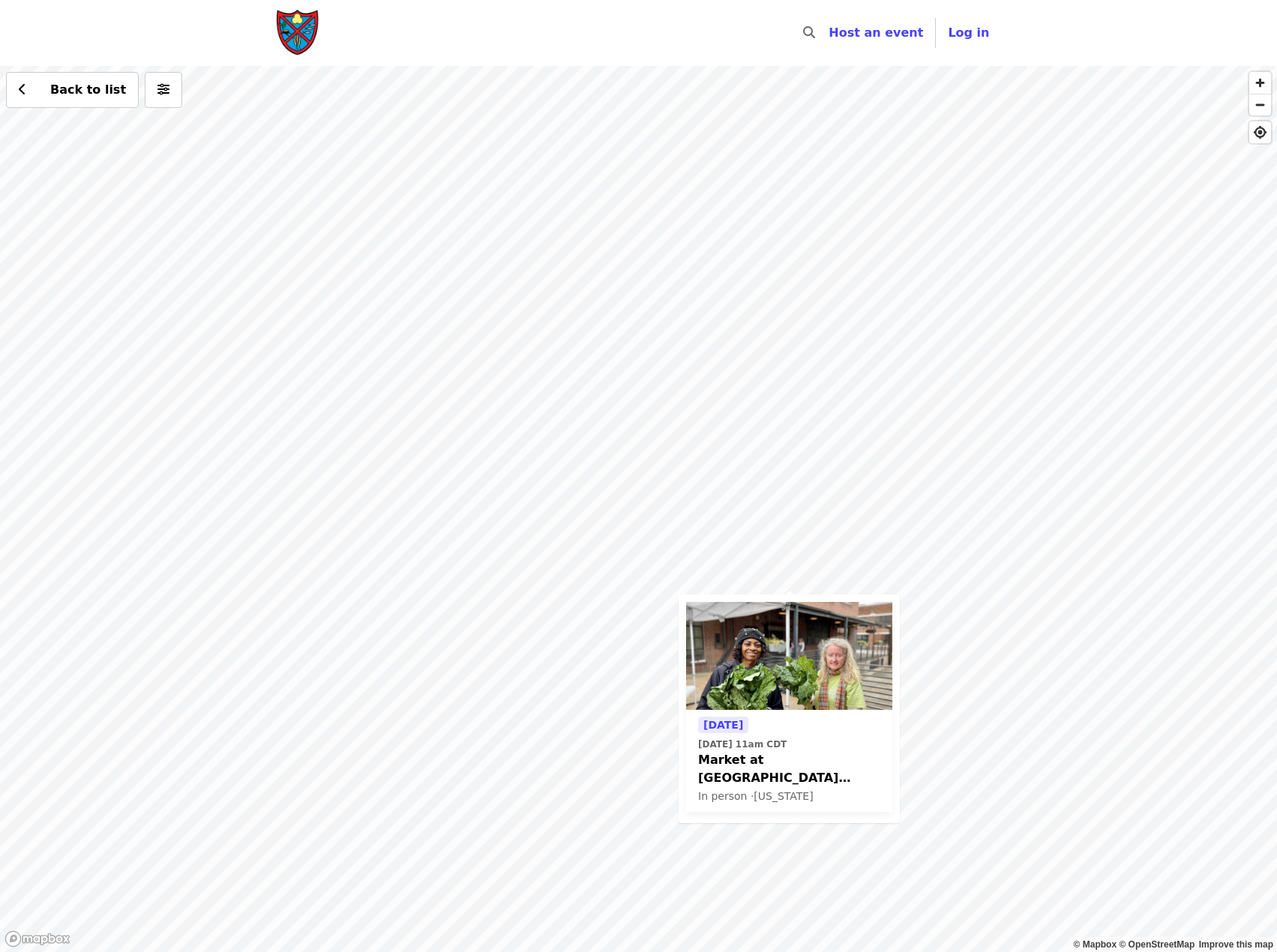
click at [861, 165] on div "Tomorrow Sat, Aug 23 @ 11am CDT Market at Pepper Place Glean Team In person · A…" at bounding box center [638, 508] width 1277 height 886
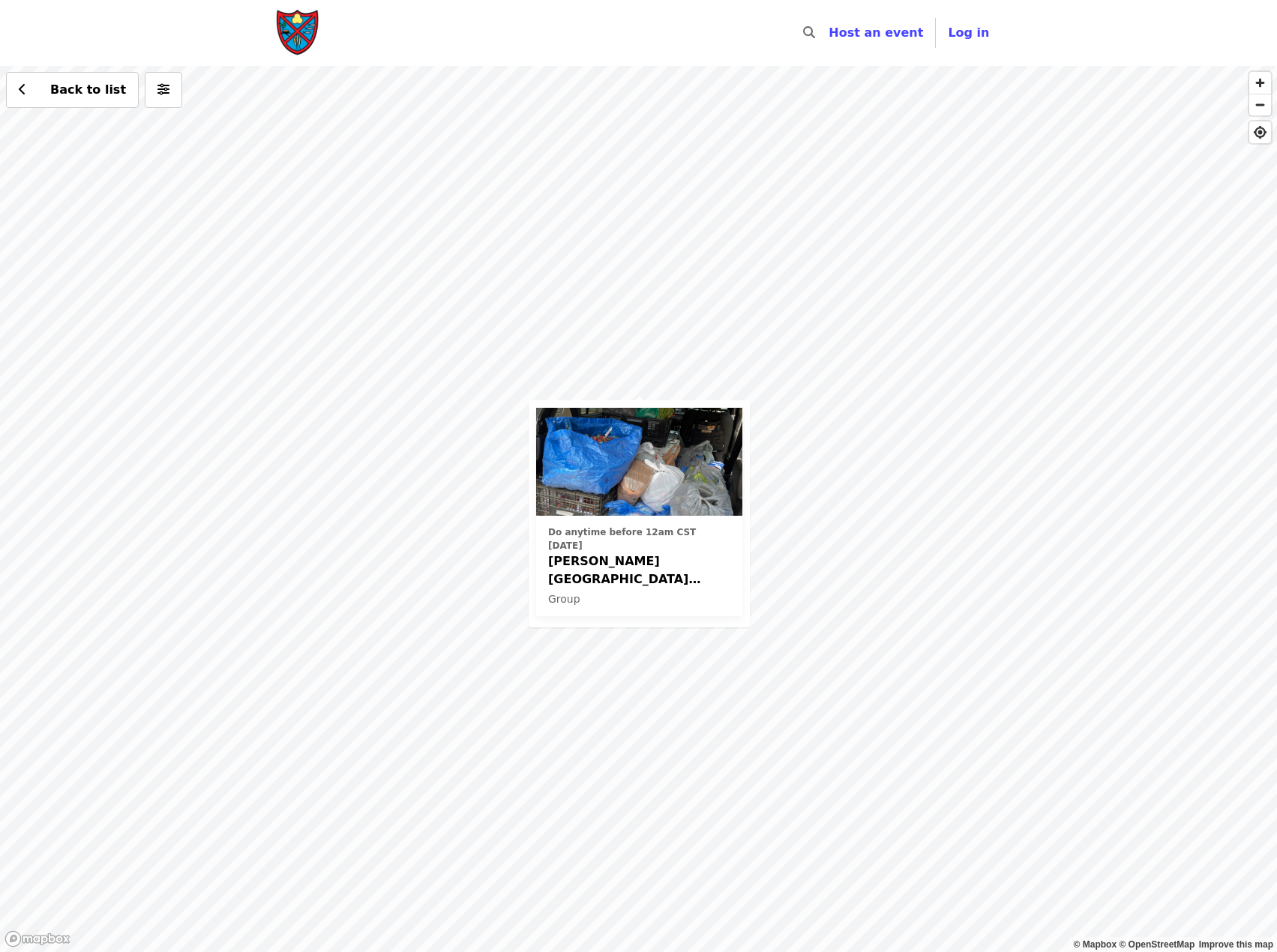
click at [755, 342] on div "Do anytime before 12am CST today Greene Street Farmers Market Volunteer Interes…" at bounding box center [638, 508] width 1277 height 886
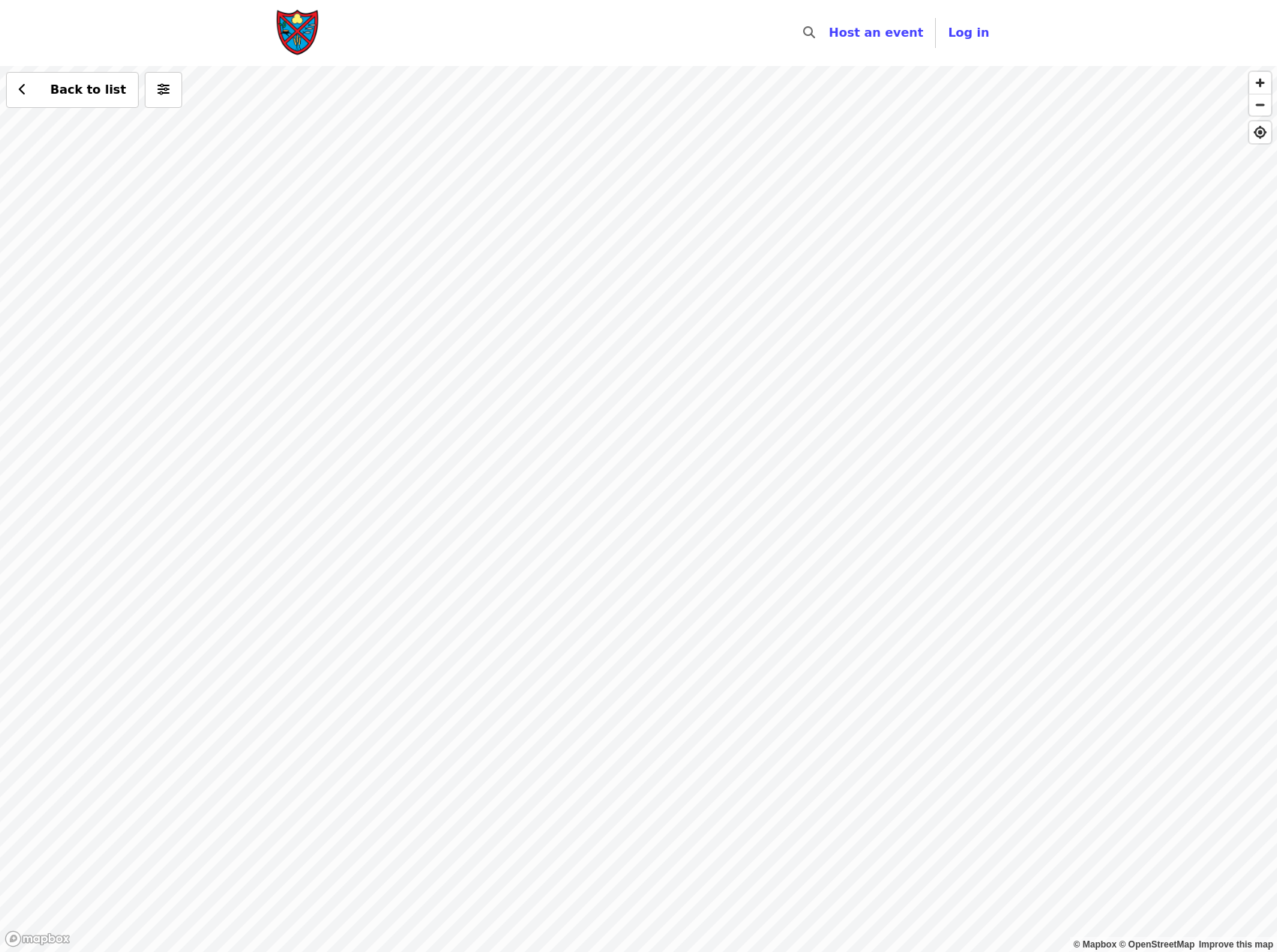
click at [578, 412] on div "Back to list" at bounding box center [638, 508] width 1277 height 886
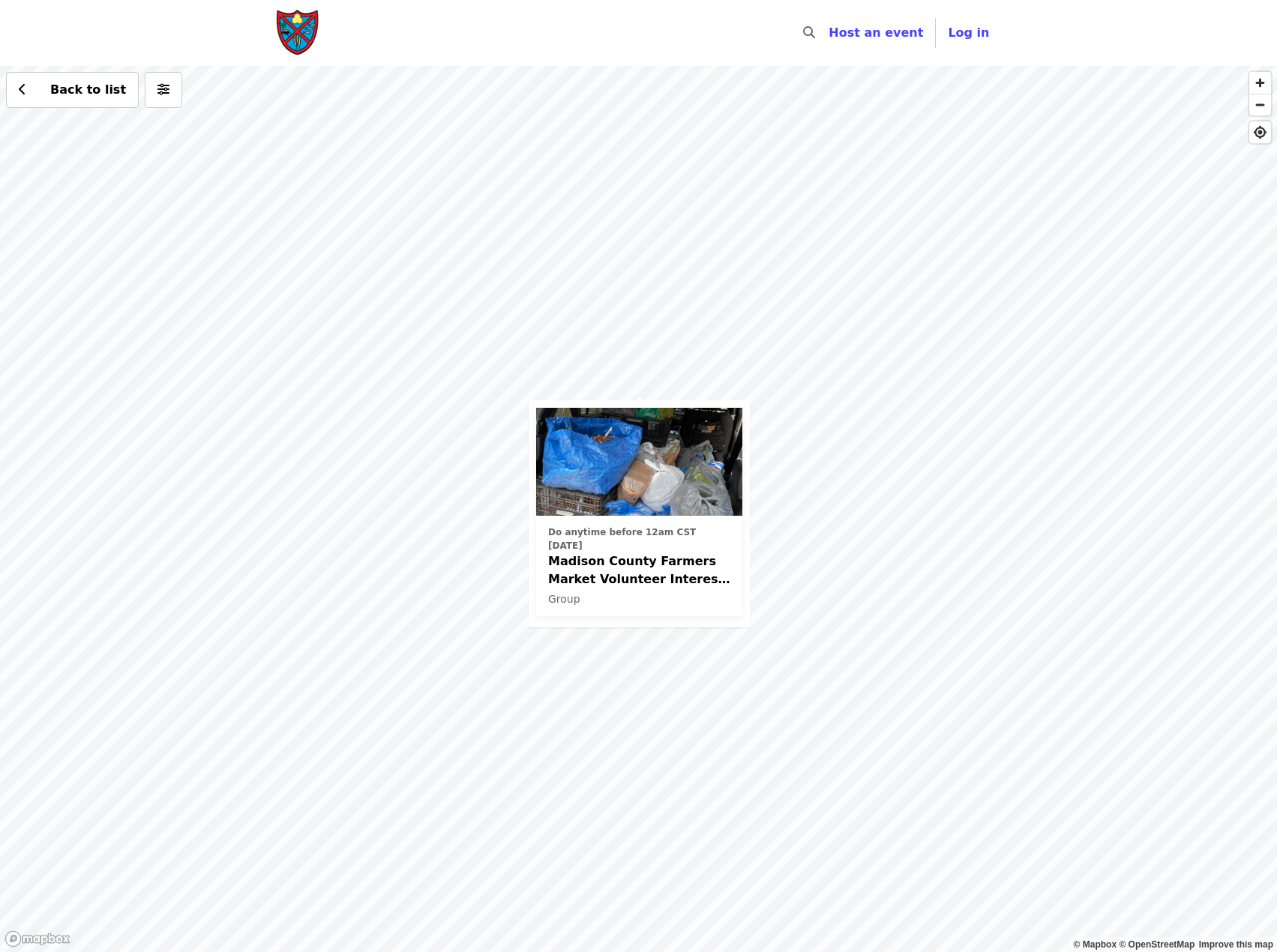
click at [671, 461] on img at bounding box center [639, 461] width 206 height 108
click at [703, 386] on div "Do anytime before 12am CST today Madison County Farmers Market Volunteer Intere…" at bounding box center [638, 508] width 1277 height 886
click at [897, 308] on div "Do anytime before 12am CST today Greene Street Farmers Market Volunteer Interes…" at bounding box center [638, 508] width 1277 height 886
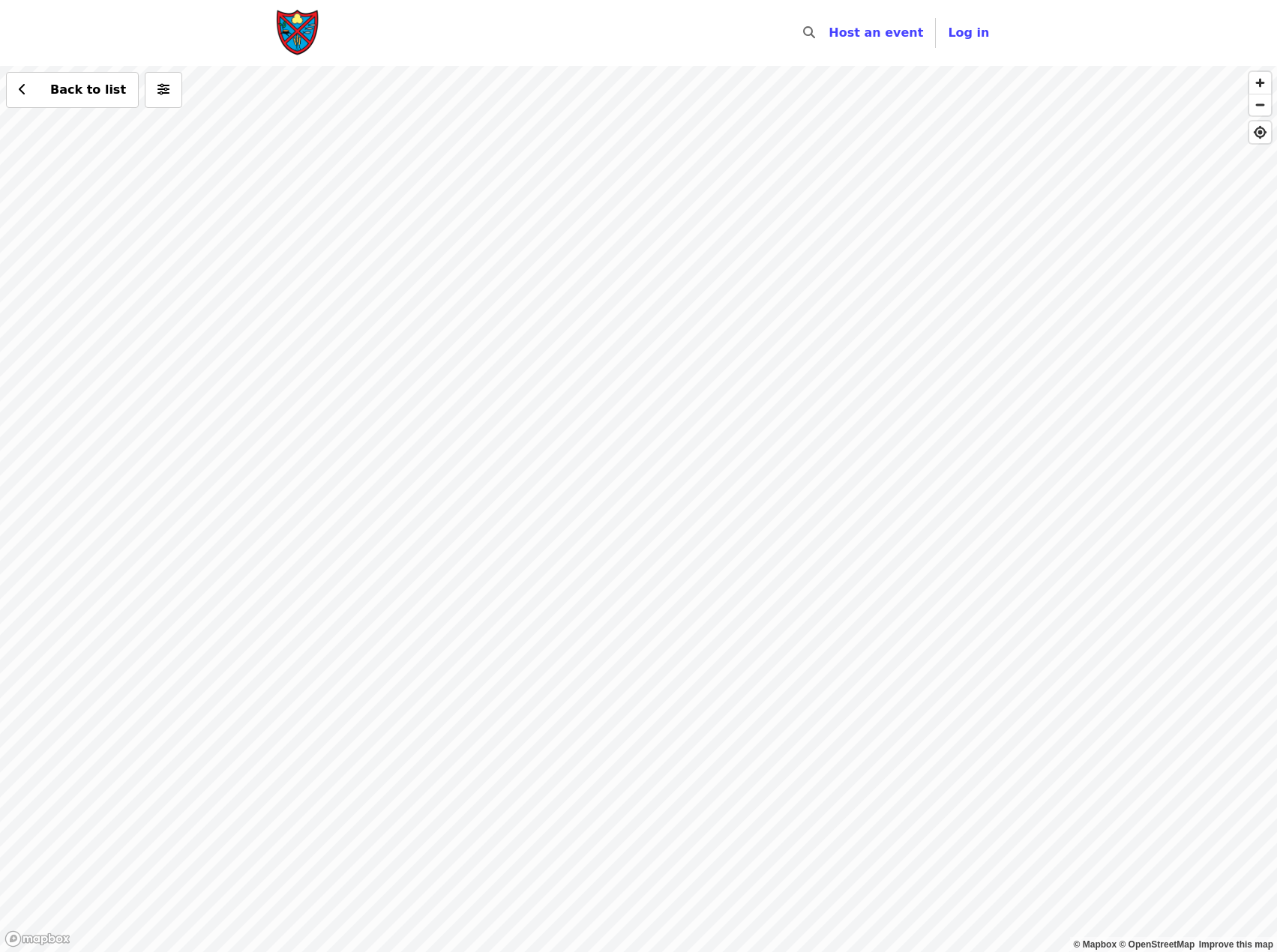
click at [874, 503] on div "Back to list" at bounding box center [638, 508] width 1277 height 886
drag, startPoint x: 1069, startPoint y: 403, endPoint x: 822, endPoint y: 406, distance: 247.0
click at [822, 406] on div "Back to list" at bounding box center [638, 508] width 1277 height 886
click at [952, 449] on div "Back to list" at bounding box center [638, 508] width 1277 height 886
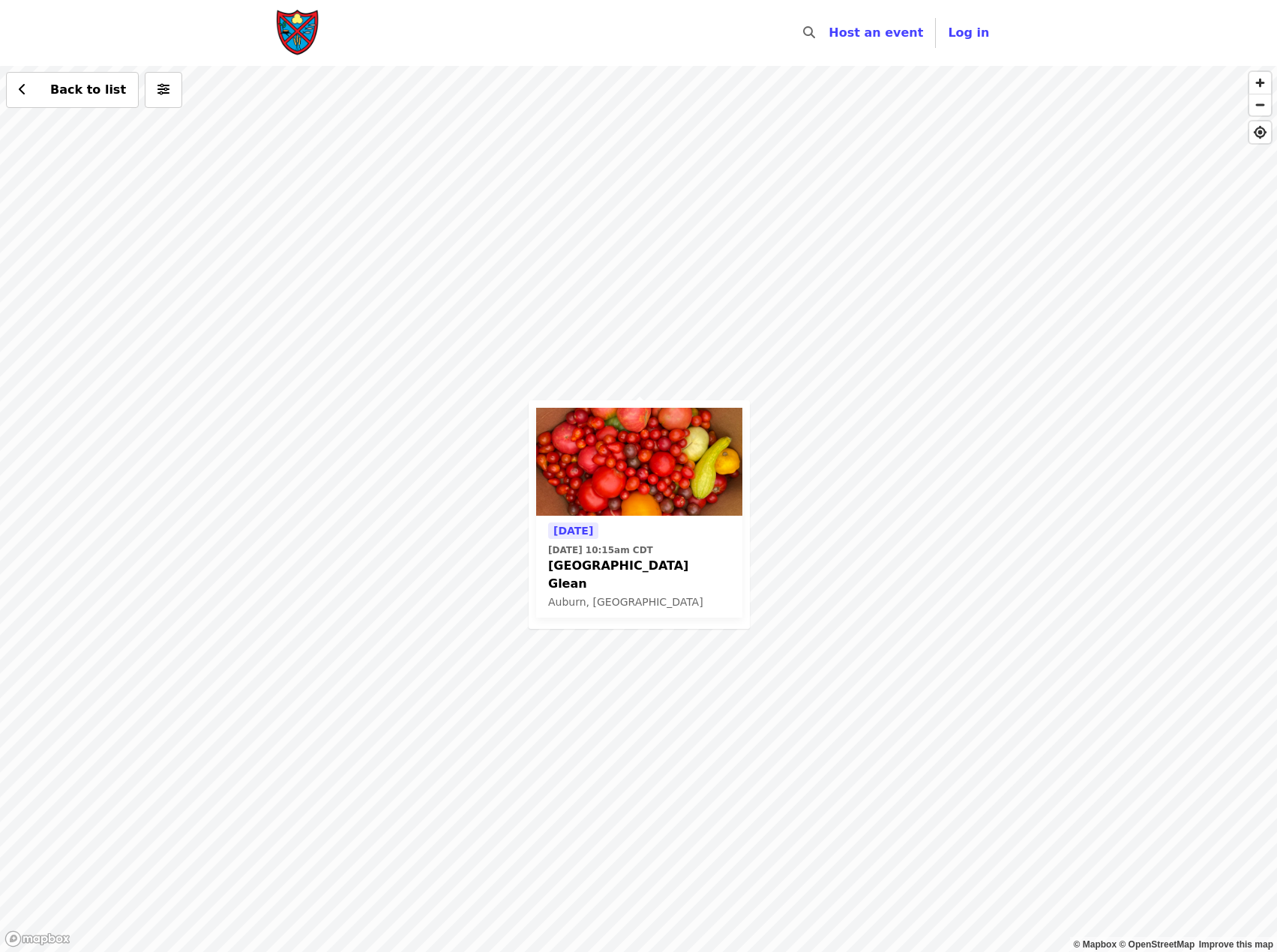
click at [952, 449] on div "Tomorrow Sat, Aug 23 @ 10:15am CDT Auburn City Market Glean Auburn, AL Back to …" at bounding box center [638, 508] width 1277 height 886
